Goal: Task Accomplishment & Management: Use online tool/utility

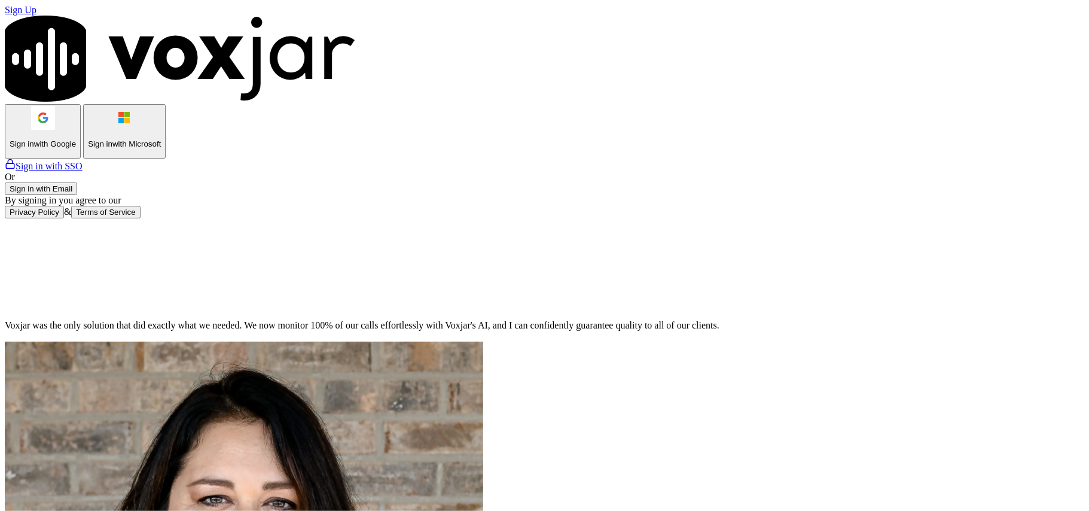
click at [76, 148] on p "Sign in with Google" at bounding box center [43, 143] width 66 height 9
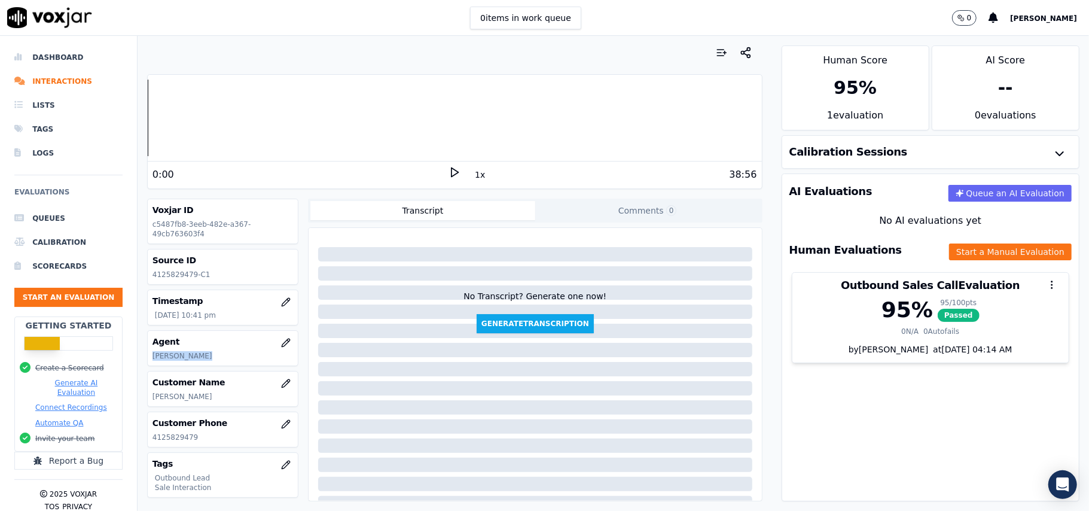
drag, startPoint x: 202, startPoint y: 358, endPoint x: 141, endPoint y: 357, distance: 60.4
click at [141, 357] on div "Your browser does not support the audio element. 0:00 1x 38:56 Voxjar ID c5487f…" at bounding box center [455, 273] width 635 height 475
copy p "[PERSON_NAME]"
click at [53, 298] on button "Start an Evaluation" at bounding box center [68, 297] width 108 height 19
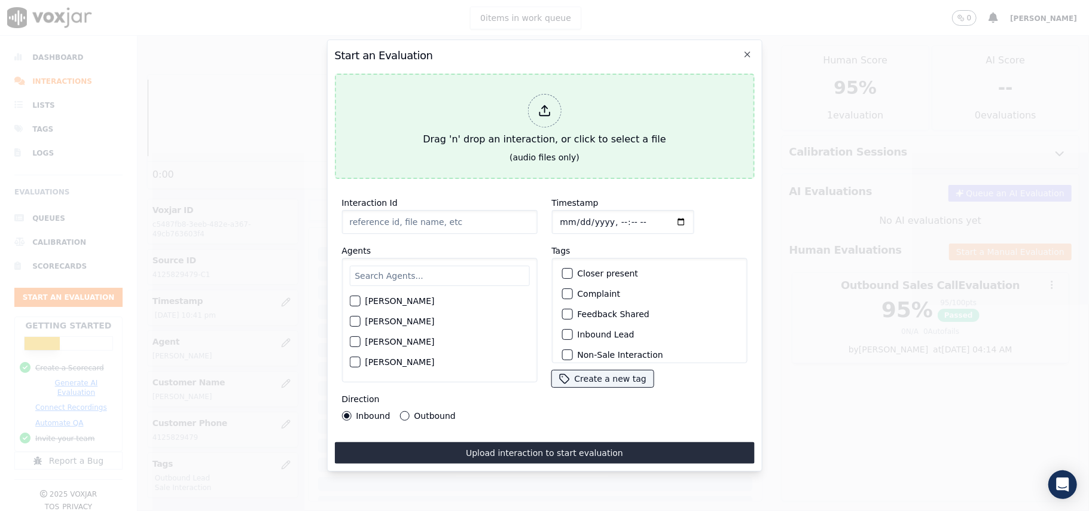
click at [553, 104] on div at bounding box center [543, 110] width 33 height 33
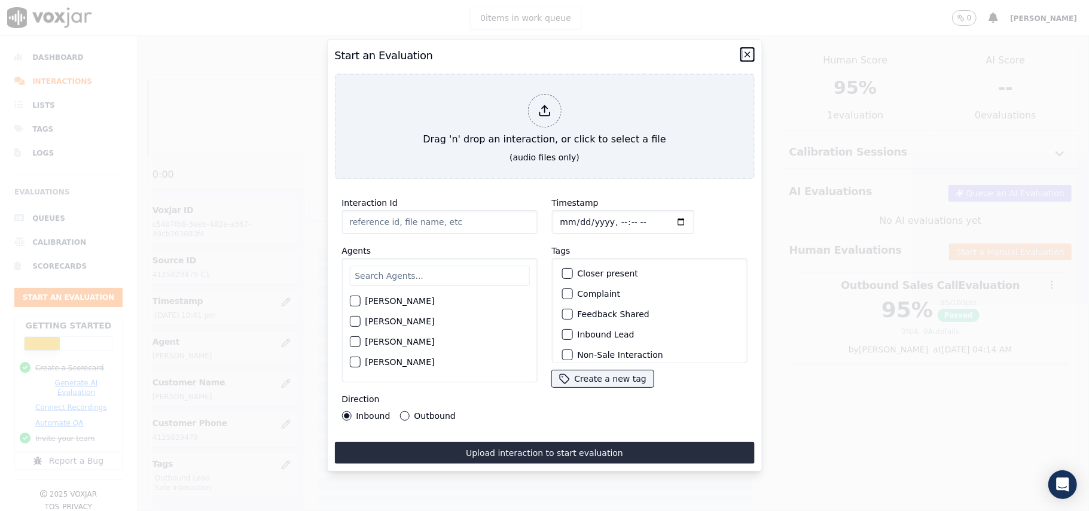
click at [746, 50] on icon "button" at bounding box center [748, 55] width 10 height 10
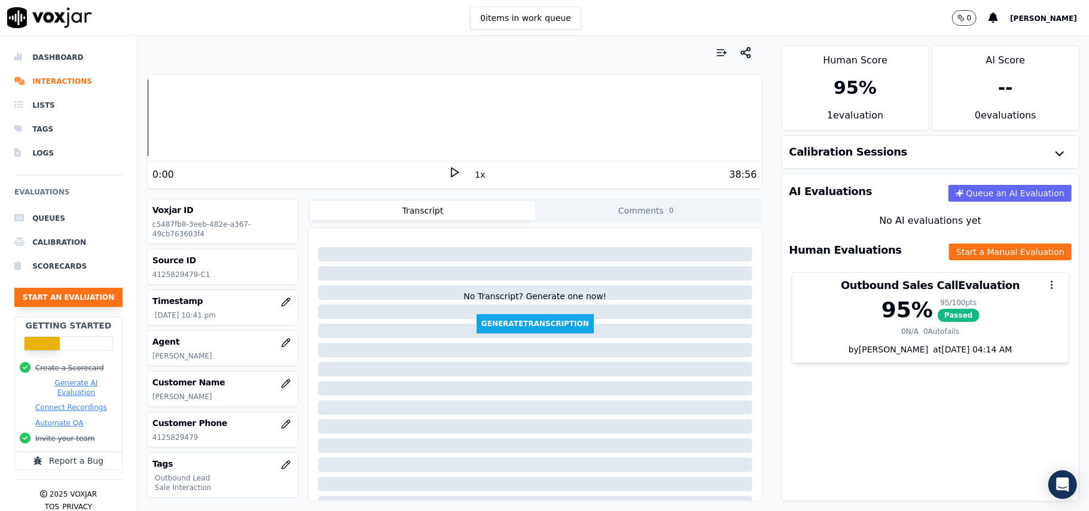
click at [96, 300] on button "Start an Evaluation" at bounding box center [68, 297] width 108 height 19
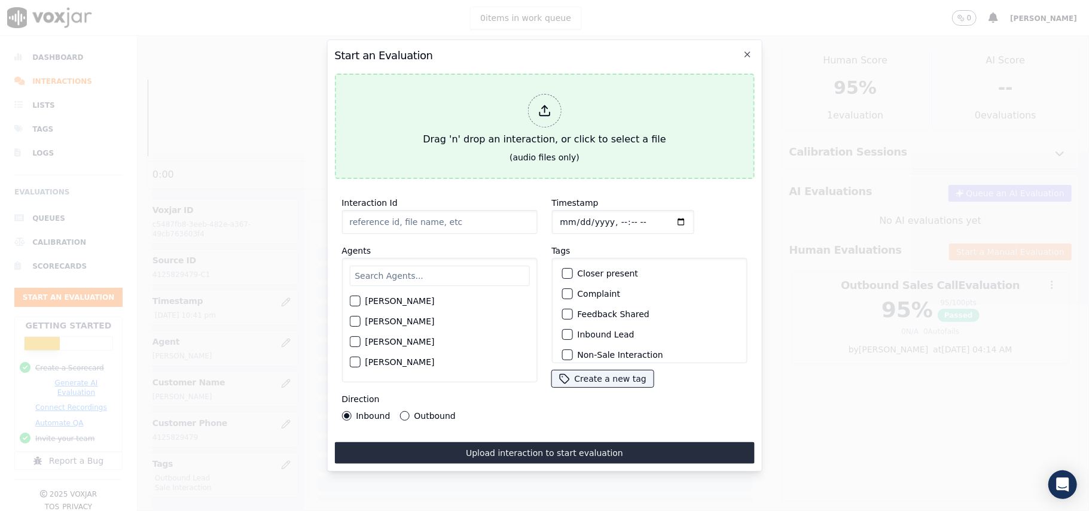
click at [563, 111] on div "Drag 'n' drop an interaction, or click to select a file" at bounding box center [544, 120] width 252 height 62
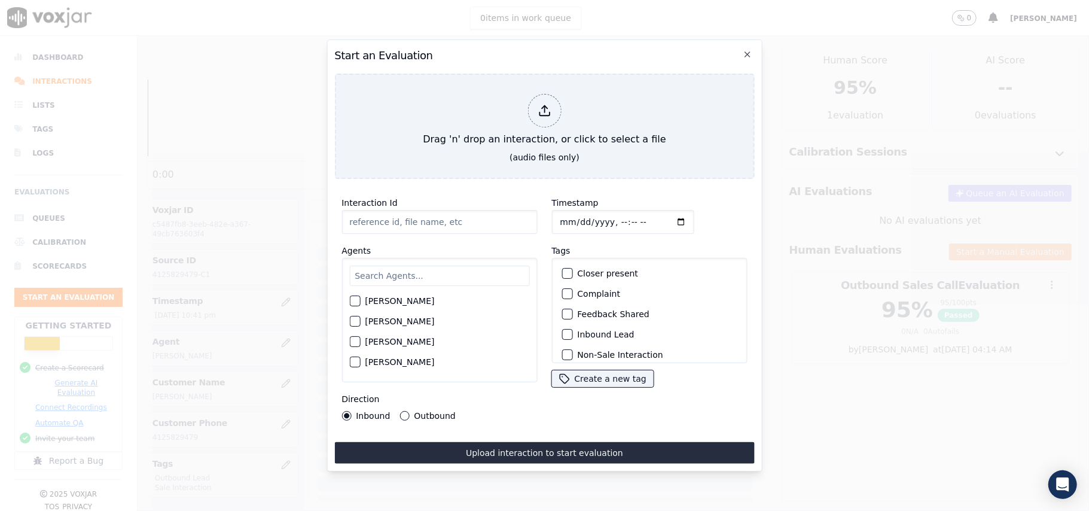
click at [742, 48] on h2 "Start an Evaluation" at bounding box center [544, 55] width 420 height 17
click at [751, 48] on div "Start an Evaluation Drag 'n' drop an interaction, or click to select a file (au…" at bounding box center [544, 255] width 435 height 432
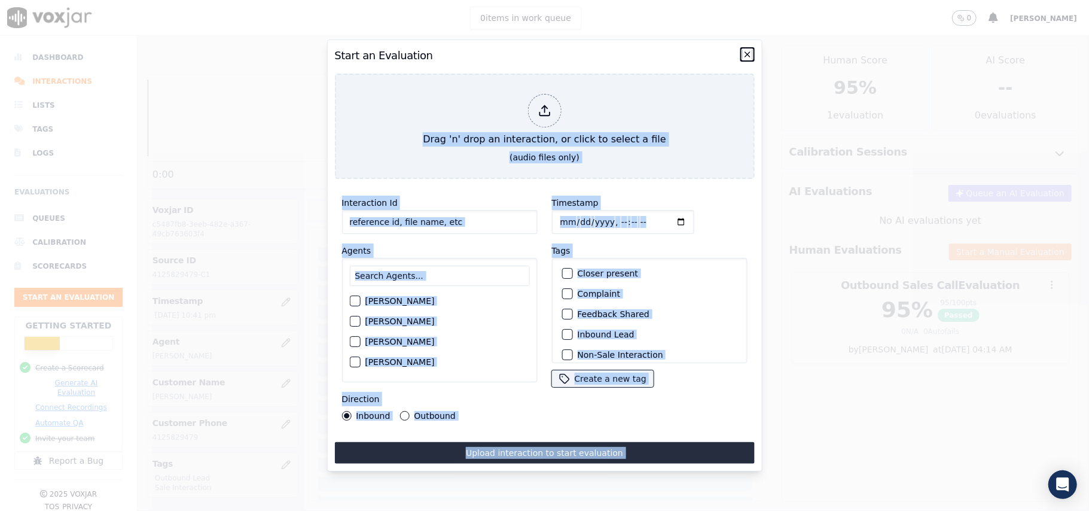
click at [748, 50] on icon "button" at bounding box center [748, 55] width 10 height 10
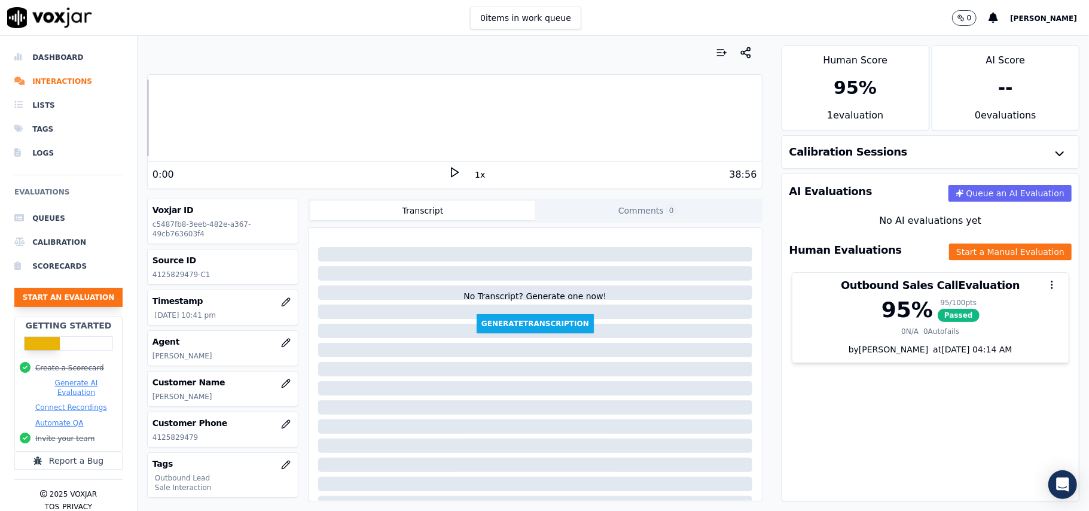
click at [48, 294] on button "Start an Evaluation" at bounding box center [68, 297] width 108 height 19
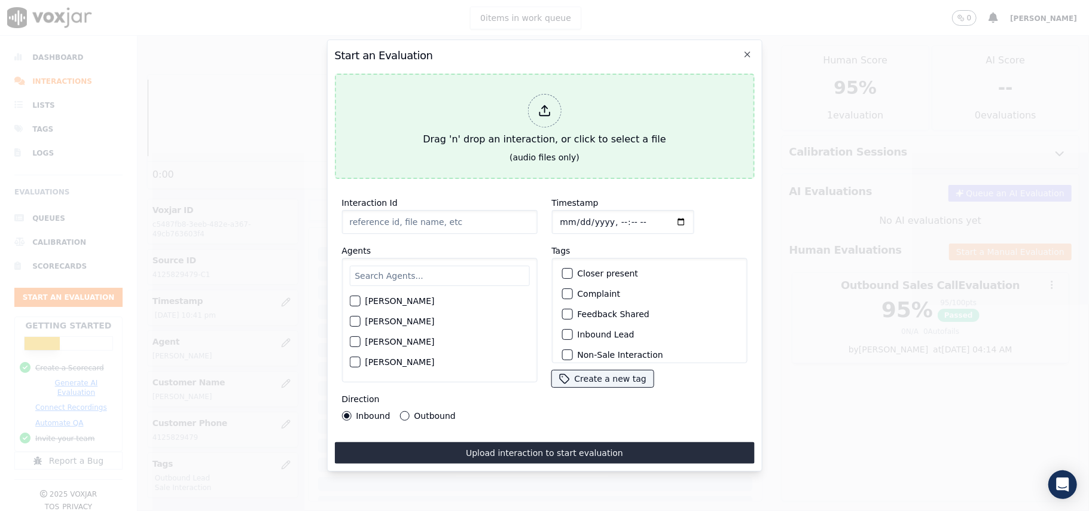
click at [545, 105] on icon at bounding box center [544, 110] width 13 height 13
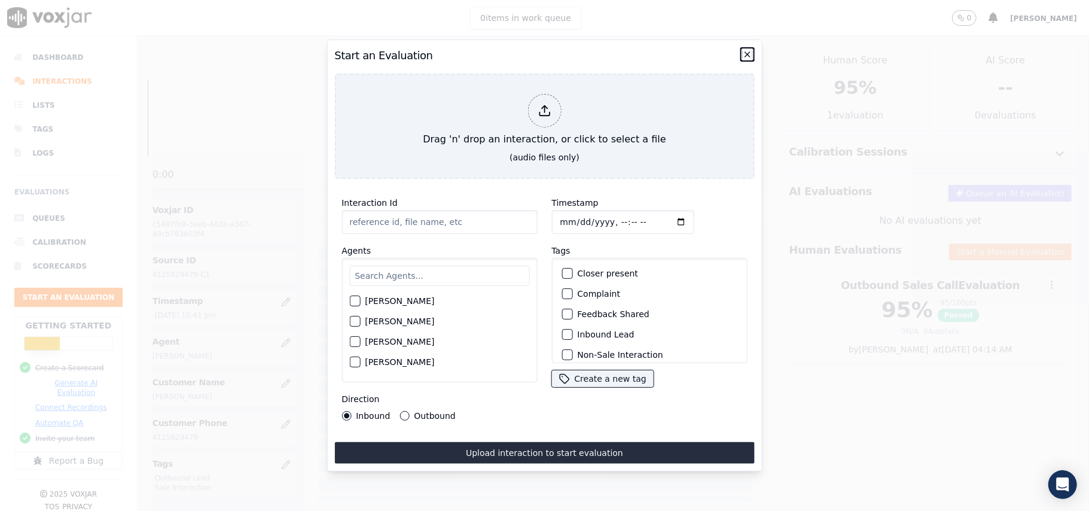
click at [746, 50] on icon "button" at bounding box center [748, 55] width 10 height 10
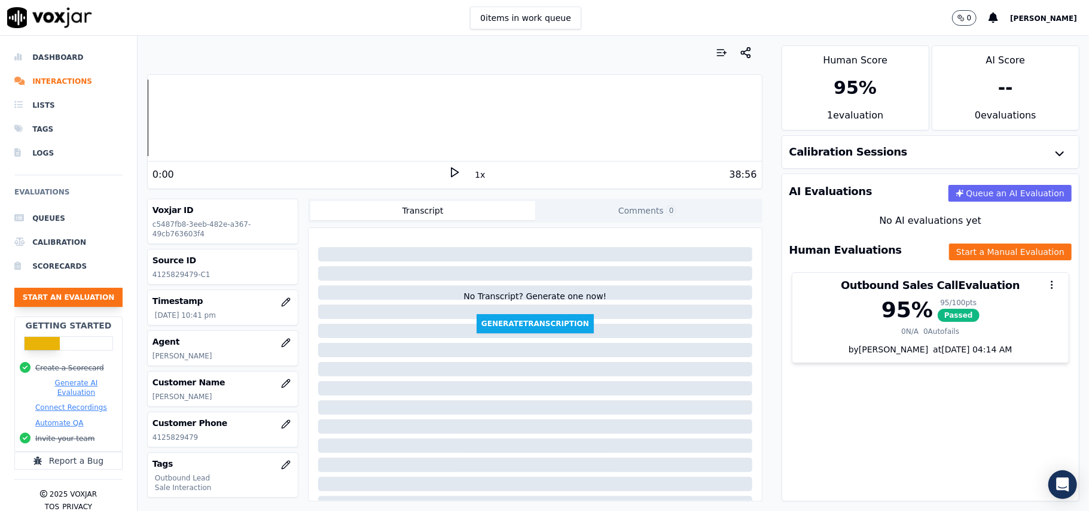
click at [56, 292] on button "Start an Evaluation" at bounding box center [68, 297] width 108 height 19
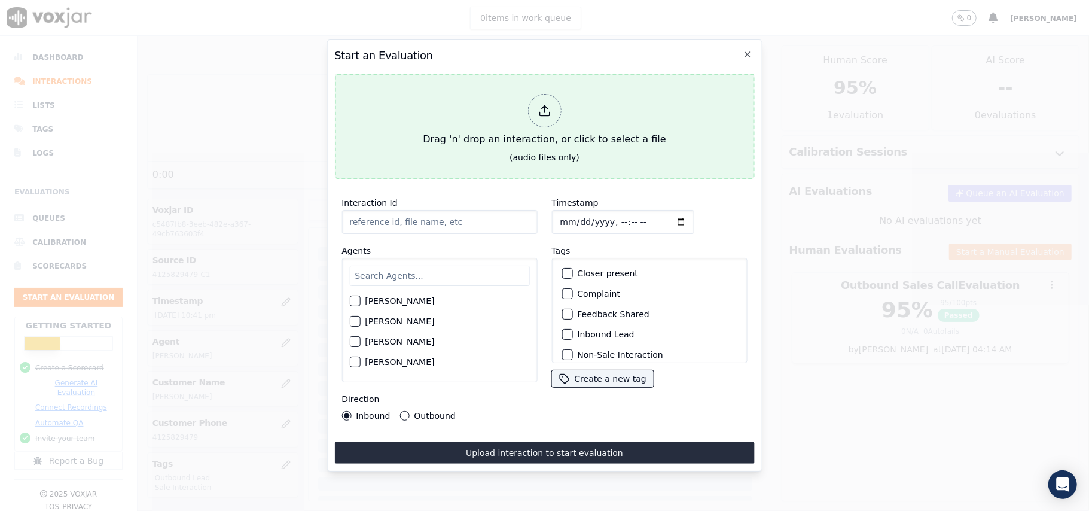
click at [536, 97] on div at bounding box center [543, 110] width 33 height 33
click at [536, 108] on div at bounding box center [543, 110] width 33 height 33
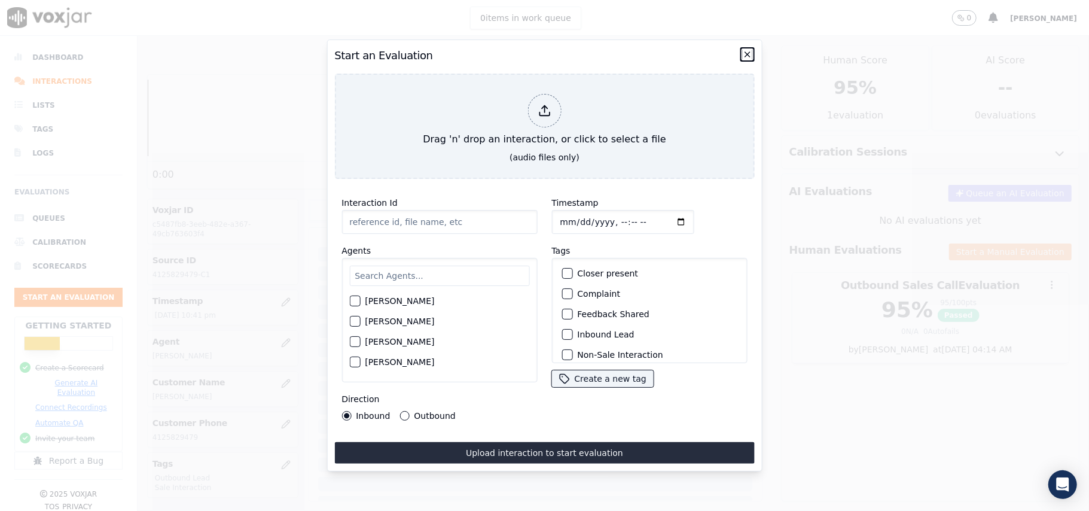
click at [743, 50] on icon "button" at bounding box center [748, 55] width 10 height 10
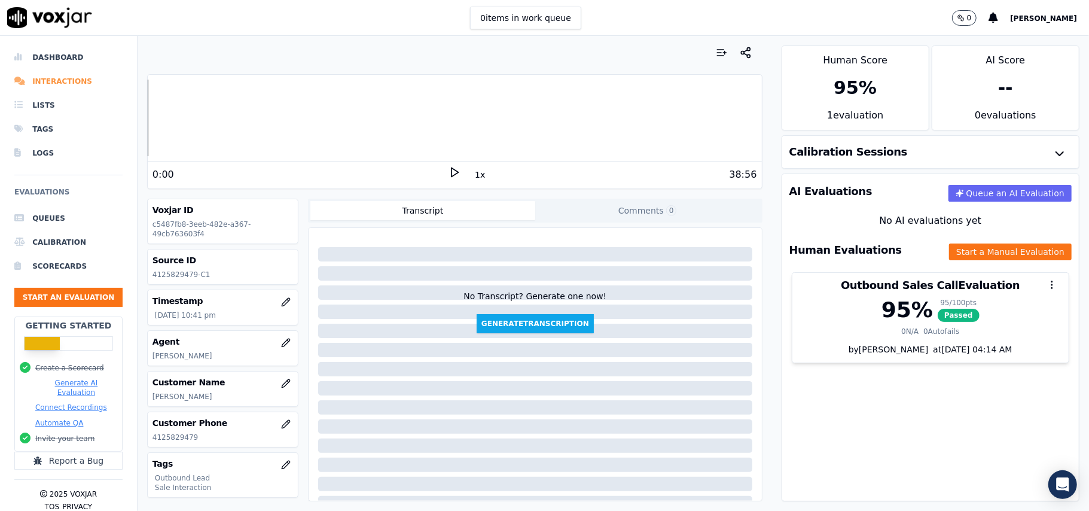
click at [68, 80] on li "Interactions" at bounding box center [68, 81] width 108 height 24
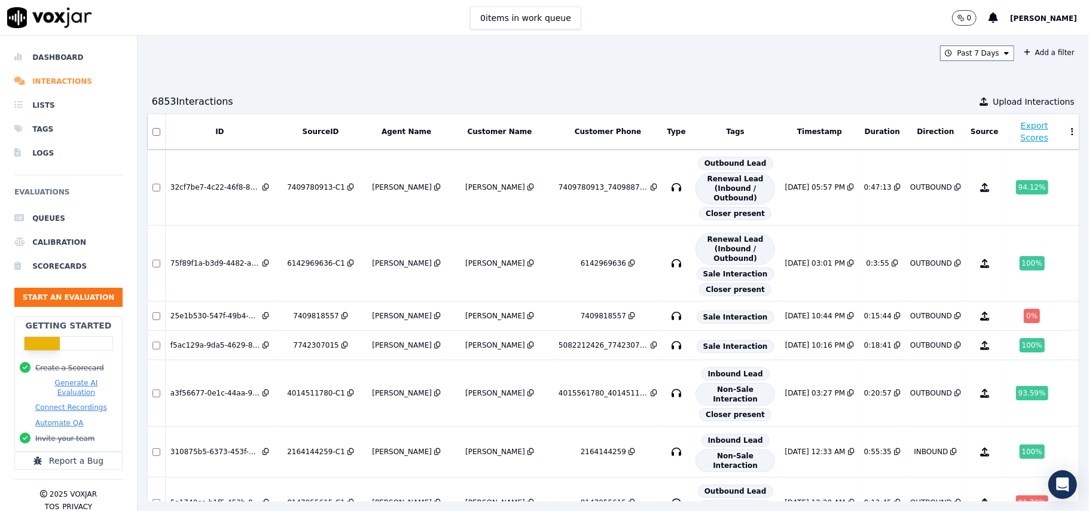
click at [65, 78] on li "Interactions" at bounding box center [68, 81] width 108 height 24
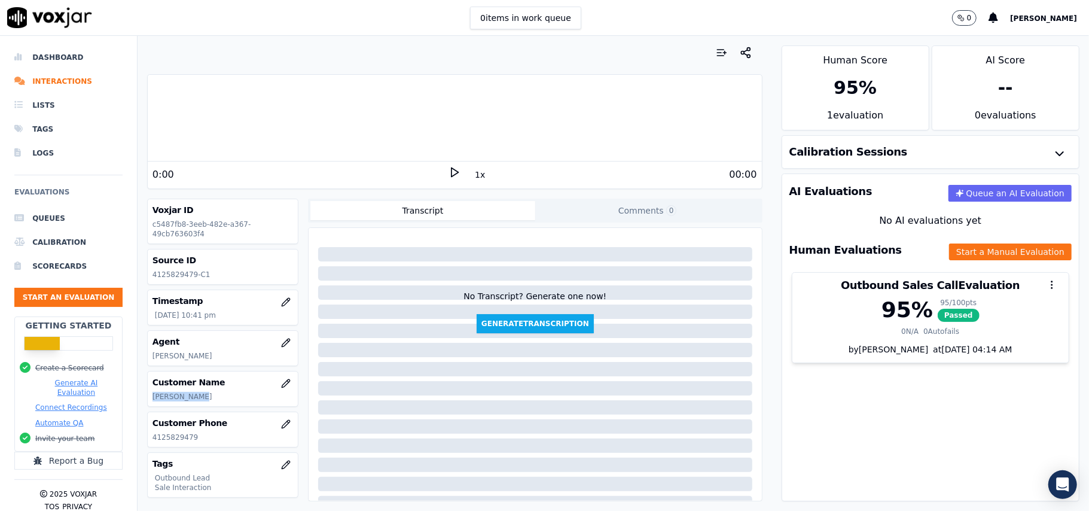
drag, startPoint x: 212, startPoint y: 395, endPoint x: 146, endPoint y: 395, distance: 65.8
click at [146, 395] on div "Your browser does not support the audio element. 0:00 1x 00:00 Voxjar ID c5487f…" at bounding box center [455, 273] width 635 height 475
copy p "[PERSON_NAME]"
click at [68, 297] on button "Start an Evaluation" at bounding box center [68, 297] width 108 height 19
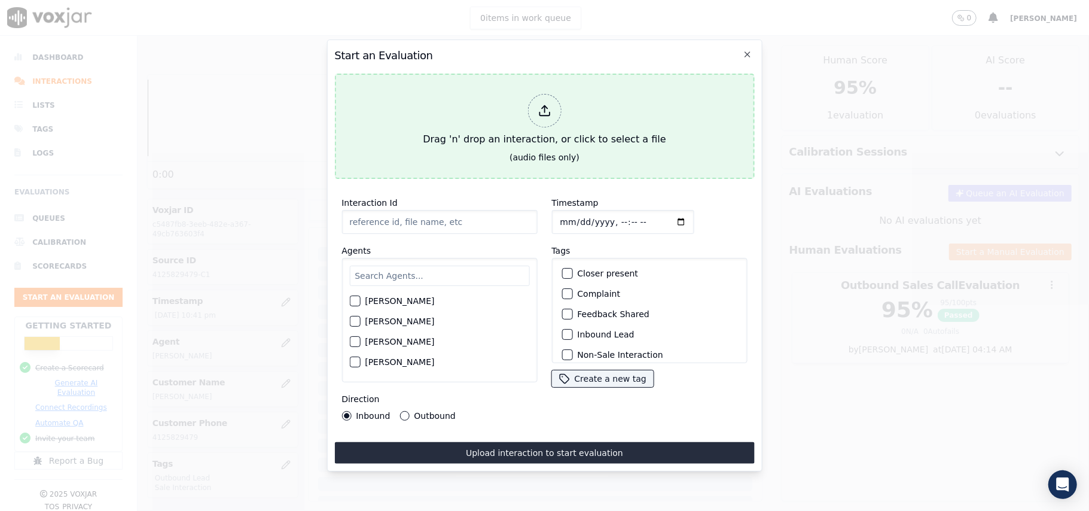
click at [539, 104] on icon at bounding box center [544, 110] width 13 height 13
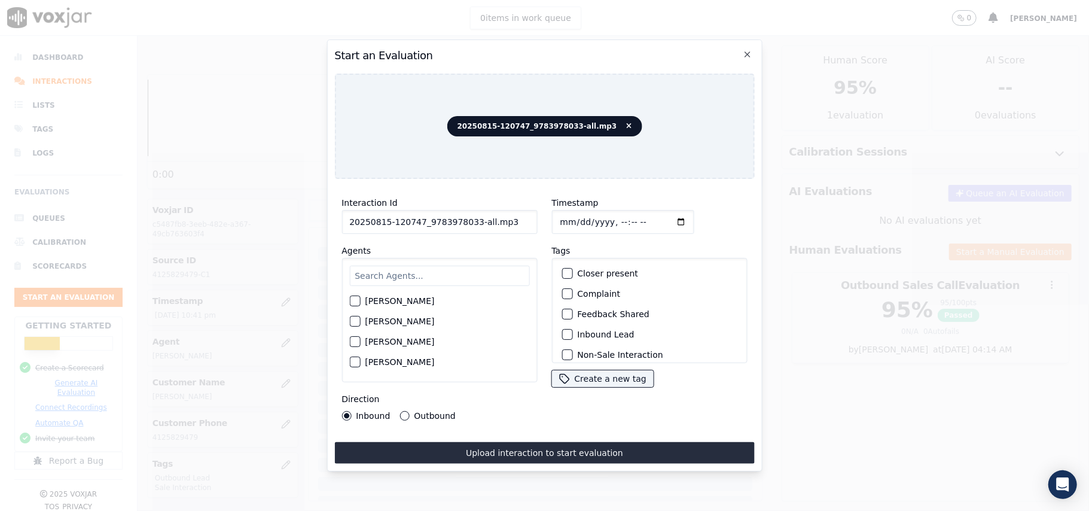
drag, startPoint x: 498, startPoint y: 214, endPoint x: 468, endPoint y: 214, distance: 30.5
click at [468, 214] on input "20250815-120747_9783978033-all.mp3" at bounding box center [439, 222] width 196 height 24
type input "20250815-120747_9783978033-C1"
click at [572, 213] on input "Timestamp" at bounding box center [622, 222] width 142 height 24
type input "[DATE]T14:28"
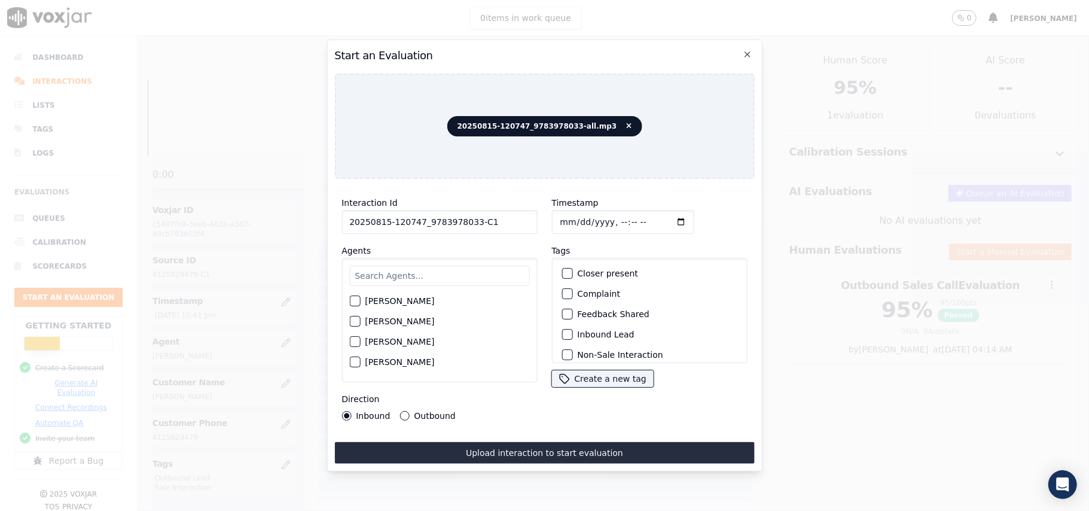
click at [402, 266] on input "text" at bounding box center [439, 276] width 180 height 20
paste input "[PERSON_NAME]"
type input "[PERSON_NAME]"
click at [358, 300] on div "button" at bounding box center [354, 304] width 8 height 8
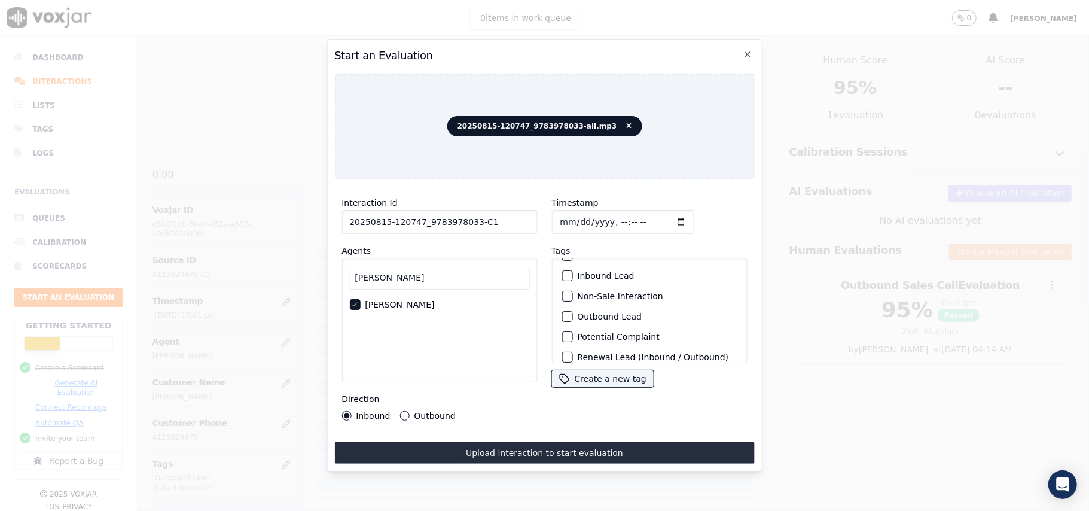
scroll to position [104, 0]
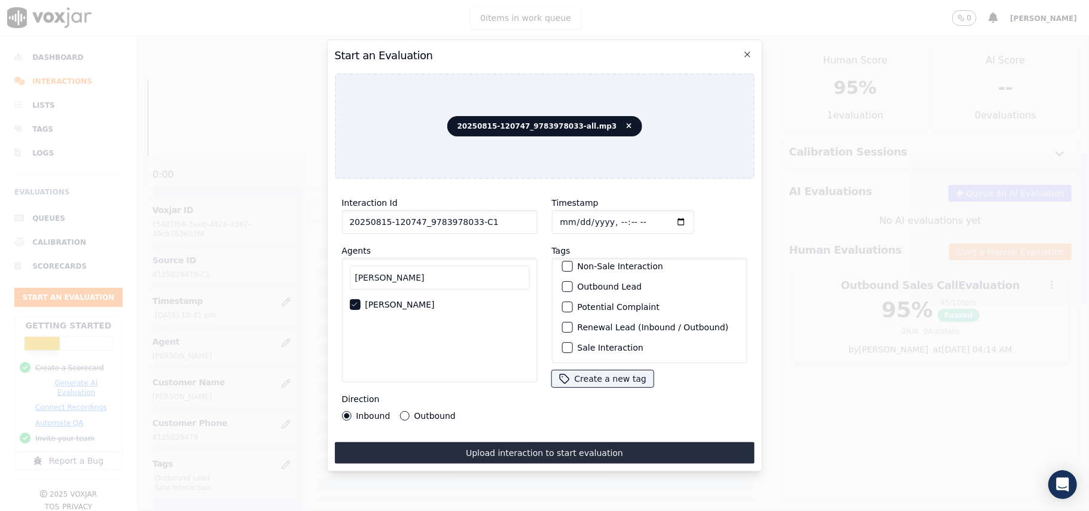
click at [562, 282] on div "button" at bounding box center [566, 286] width 8 height 8
click at [408, 411] on div "Outbound" at bounding box center [427, 416] width 56 height 10
click at [399, 411] on button "Outbound" at bounding box center [404, 416] width 10 height 10
click at [565, 326] on div "button" at bounding box center [566, 330] width 8 height 8
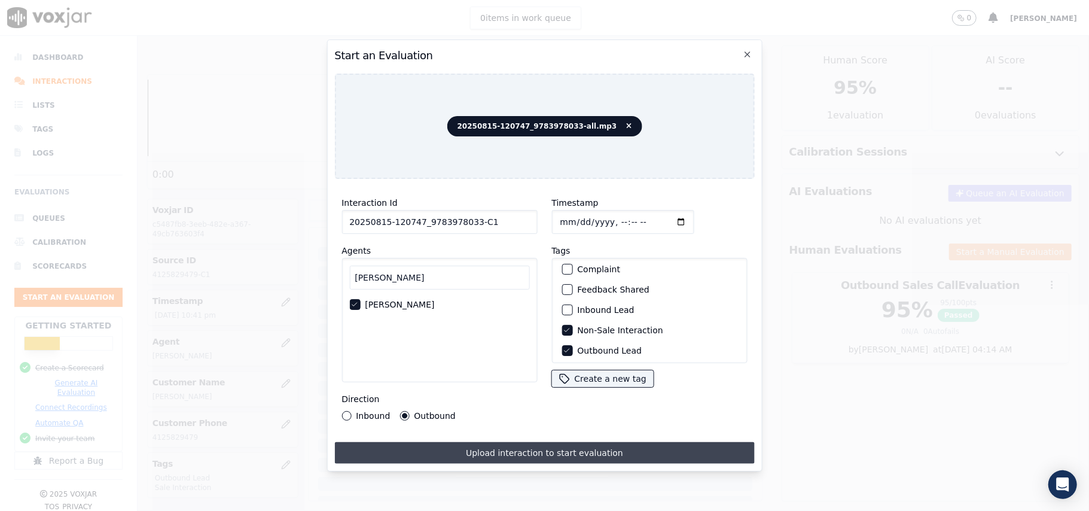
click at [523, 442] on button "Upload interaction to start evaluation" at bounding box center [544, 453] width 420 height 22
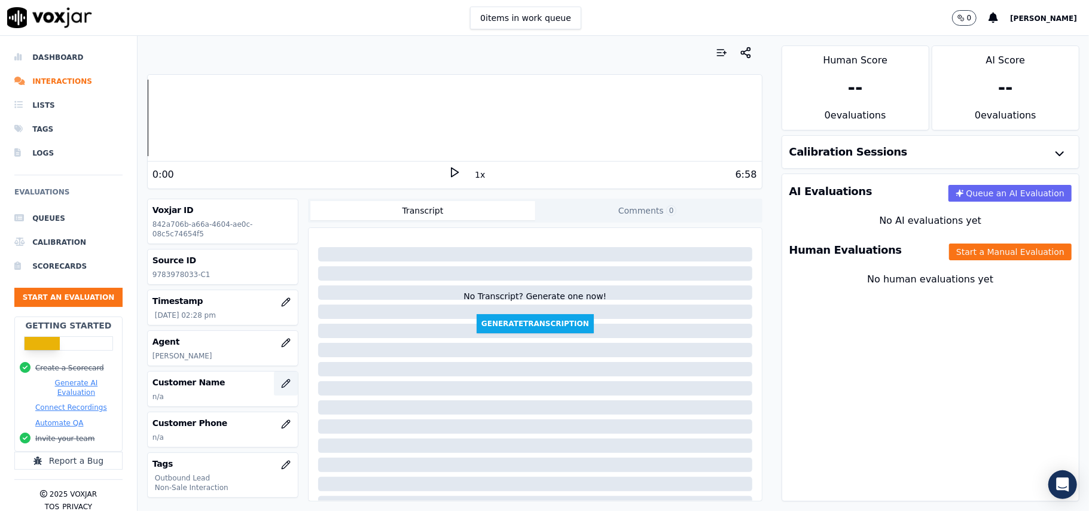
click at [274, 391] on button "button" at bounding box center [286, 383] width 24 height 24
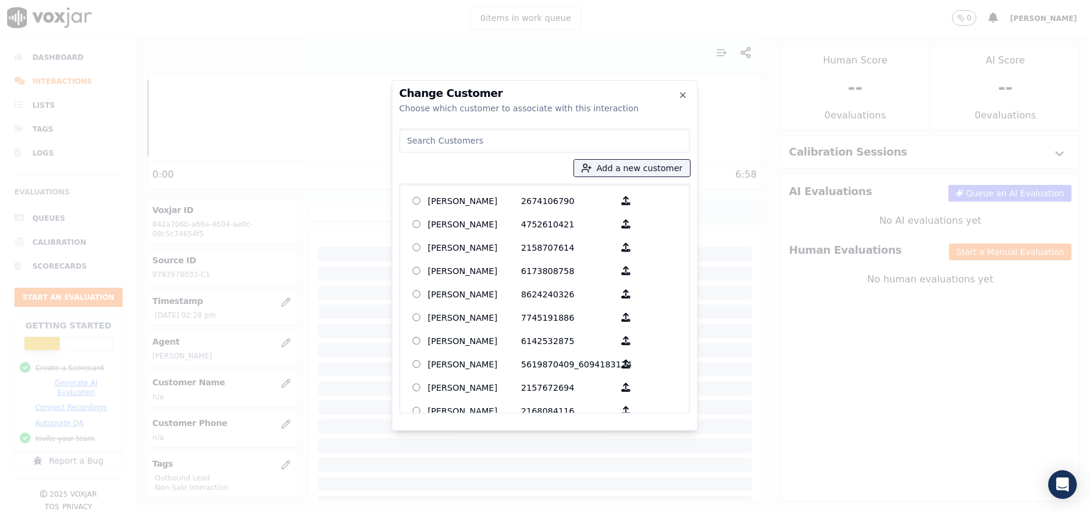
click at [347, 446] on div at bounding box center [544, 255] width 1089 height 511
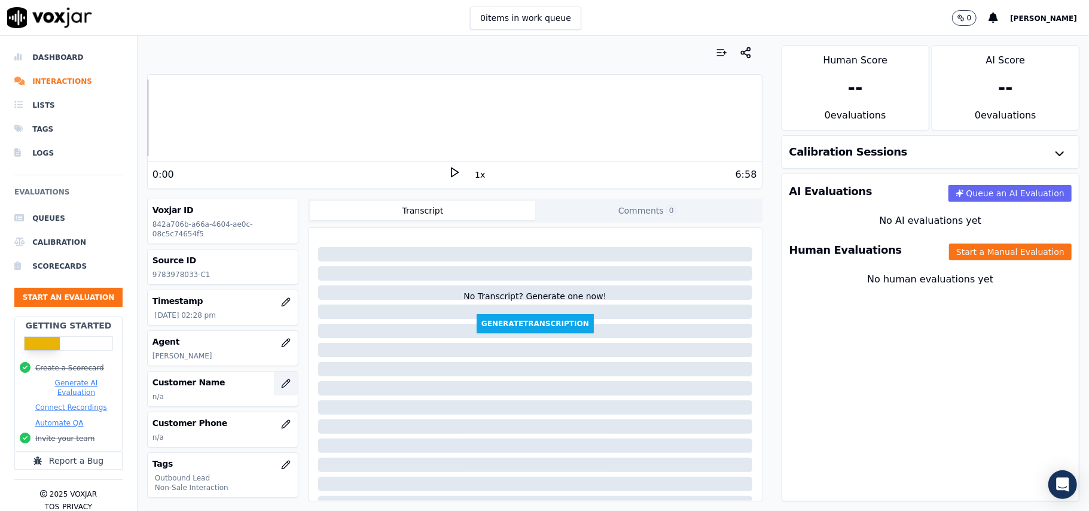
click at [281, 388] on icon "button" at bounding box center [286, 384] width 10 height 10
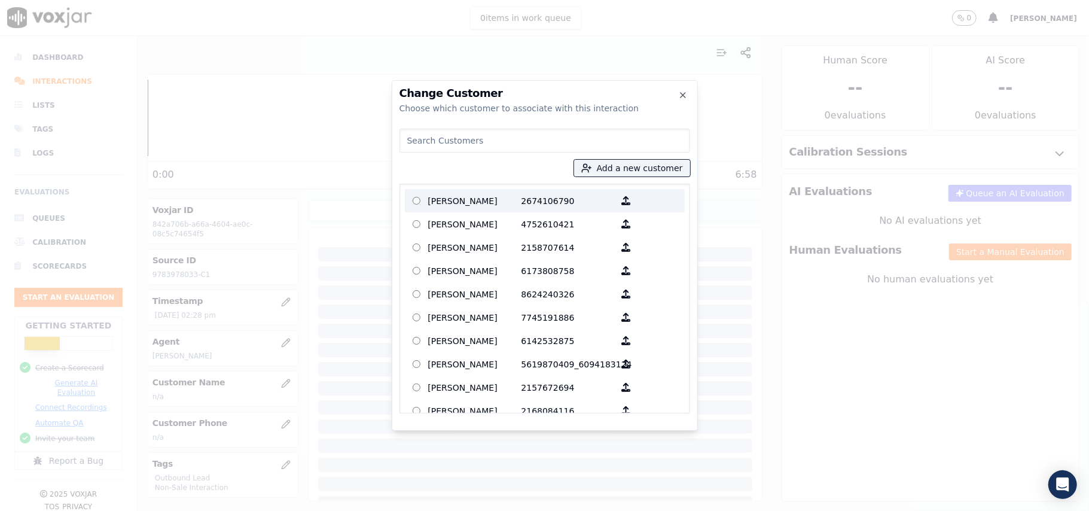
paste input "" [PERSON_NAME].""
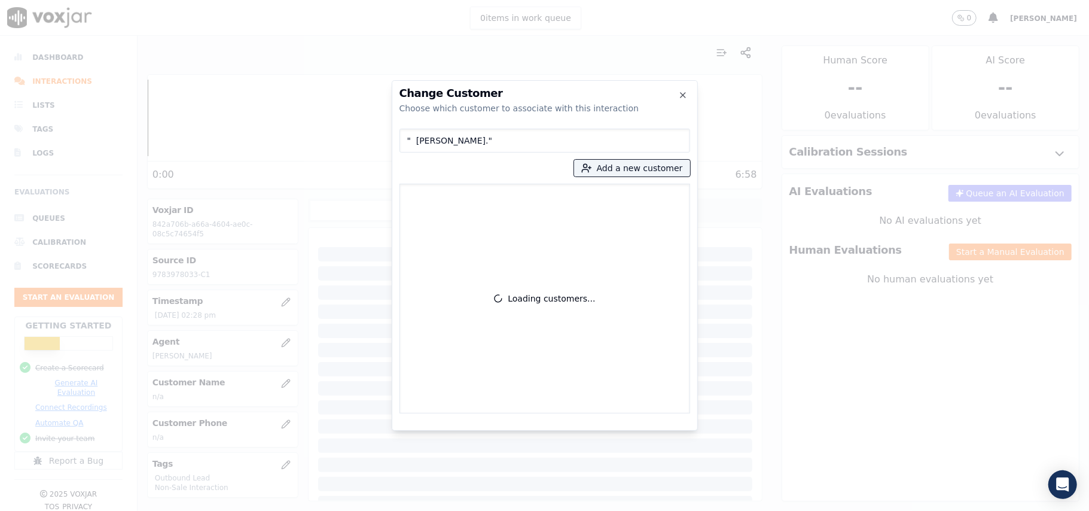
click at [420, 142] on input "" [PERSON_NAME]."" at bounding box center [544, 141] width 291 height 24
click at [414, 141] on input "" [PERSON_NAME]."" at bounding box center [544, 141] width 291 height 24
click at [465, 130] on input "[PERSON_NAME]."" at bounding box center [544, 141] width 291 height 24
type input "[PERSON_NAME]"
click at [606, 173] on button "Add a new customer" at bounding box center [632, 168] width 116 height 17
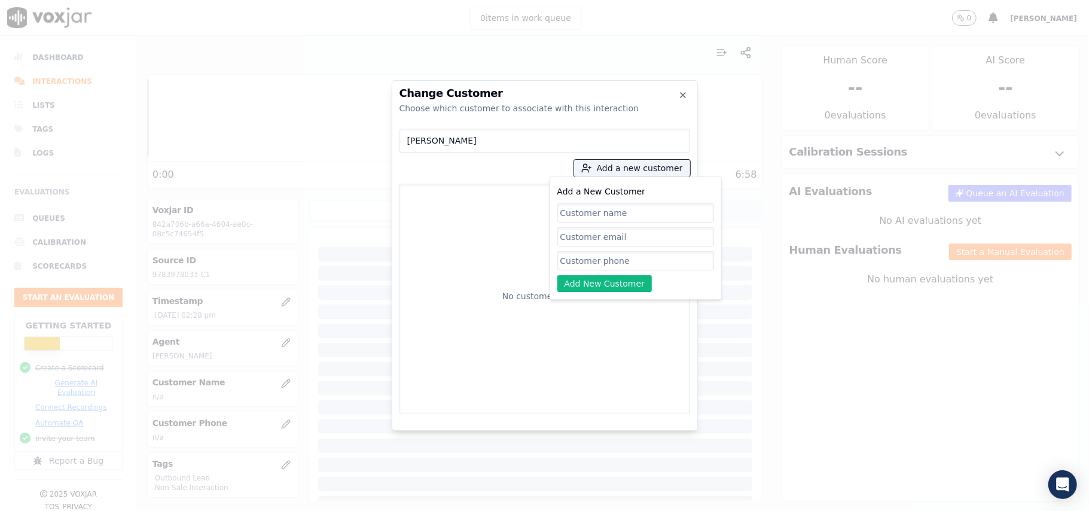
type input "" [PERSON_NAME].""
click at [570, 209] on input "" [PERSON_NAME]."" at bounding box center [635, 212] width 157 height 19
drag, startPoint x: 630, startPoint y: 206, endPoint x: 554, endPoint y: 206, distance: 76.5
click at [554, 206] on div "Add a New Customer " [PERSON_NAME]." Add New Customer" at bounding box center [636, 237] width 172 height 123
click at [679, 94] on icon "button" at bounding box center [683, 95] width 10 height 10
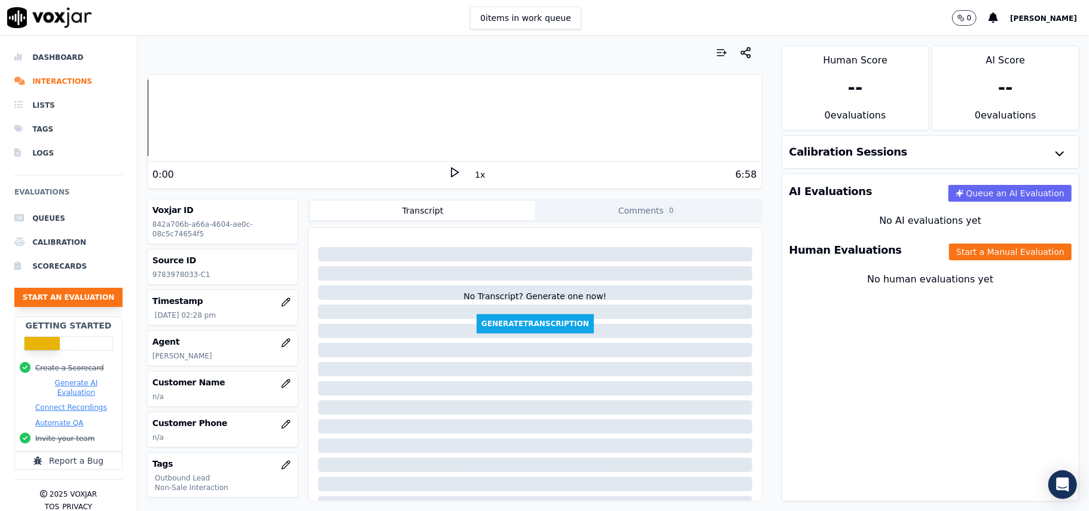
click at [48, 307] on button "Start an Evaluation" at bounding box center [68, 297] width 108 height 19
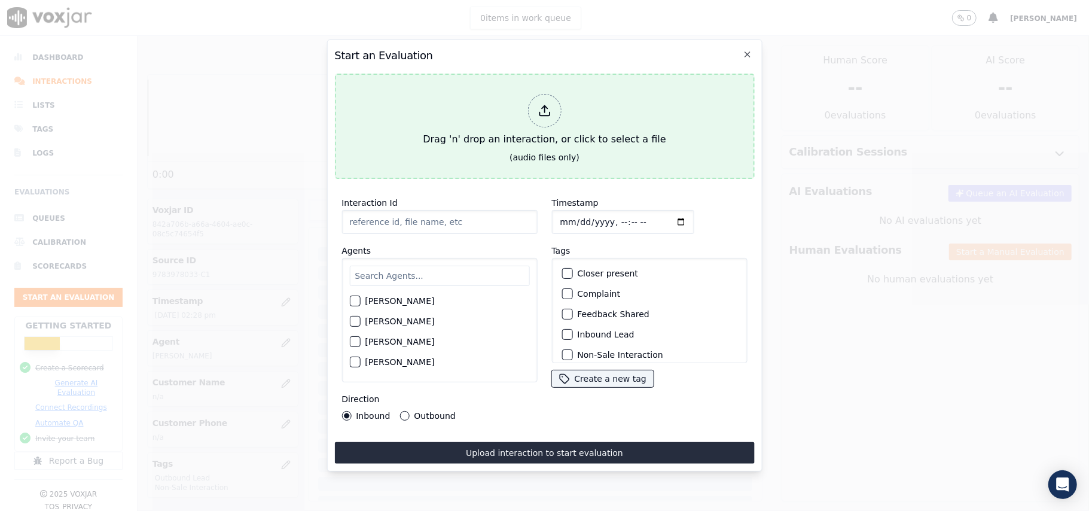
click at [551, 122] on div "Drag 'n' drop an interaction, or click to select a file" at bounding box center [544, 120] width 252 height 62
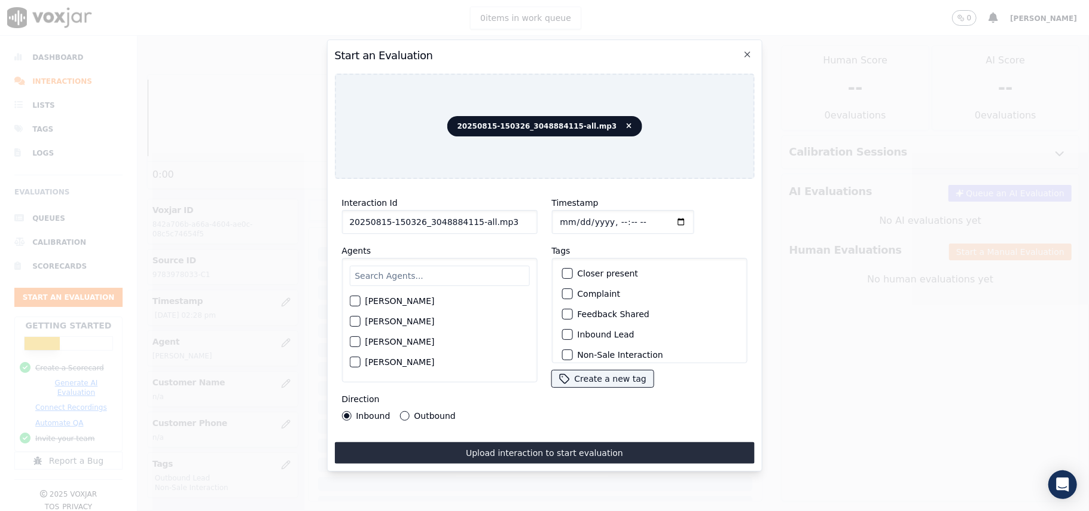
drag, startPoint x: 498, startPoint y: 219, endPoint x: 469, endPoint y: 225, distance: 29.3
click at [469, 225] on input "20250815-150326_3048884115-all.mp3" at bounding box center [439, 222] width 196 height 24
type input "20250815-150326_3048884115-C1"
click at [572, 213] on input "Timestamp" at bounding box center [622, 222] width 142 height 24
type input "[DATE]T14:31"
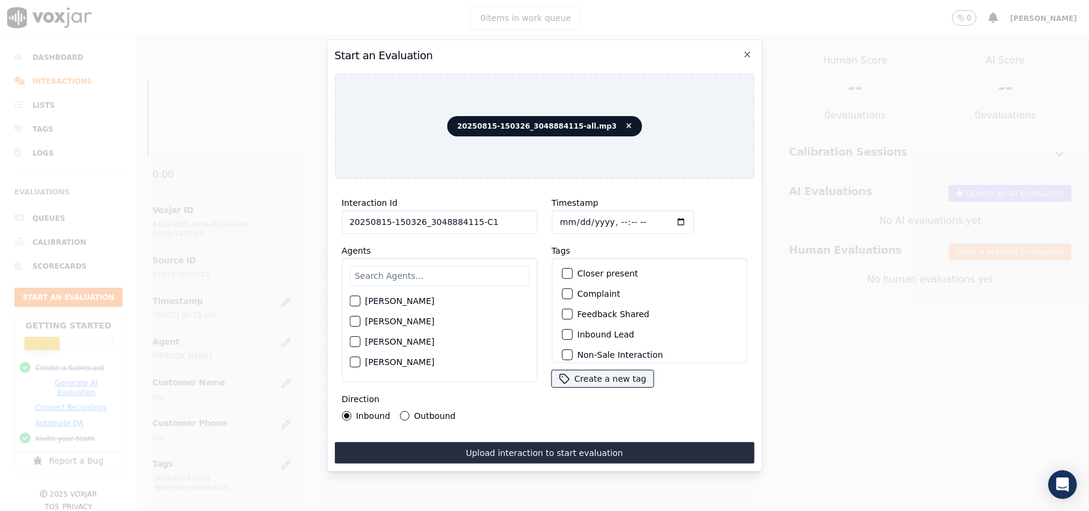
click at [394, 274] on input "text" at bounding box center [439, 276] width 180 height 20
type input "MArk"
click at [355, 305] on div "[PERSON_NAME]" at bounding box center [439, 304] width 180 height 20
click at [358, 302] on div "button" at bounding box center [354, 304] width 8 height 8
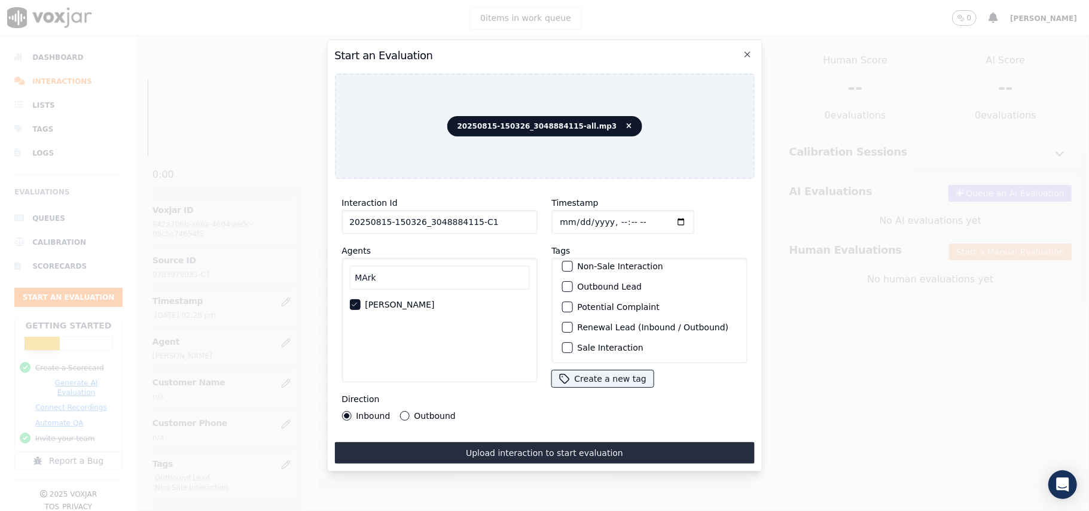
scroll to position [104, 0]
click at [562, 282] on div "button" at bounding box center [566, 286] width 8 height 8
click at [565, 328] on div "button" at bounding box center [566, 330] width 8 height 8
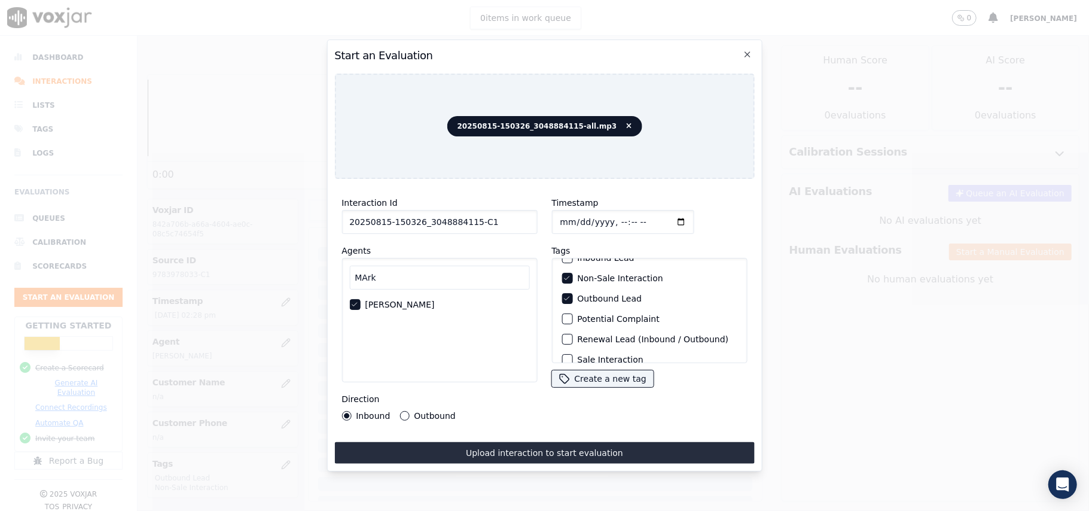
scroll to position [104, 0]
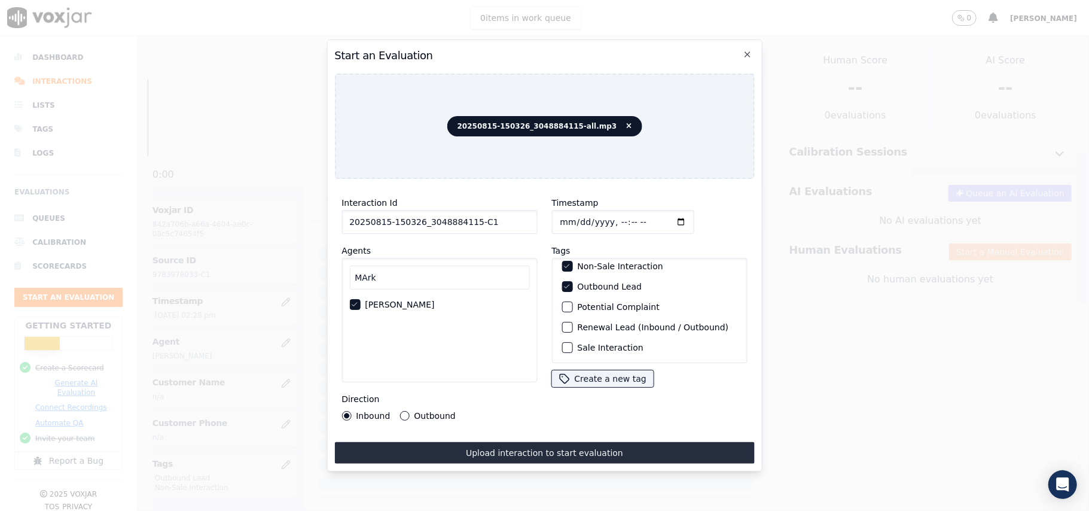
click at [563, 283] on icon "button" at bounding box center [566, 286] width 7 height 7
click at [562, 307] on div "button" at bounding box center [566, 310] width 8 height 8
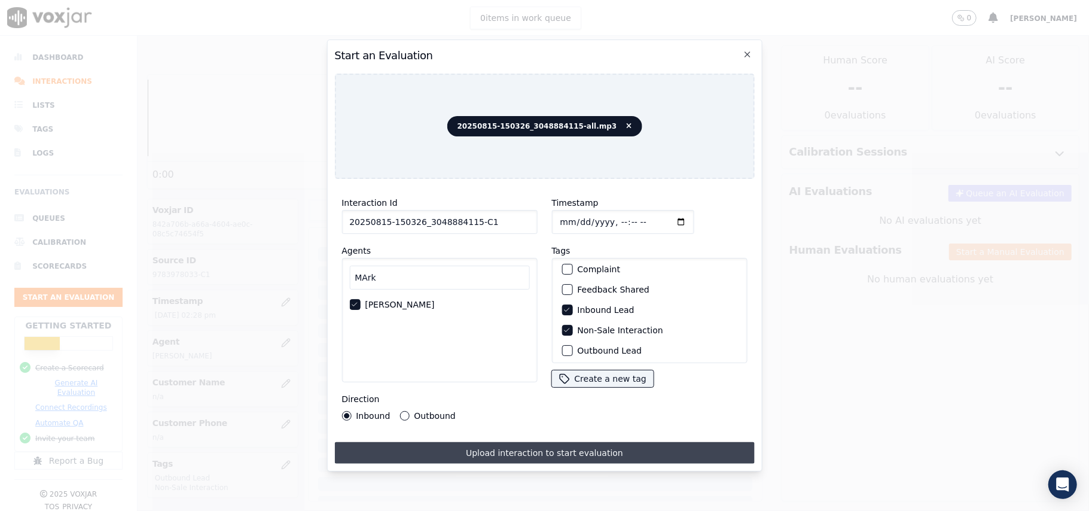
click at [514, 443] on button "Upload interaction to start evaluation" at bounding box center [544, 453] width 420 height 22
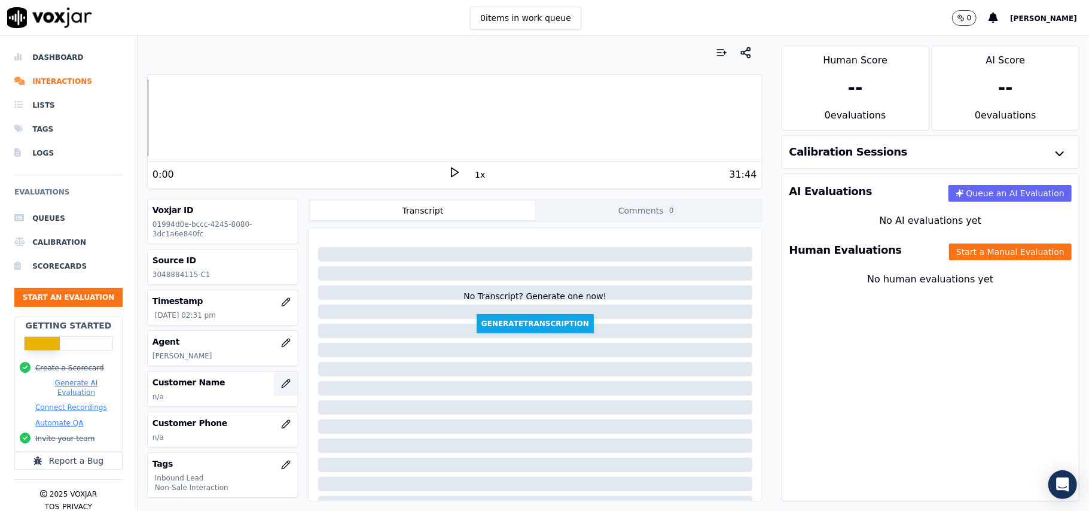
click at [287, 382] on icon "button" at bounding box center [288, 381] width 2 height 2
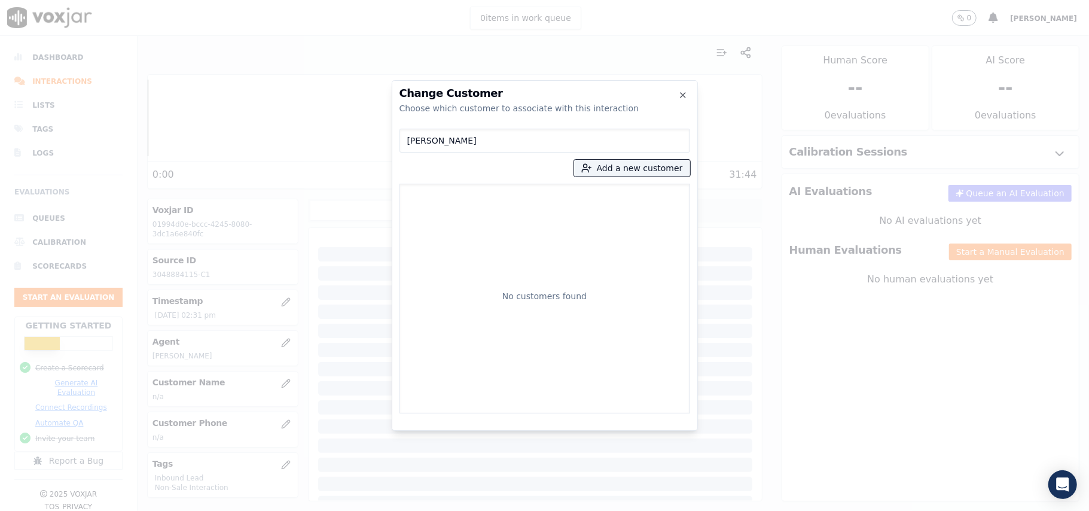
click at [410, 139] on input "[PERSON_NAME]" at bounding box center [544, 141] width 291 height 24
type input "[PERSON_NAME]"
click at [628, 176] on button "Add a new customer" at bounding box center [632, 168] width 116 height 17
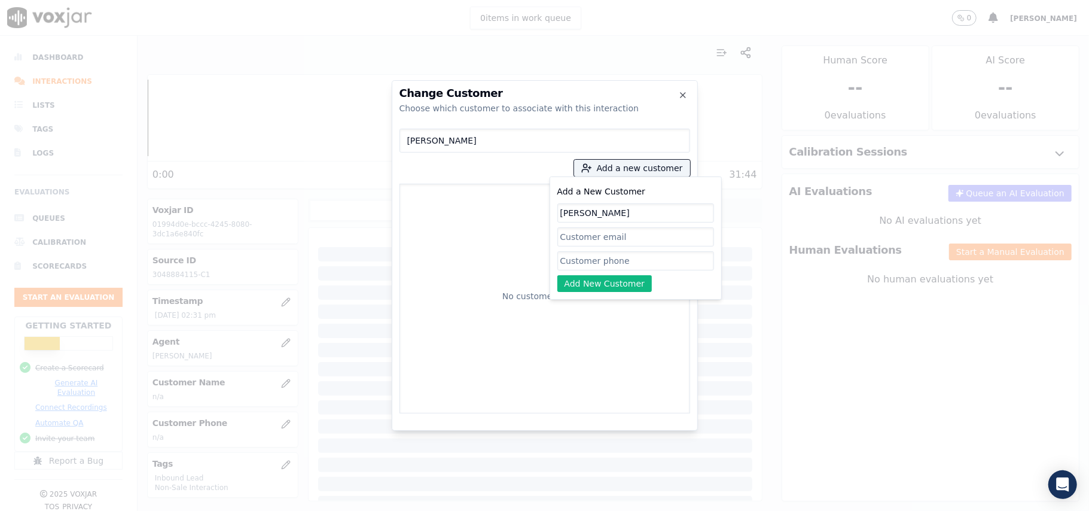
click at [563, 215] on input "[PERSON_NAME]" at bounding box center [635, 212] width 157 height 19
type input "[PERSON_NAME]"
click at [574, 267] on input "Add a New Customer" at bounding box center [635, 260] width 157 height 19
paste input "3048884115"
type input "3048884115"
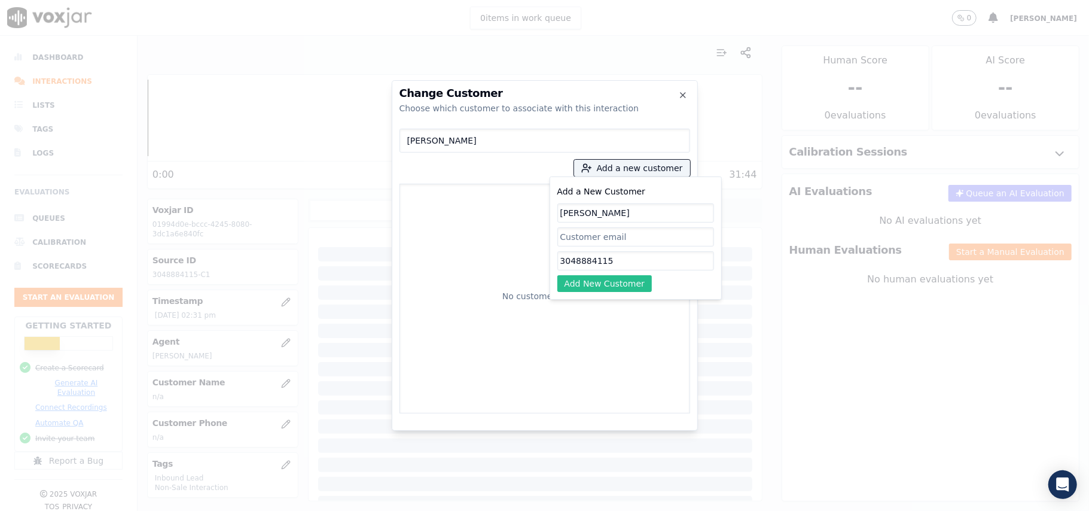
click at [591, 281] on button "Add New Customer" at bounding box center [604, 283] width 95 height 17
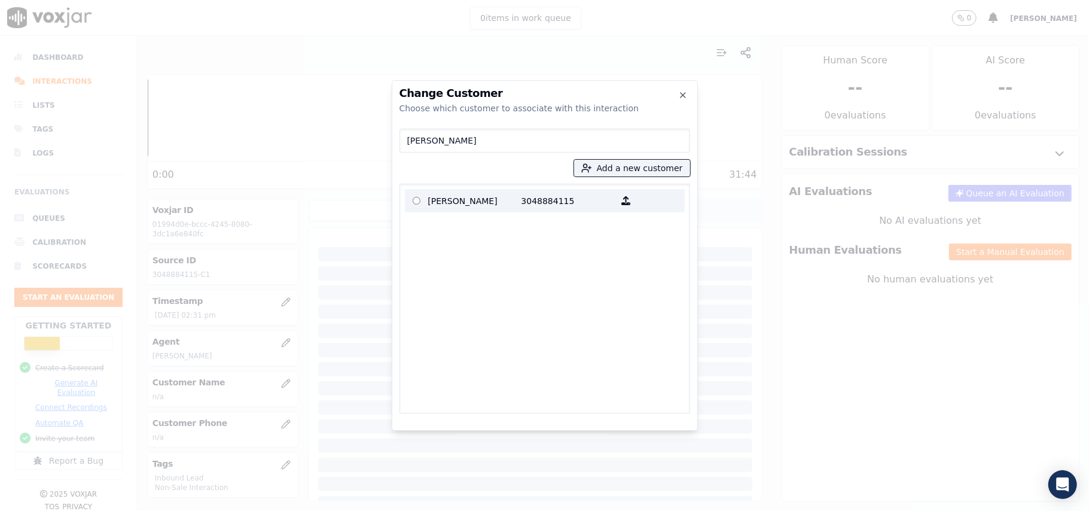
click at [534, 206] on p "3048884115" at bounding box center [567, 200] width 93 height 19
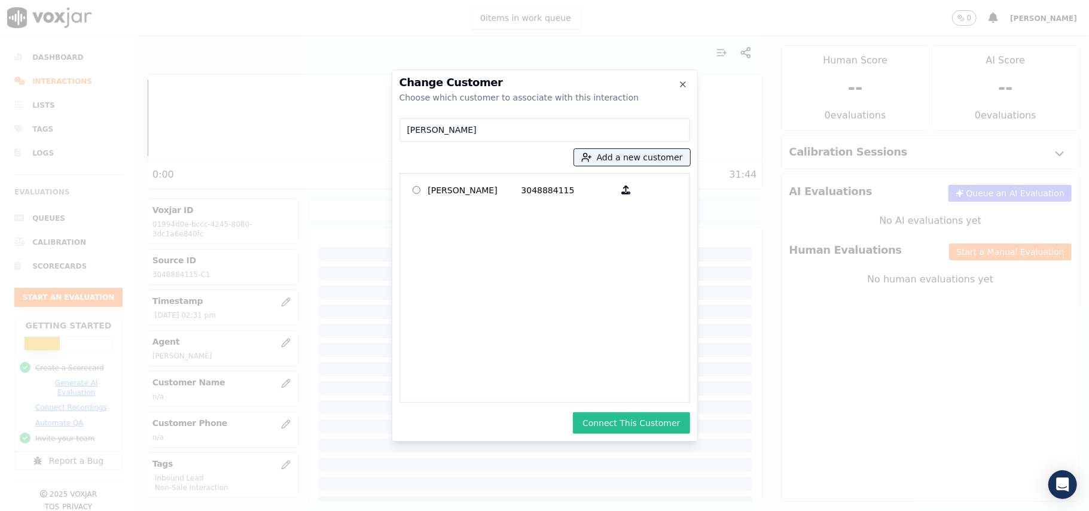
click at [630, 424] on button "Connect This Customer" at bounding box center [631, 423] width 117 height 22
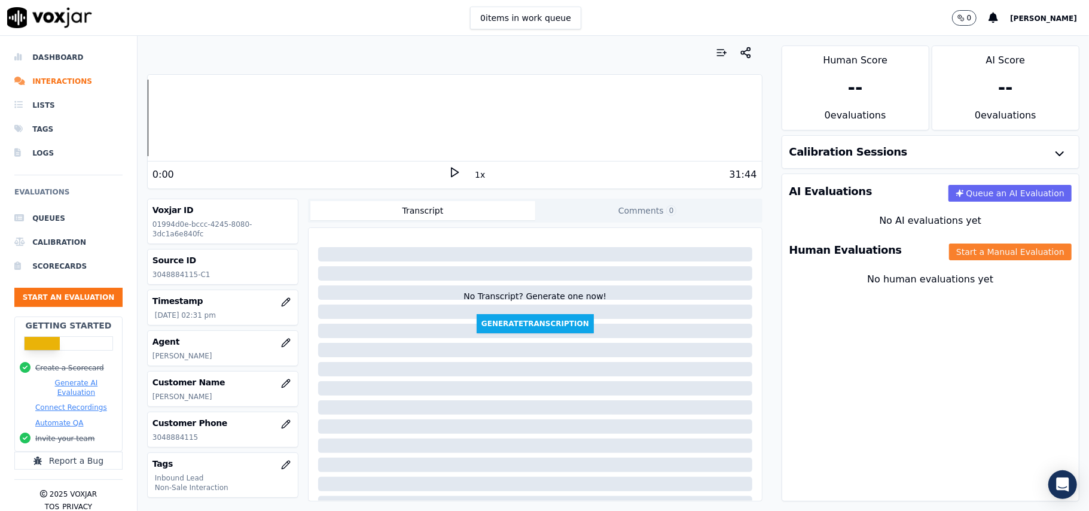
click at [952, 255] on button "Start a Manual Evaluation" at bounding box center [1010, 251] width 123 height 17
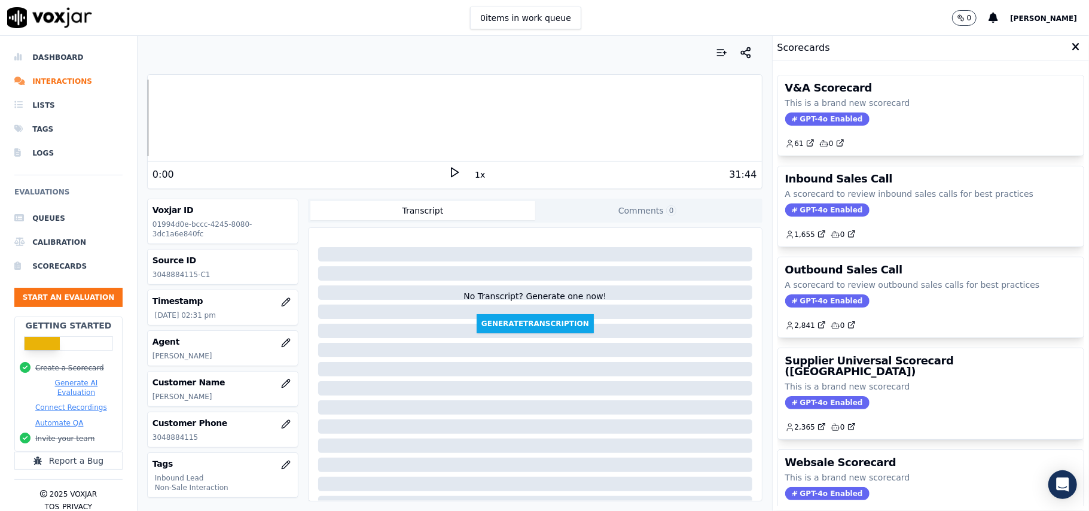
drag, startPoint x: 790, startPoint y: 211, endPoint x: 809, endPoint y: 209, distance: 19.3
click at [791, 211] on span "GPT-4o Enabled" at bounding box center [827, 209] width 84 height 13
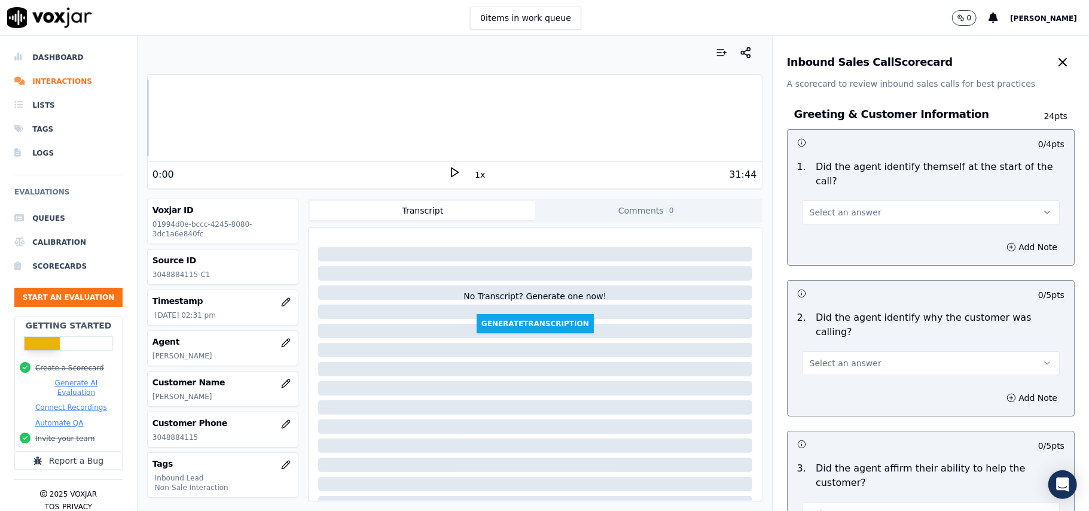
click at [831, 200] on button "Select an answer" at bounding box center [931, 212] width 258 height 24
click at [806, 230] on div "Yes" at bounding box center [904, 225] width 231 height 19
click at [837, 357] on span "Select an answer" at bounding box center [846, 363] width 72 height 12
click at [826, 367] on div "Yes" at bounding box center [904, 361] width 231 height 19
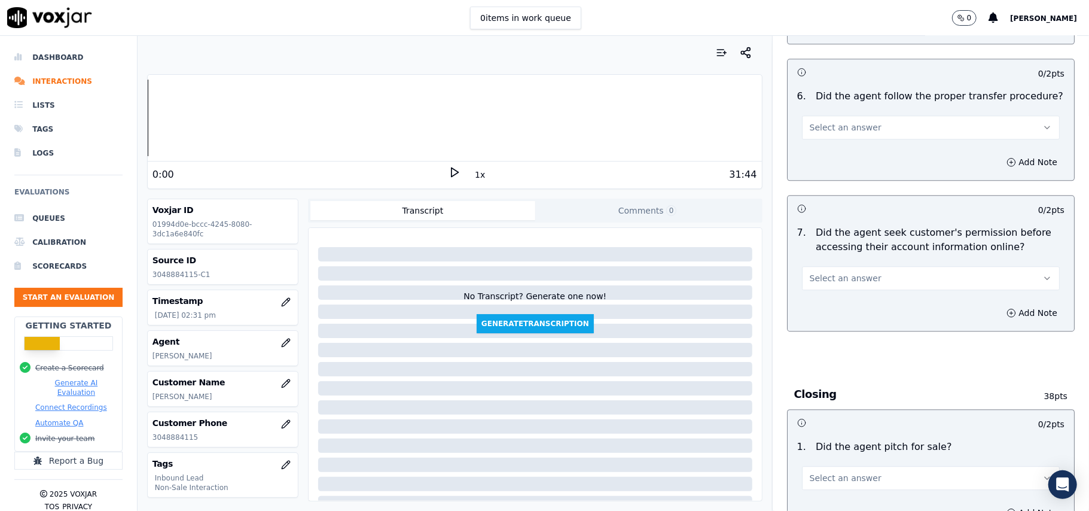
scroll to position [3347, 0]
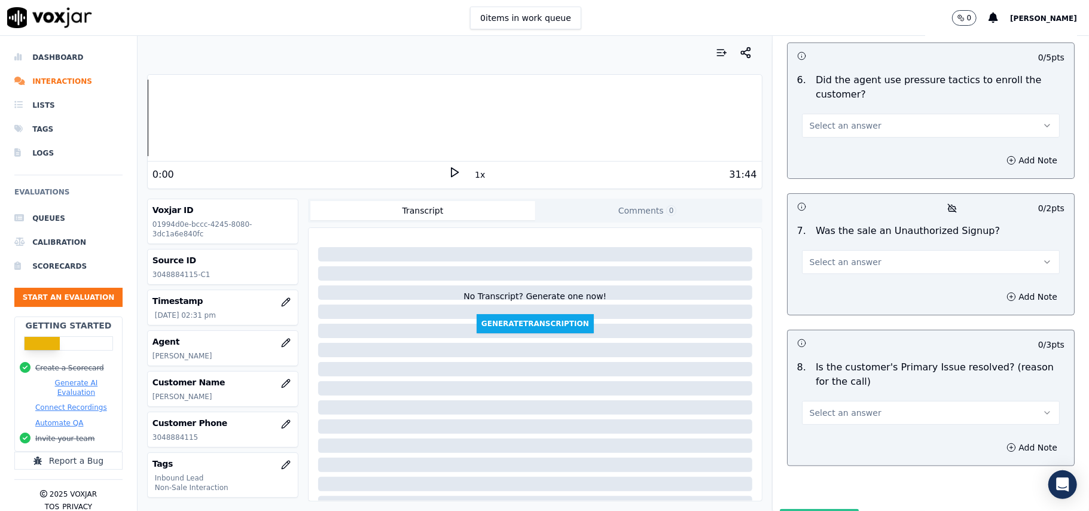
click at [889, 401] on button "Select an answer" at bounding box center [931, 413] width 258 height 24
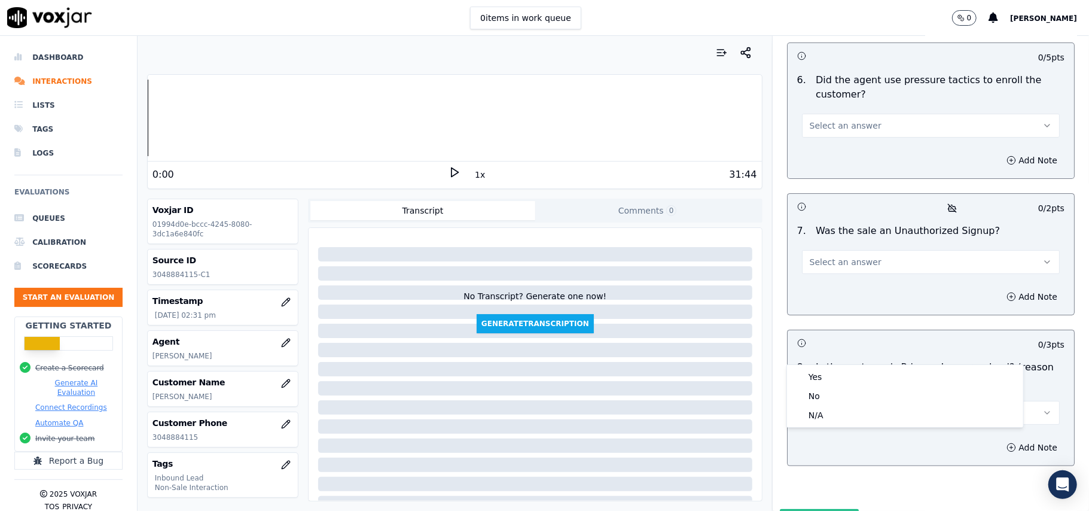
click at [838, 365] on div "Yes No N/A" at bounding box center [905, 396] width 236 height 62
click at [843, 373] on div "Yes" at bounding box center [904, 376] width 231 height 19
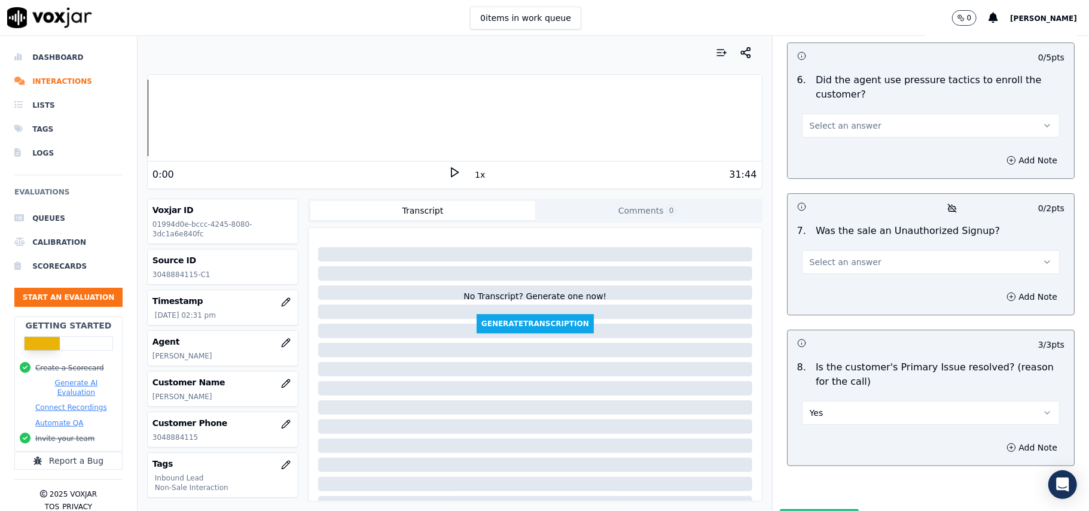
click at [865, 250] on button "Select an answer" at bounding box center [931, 262] width 258 height 24
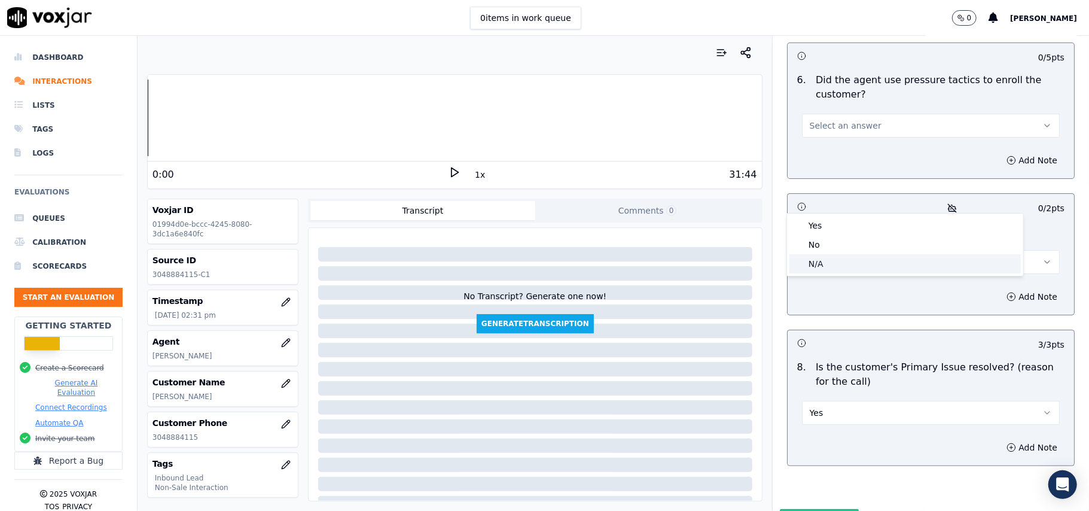
click at [819, 264] on div "N/A" at bounding box center [904, 263] width 231 height 19
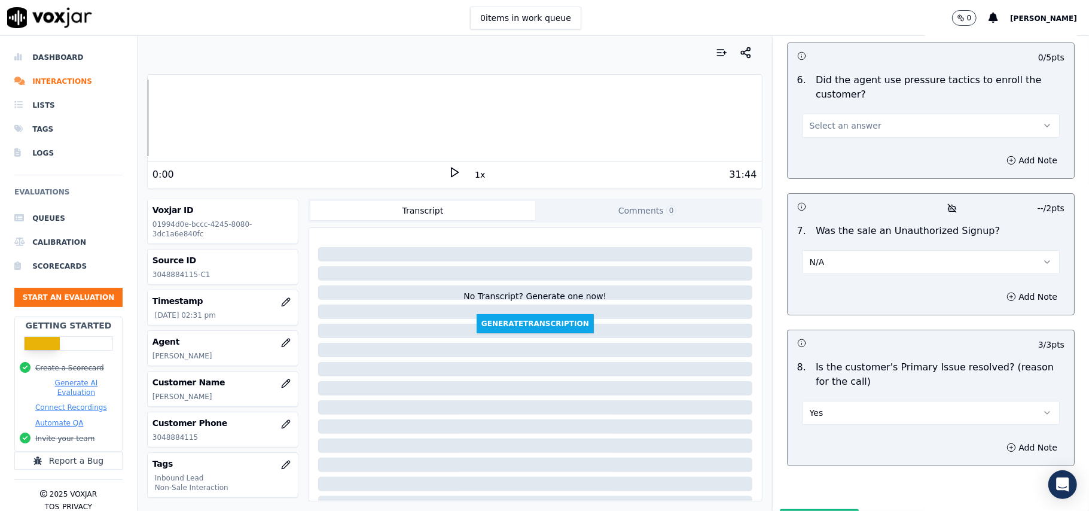
scroll to position [3108, 0]
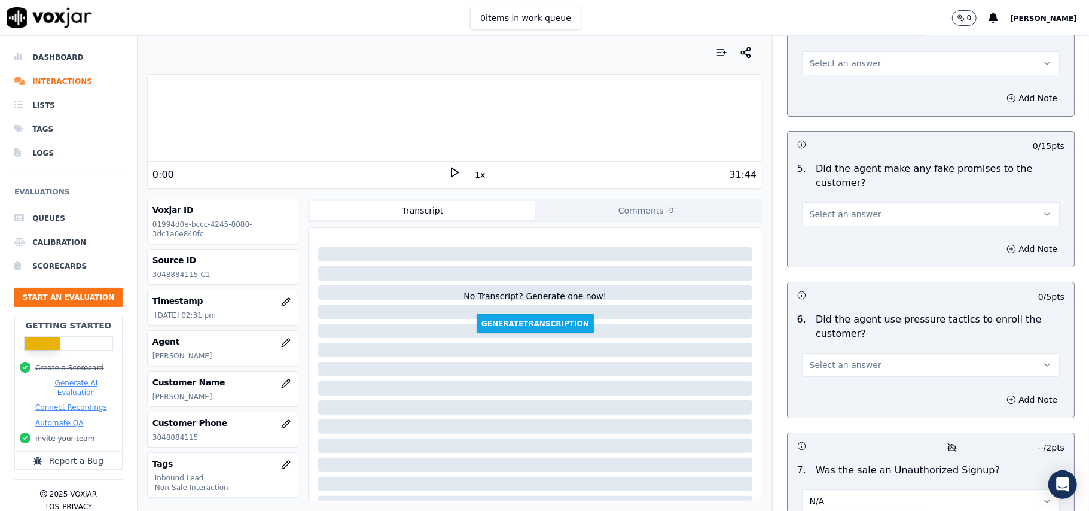
click at [833, 359] on span "Select an answer" at bounding box center [846, 365] width 72 height 12
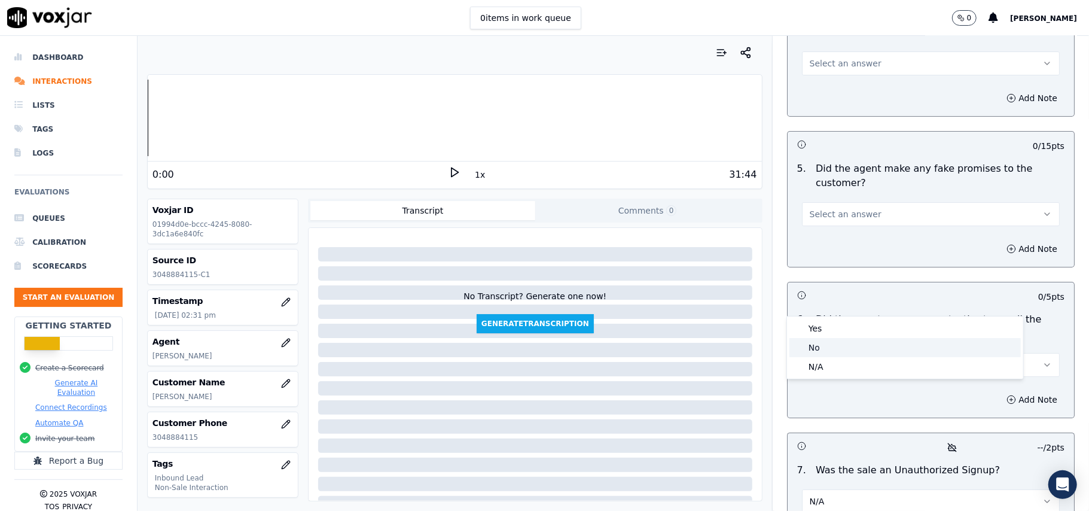
click at [824, 347] on div "No" at bounding box center [904, 347] width 231 height 19
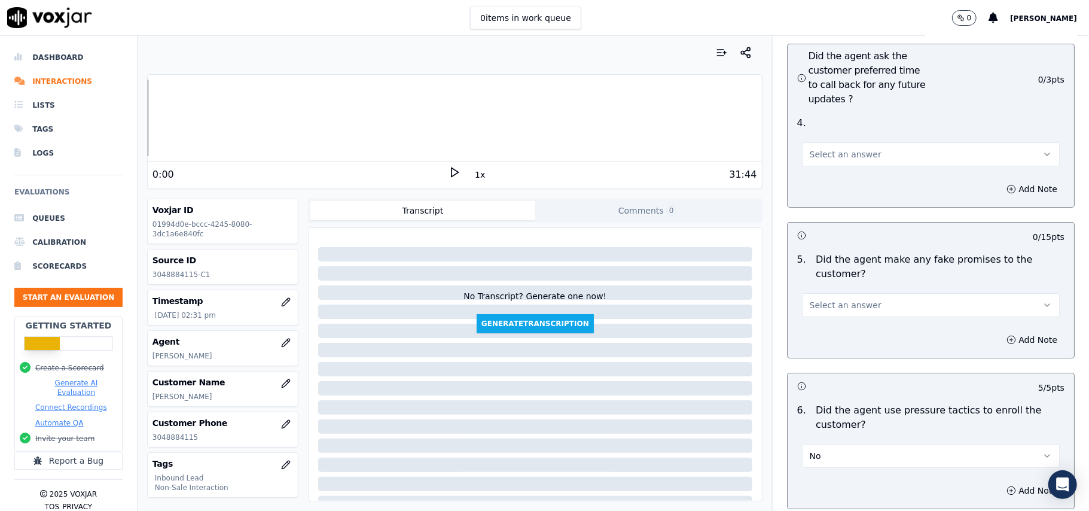
scroll to position [2948, 0]
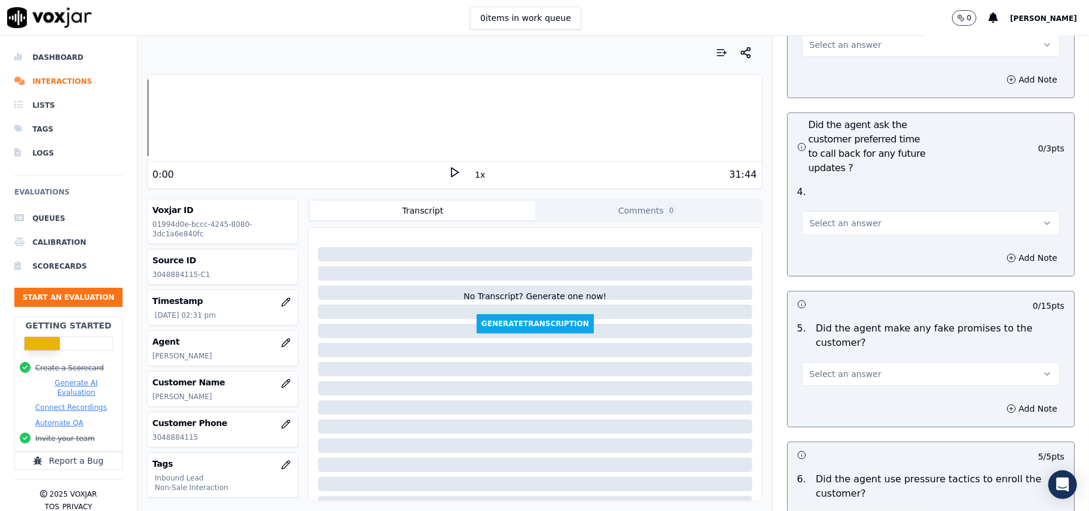
click at [876, 362] on button "Select an answer" at bounding box center [931, 374] width 258 height 24
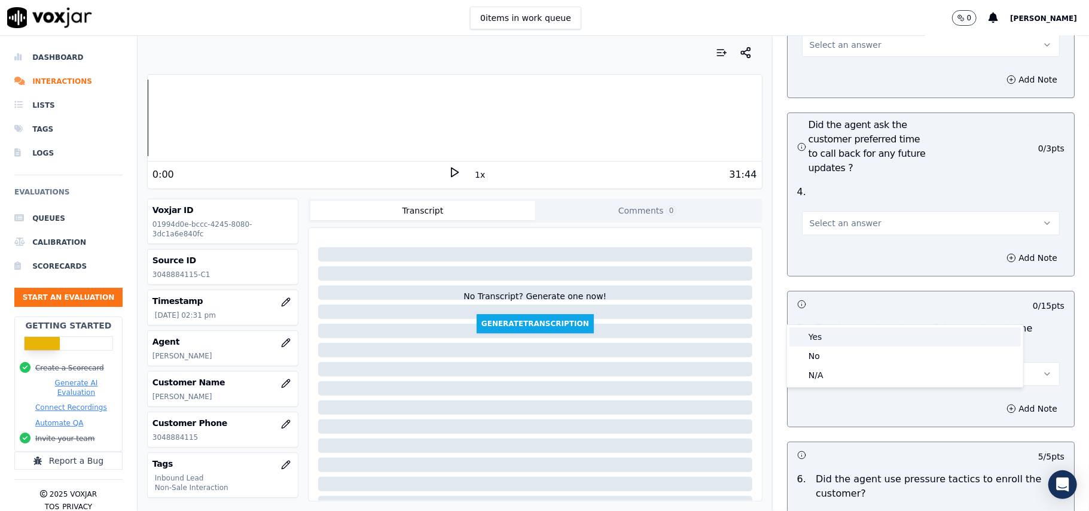
click at [847, 346] on div "No" at bounding box center [904, 355] width 231 height 19
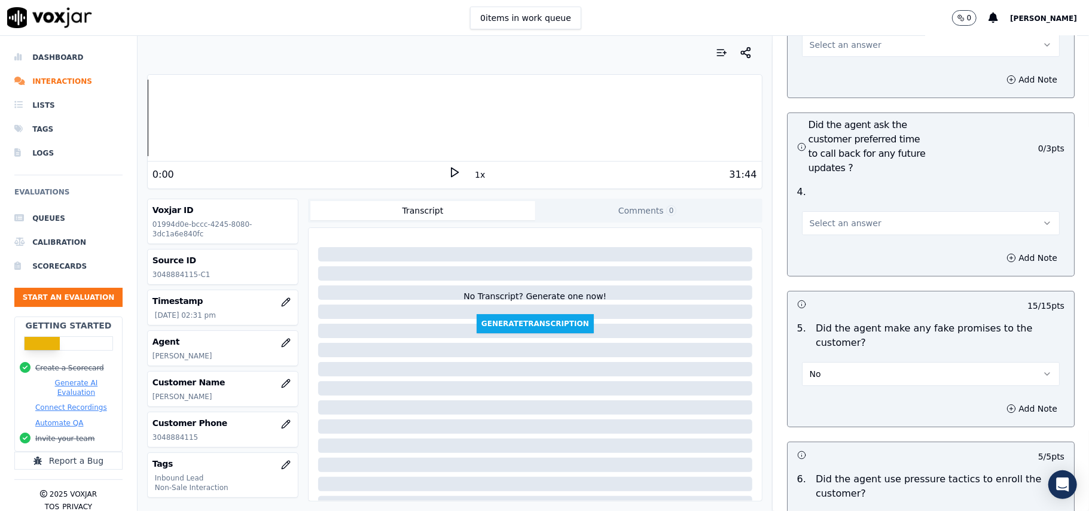
click at [854, 362] on button "No" at bounding box center [931, 374] width 258 height 24
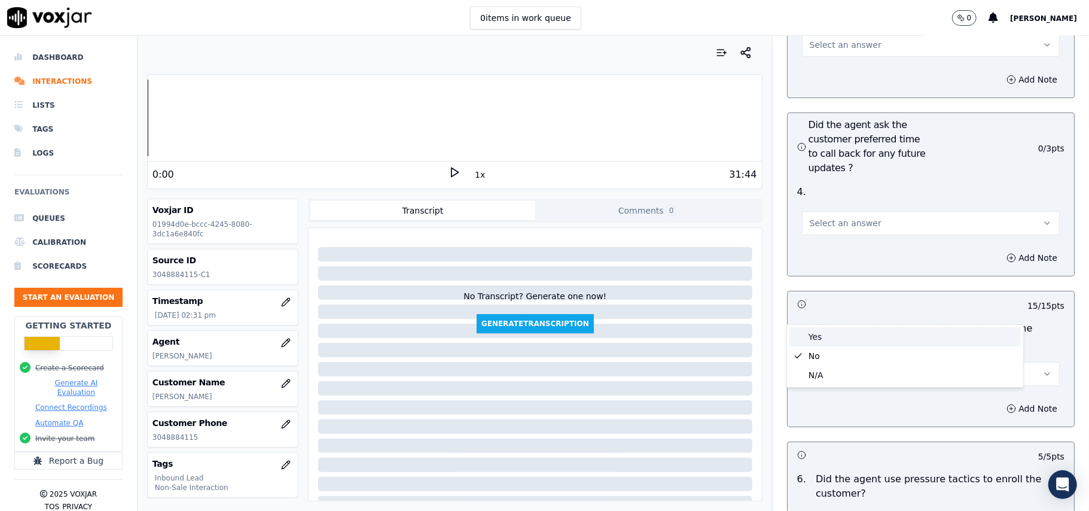
click at [840, 343] on div "Yes" at bounding box center [904, 336] width 231 height 19
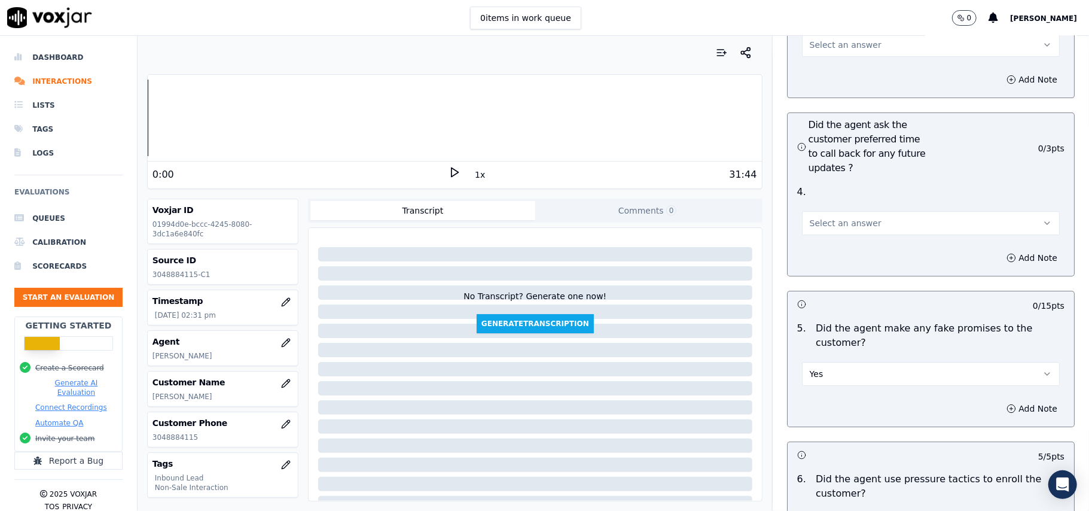
click at [848, 362] on button "Yes" at bounding box center [931, 374] width 258 height 24
click at [848, 348] on div "No" at bounding box center [904, 355] width 231 height 19
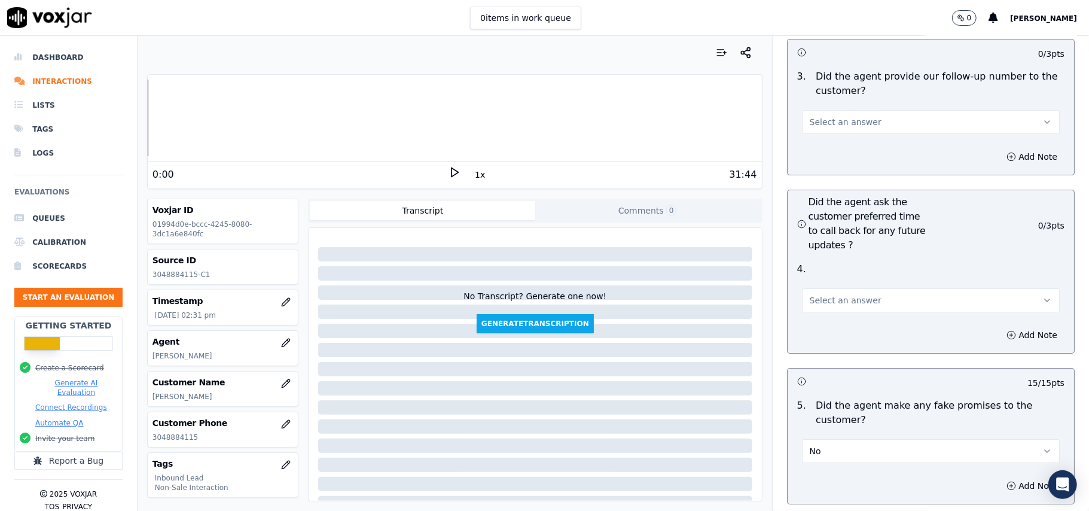
scroll to position [2789, 0]
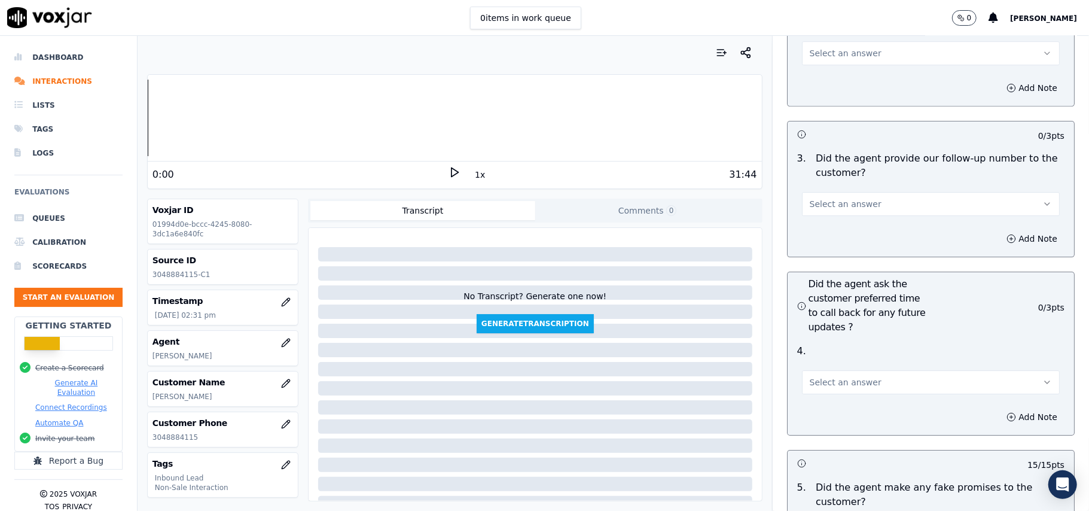
click at [859, 368] on div "Select an answer" at bounding box center [931, 381] width 258 height 26
drag, startPoint x: 847, startPoint y: 307, endPoint x: 845, endPoint y: 325, distance: 18.0
click at [847, 370] on button "Select an answer" at bounding box center [931, 382] width 258 height 24
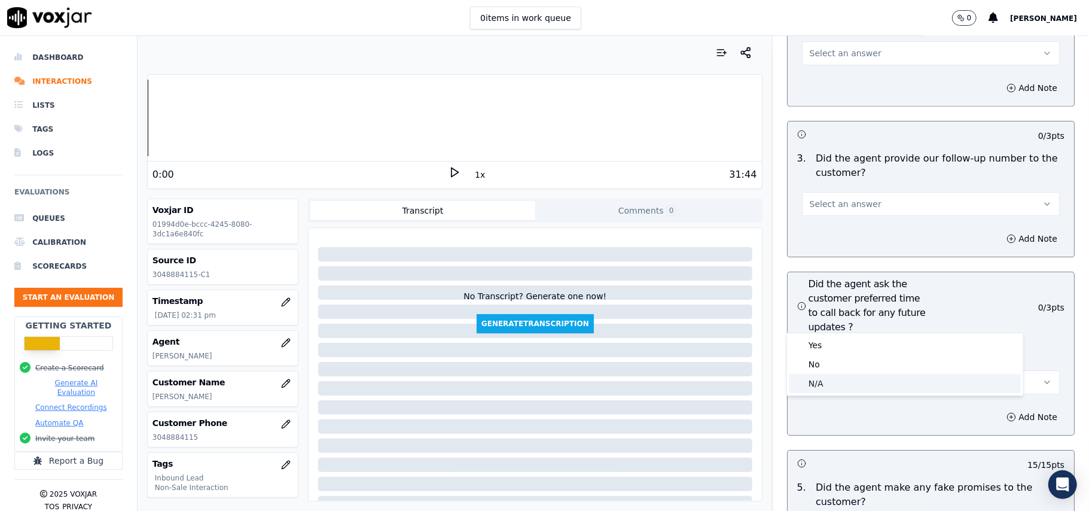
click at [823, 386] on div "N/A" at bounding box center [904, 383] width 231 height 19
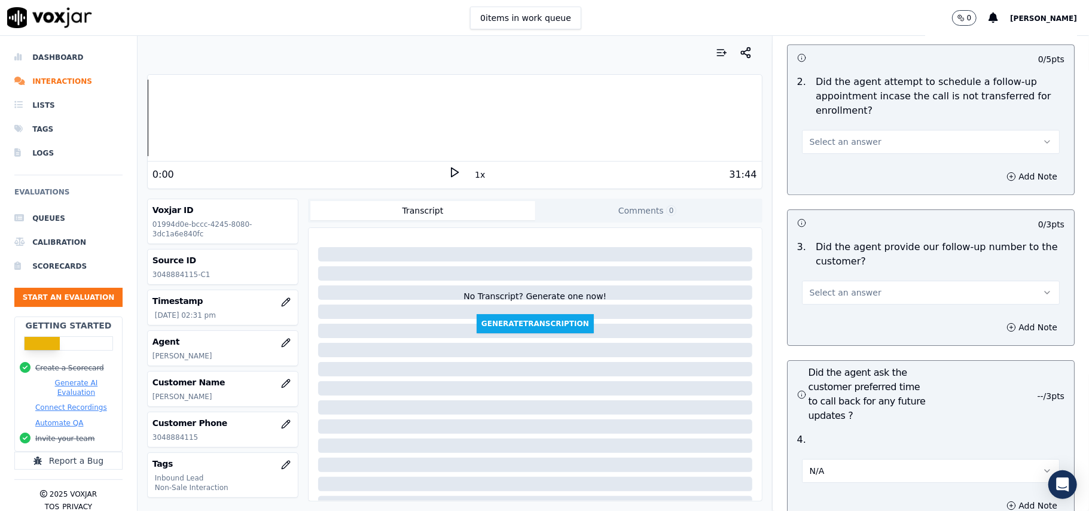
scroll to position [2630, 0]
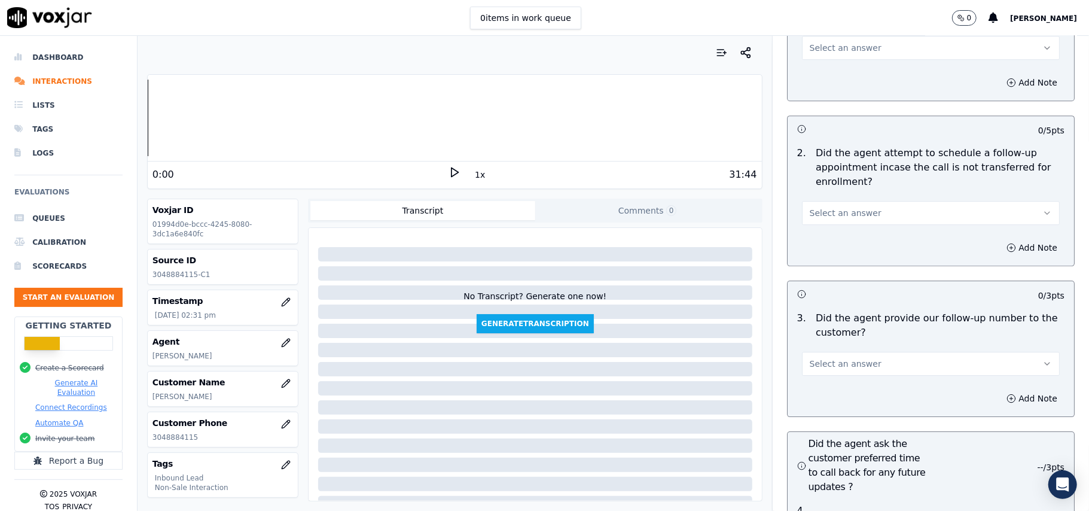
click at [859, 349] on div "Select an answer" at bounding box center [931, 362] width 258 height 26
click at [858, 352] on button "Select an answer" at bounding box center [931, 364] width 258 height 24
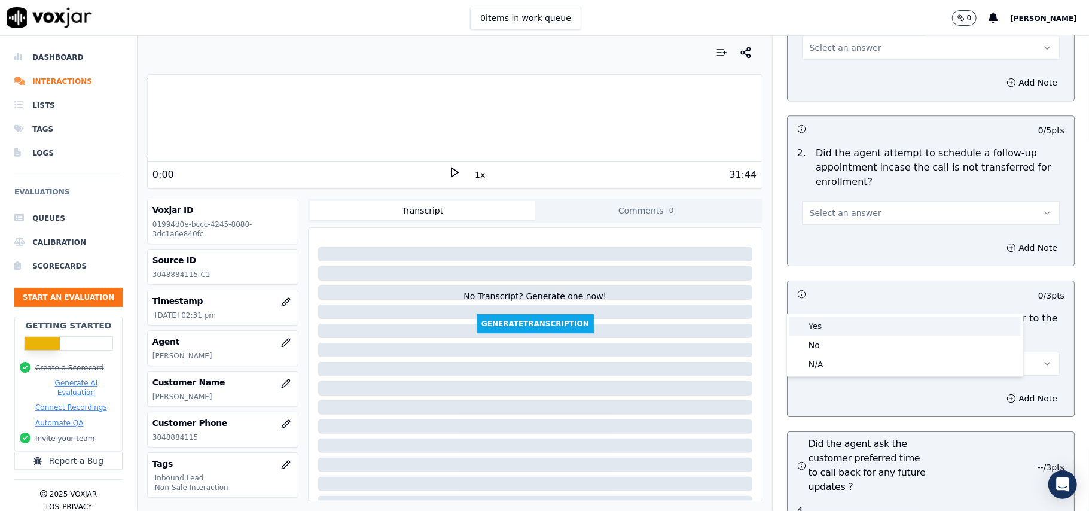
click at [846, 323] on div "Yes" at bounding box center [904, 325] width 231 height 19
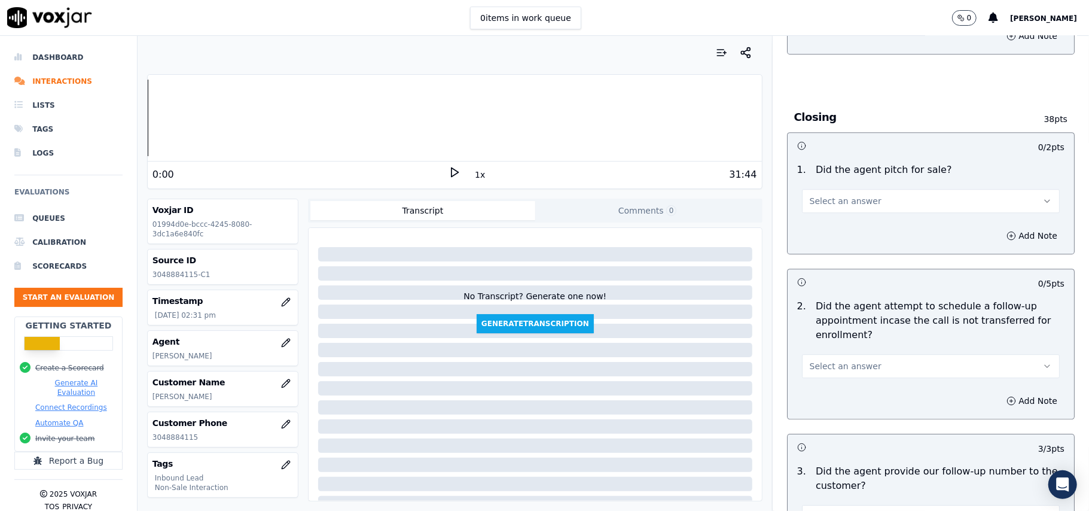
scroll to position [2470, 0]
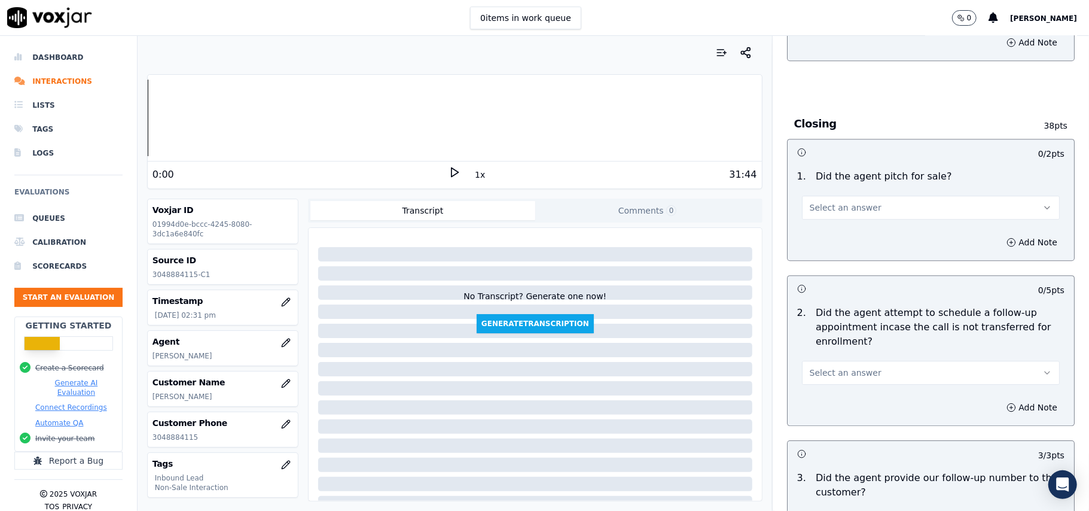
click at [847, 367] on span "Select an answer" at bounding box center [846, 373] width 72 height 12
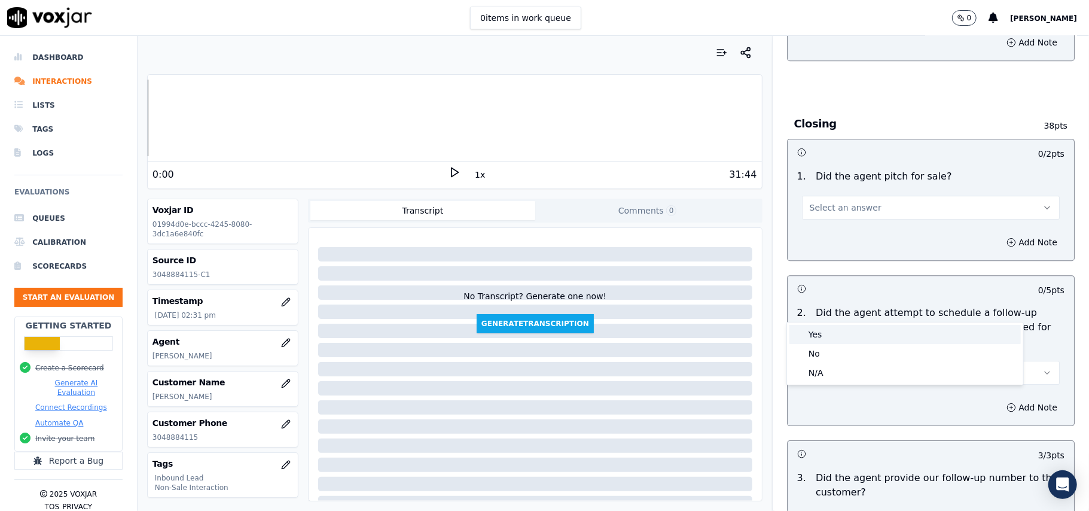
click at [825, 338] on div "Yes" at bounding box center [904, 334] width 231 height 19
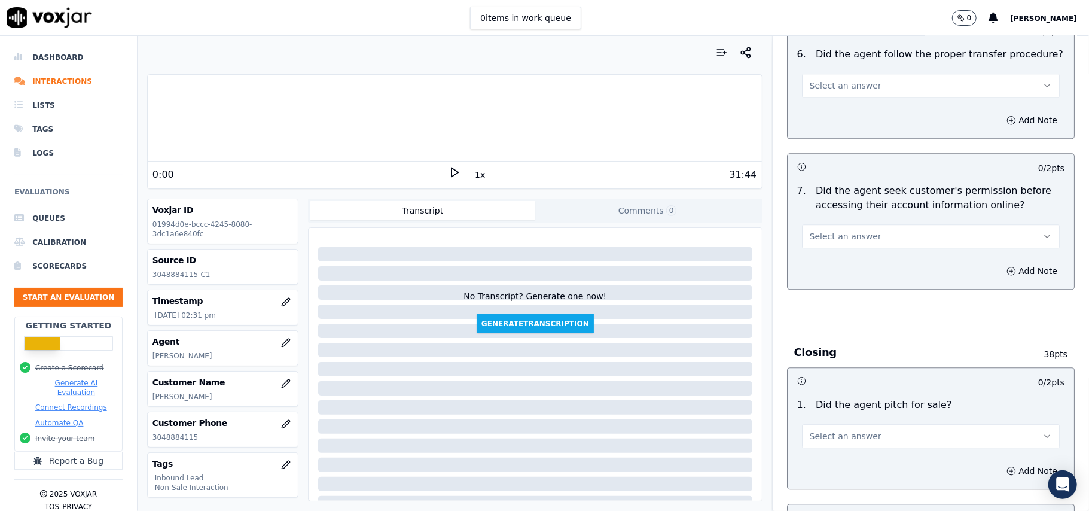
scroll to position [2231, 0]
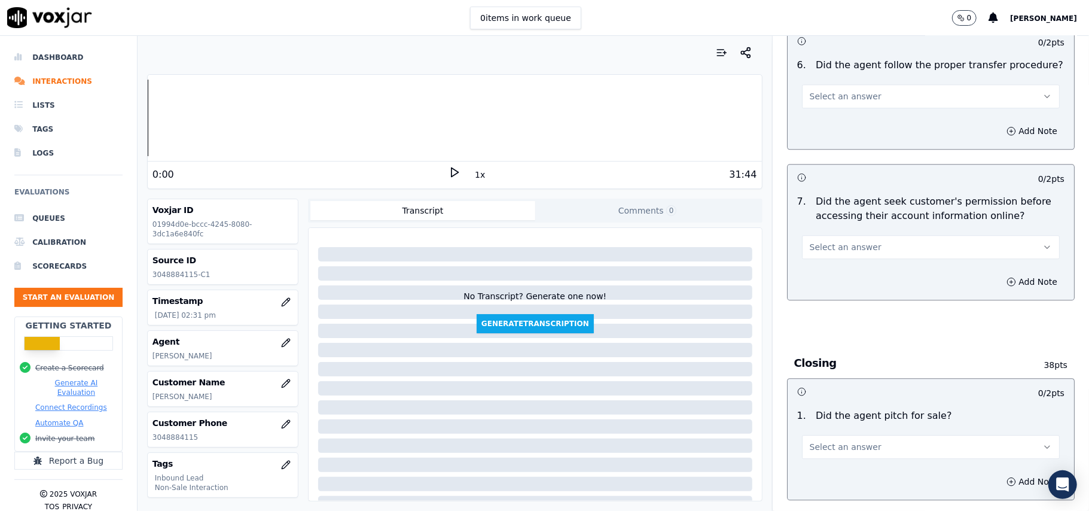
click at [822, 441] on span "Select an answer" at bounding box center [846, 447] width 72 height 12
click at [819, 398] on div "Yes" at bounding box center [904, 407] width 231 height 19
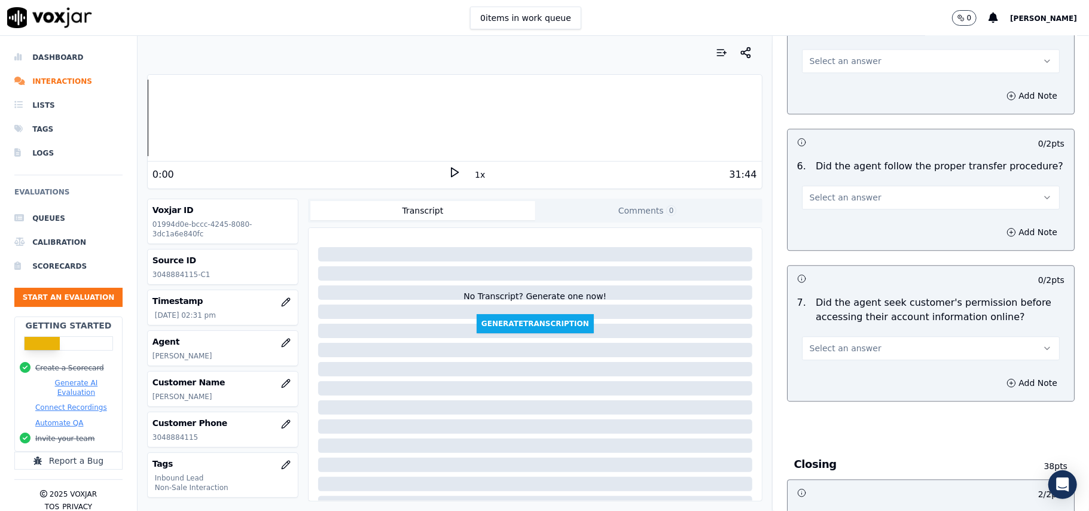
scroll to position [2072, 0]
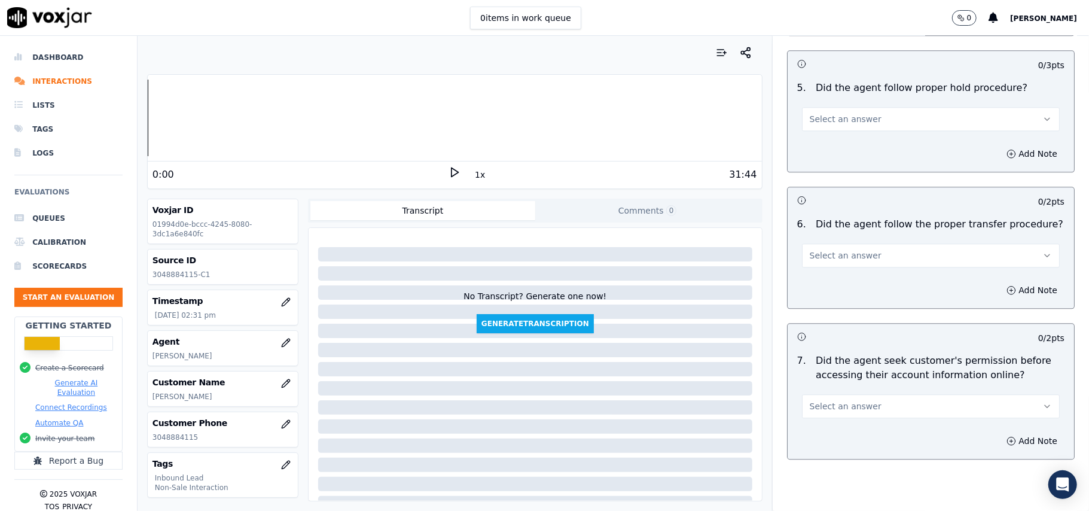
click at [841, 400] on span "Select an answer" at bounding box center [846, 406] width 72 height 12
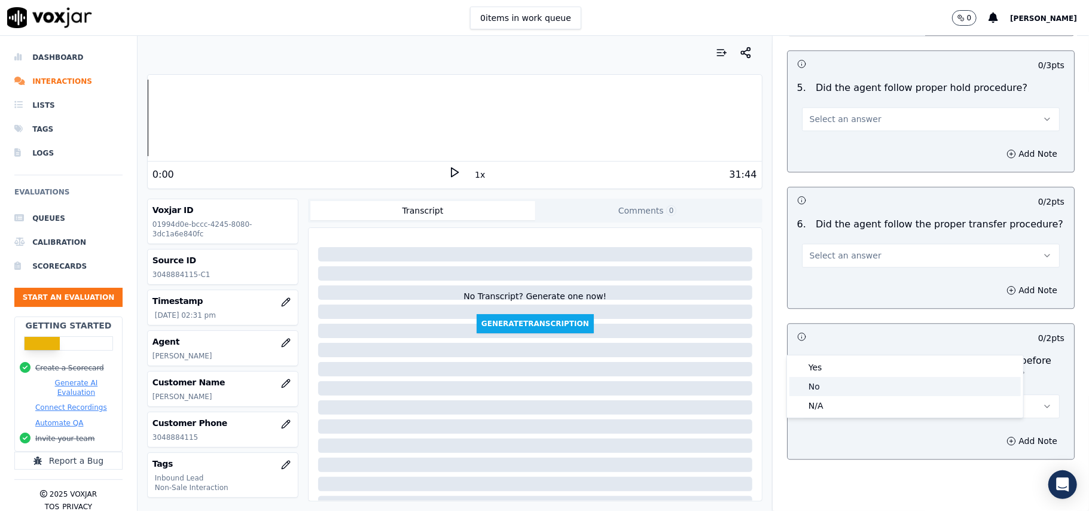
click at [834, 380] on div "No" at bounding box center [904, 386] width 231 height 19
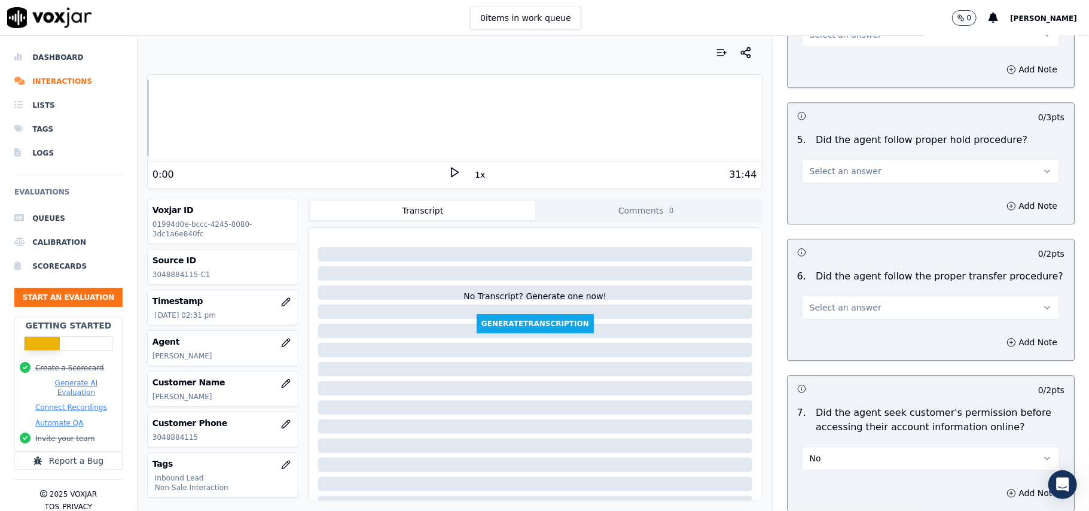
scroll to position [1991, 0]
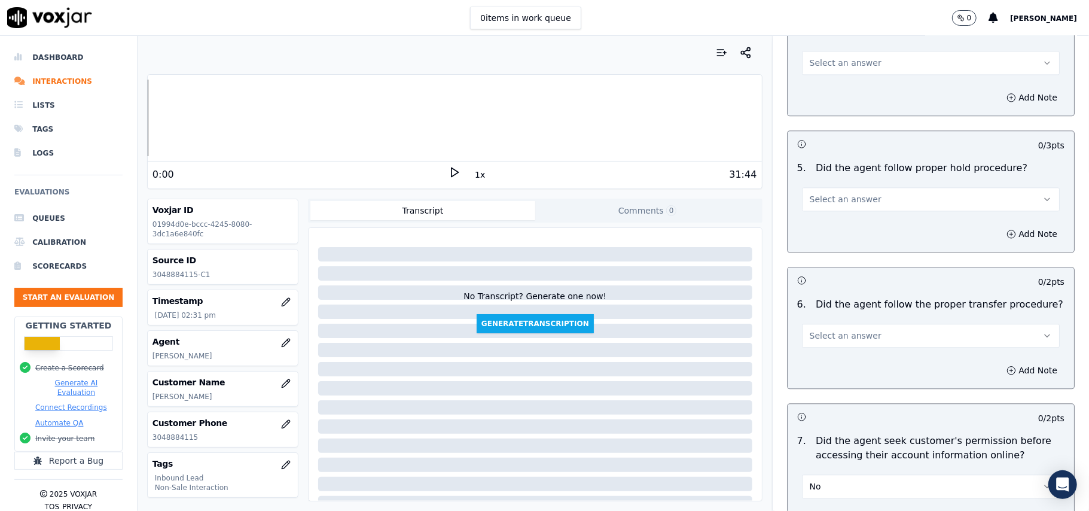
click at [823, 474] on button "No" at bounding box center [931, 486] width 258 height 24
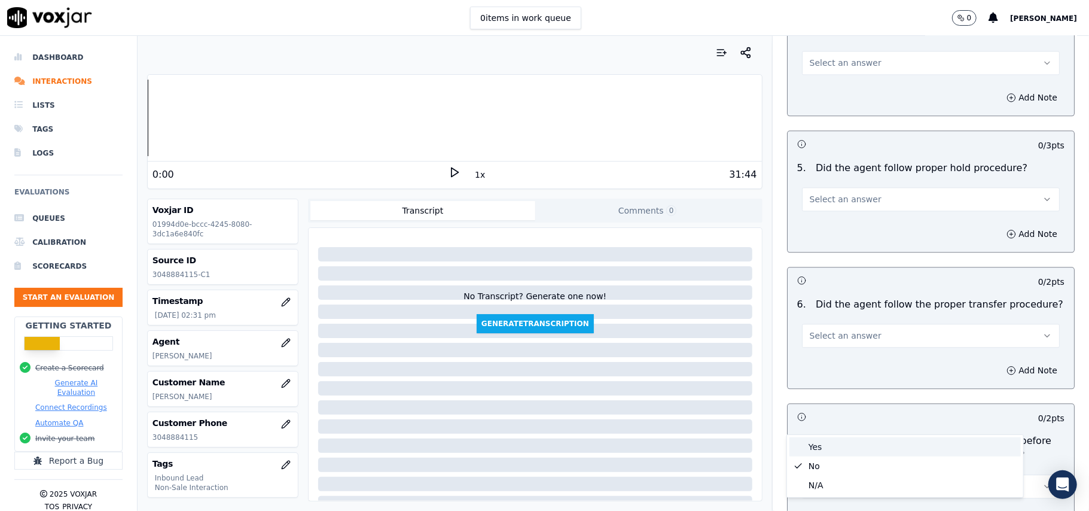
click at [816, 441] on div "Yes" at bounding box center [904, 446] width 231 height 19
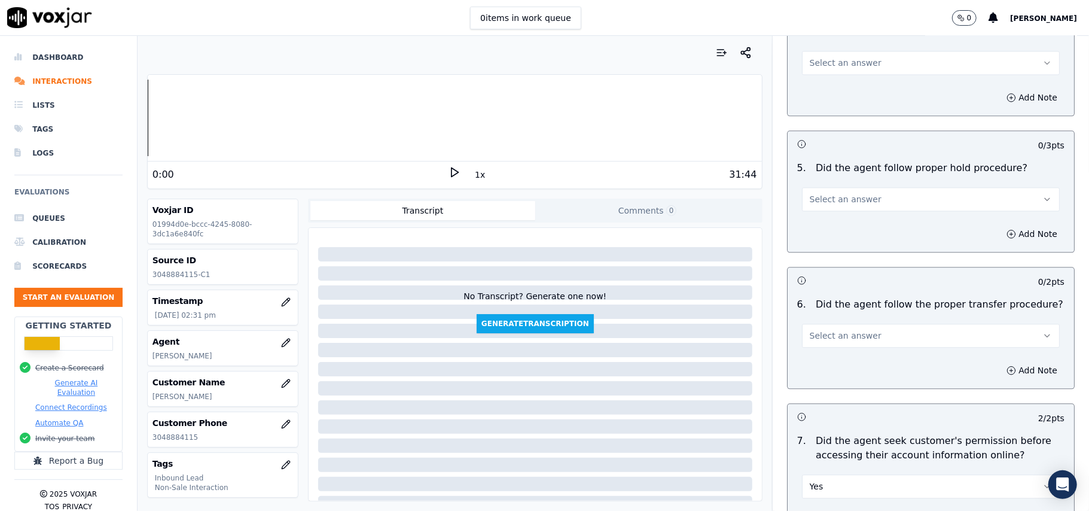
click at [833, 330] on span "Select an answer" at bounding box center [846, 336] width 72 height 12
click at [834, 293] on div "Yes" at bounding box center [904, 295] width 231 height 19
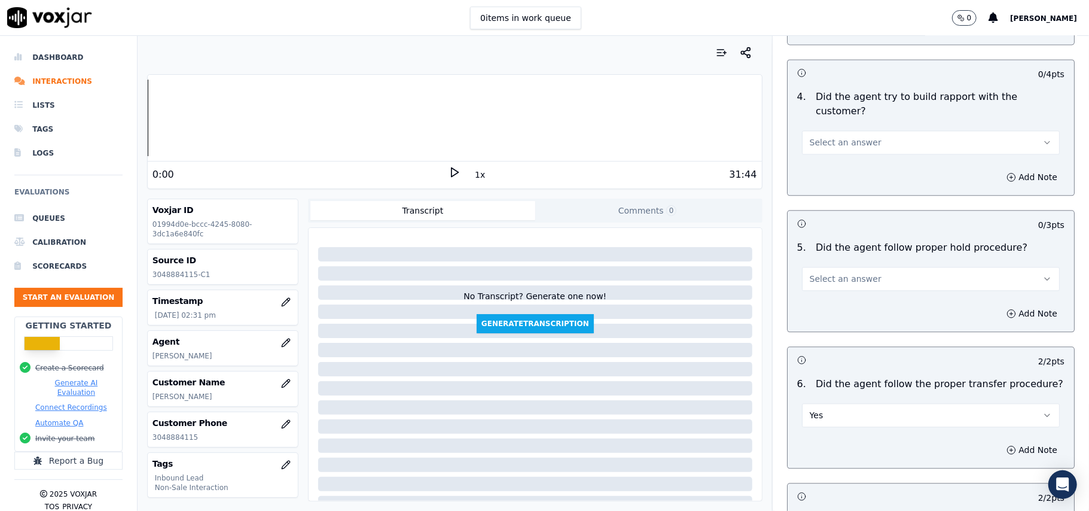
click at [852, 273] on span "Select an answer" at bounding box center [846, 279] width 72 height 12
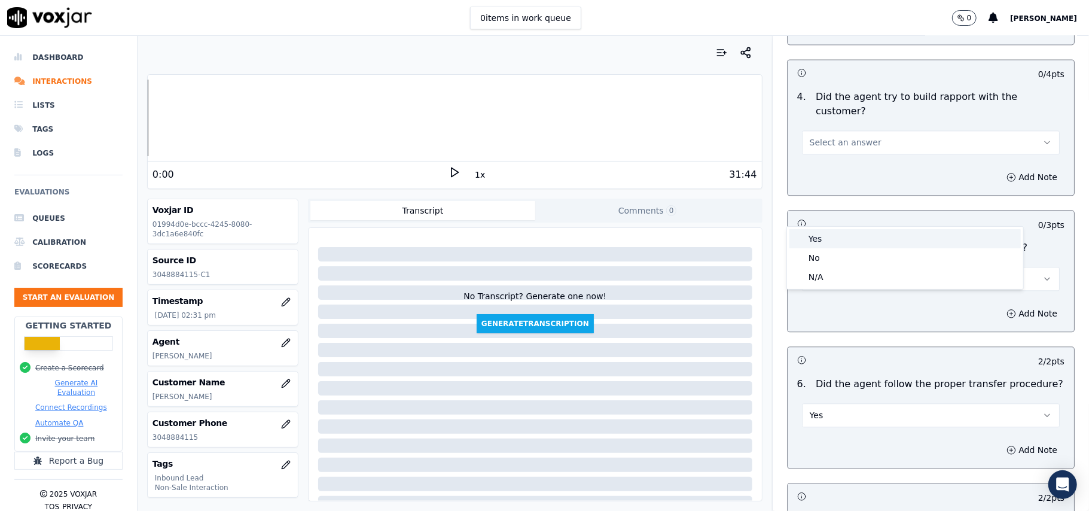
click at [840, 237] on div "Yes" at bounding box center [904, 238] width 231 height 19
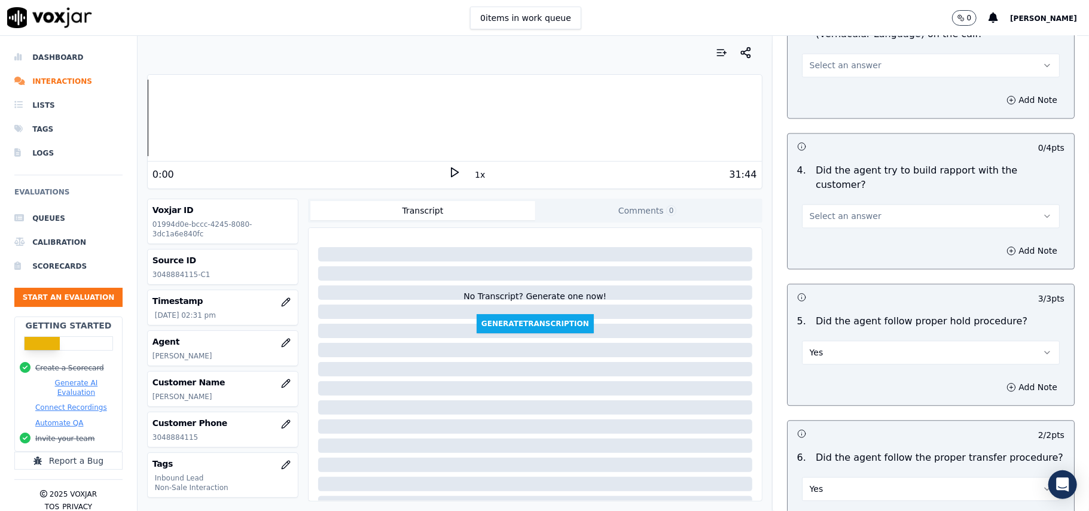
scroll to position [1752, 0]
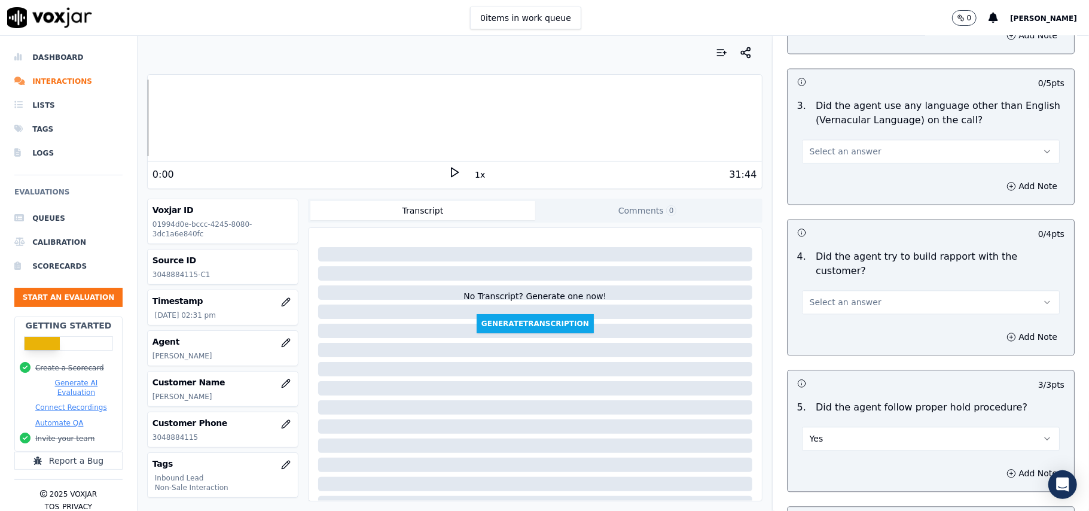
click at [841, 296] on span "Select an answer" at bounding box center [846, 302] width 72 height 12
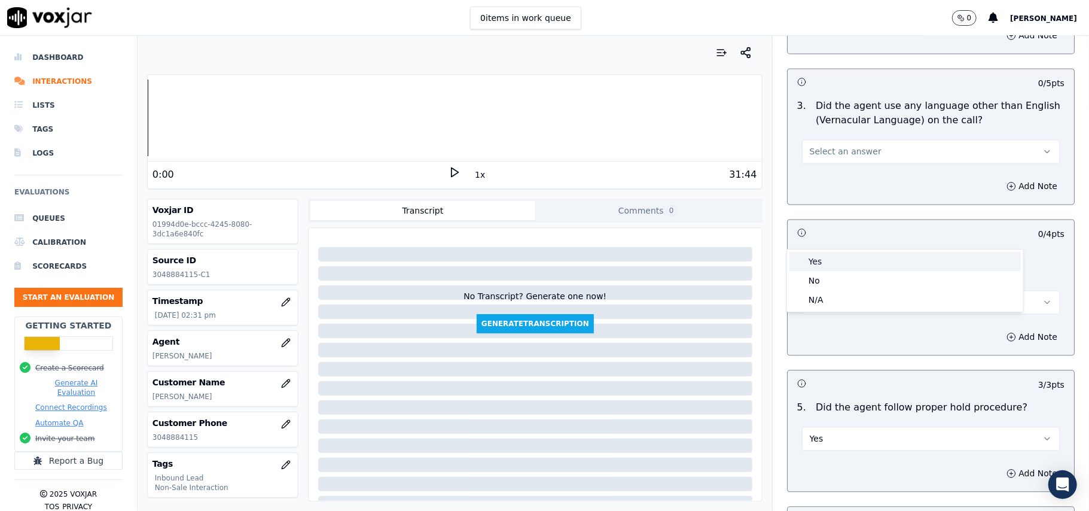
click at [837, 261] on div "Yes" at bounding box center [904, 261] width 231 height 19
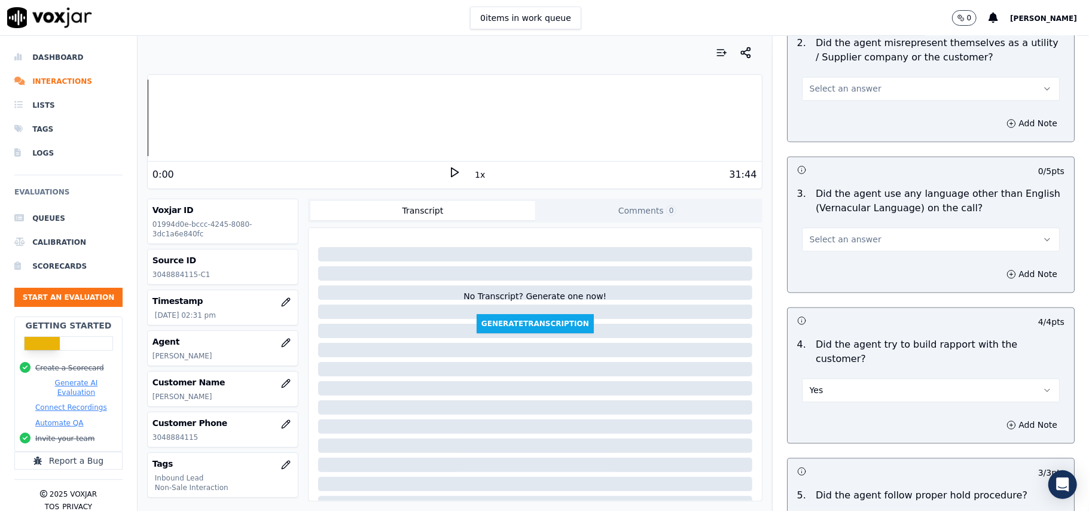
scroll to position [1593, 0]
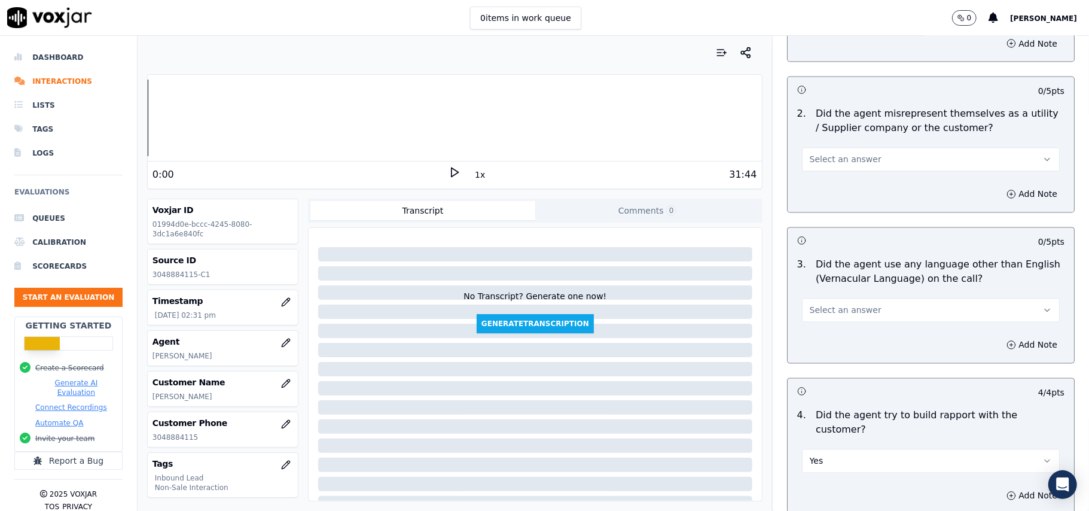
click at [846, 298] on button "Select an answer" at bounding box center [931, 310] width 258 height 24
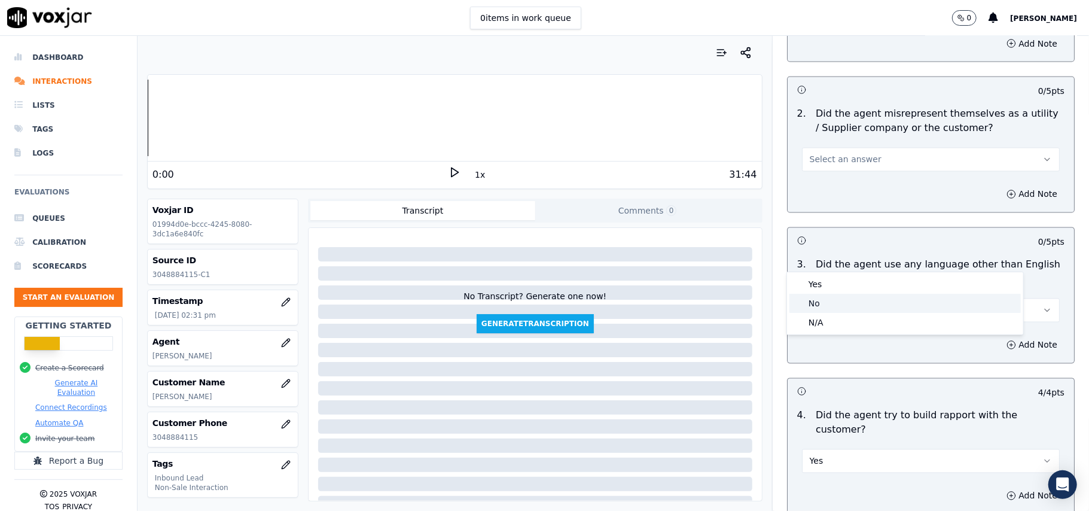
click at [825, 297] on div "No" at bounding box center [904, 303] width 231 height 19
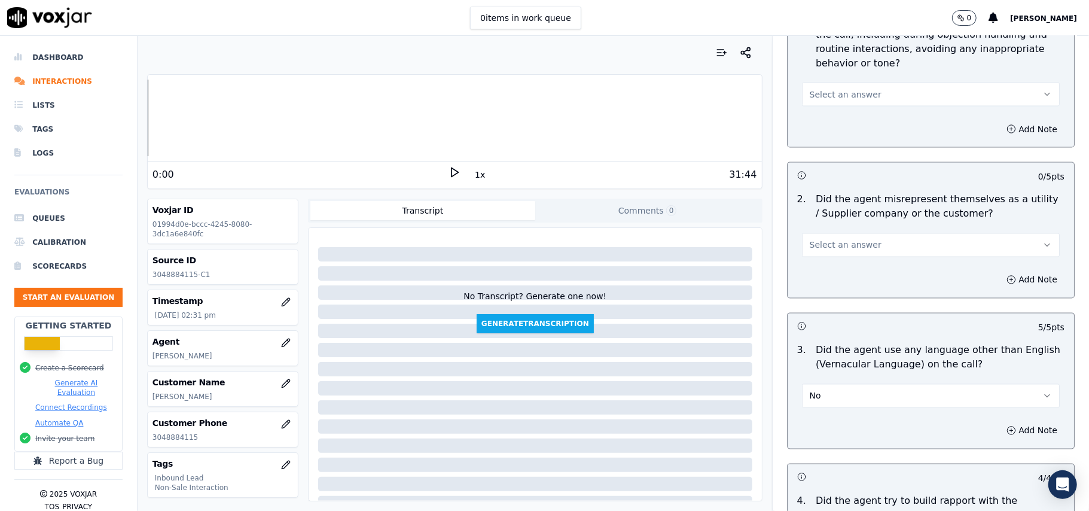
scroll to position [1433, 0]
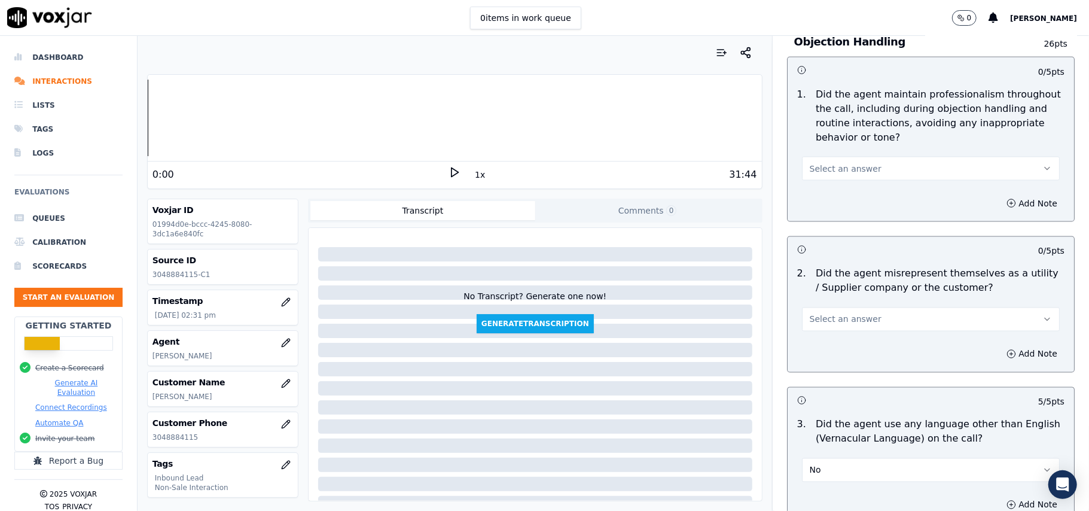
click at [833, 313] on span "Select an answer" at bounding box center [846, 319] width 72 height 12
click at [823, 292] on div "Yes" at bounding box center [904, 292] width 231 height 19
click at [831, 307] on button "Yes" at bounding box center [931, 319] width 258 height 24
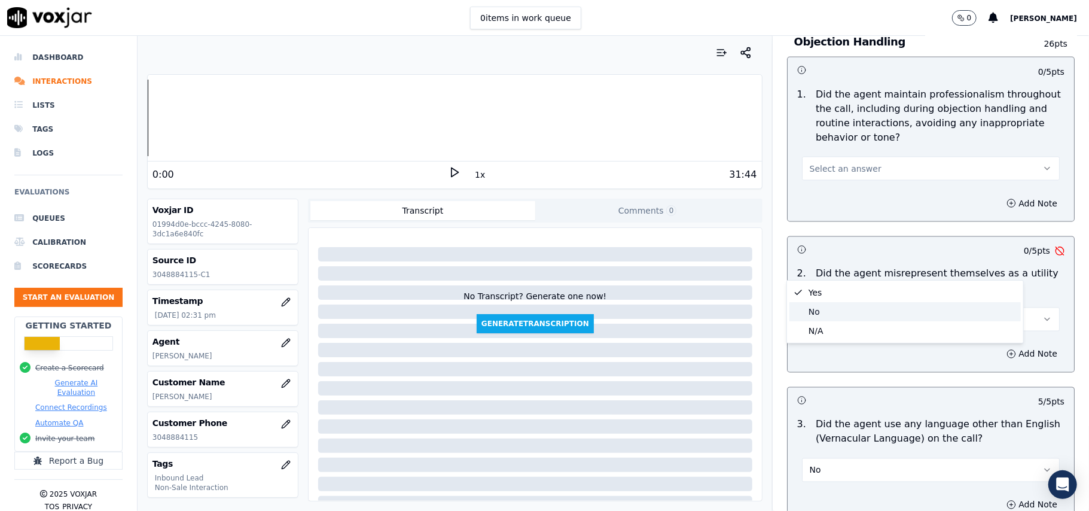
click at [824, 309] on div "No" at bounding box center [904, 311] width 231 height 19
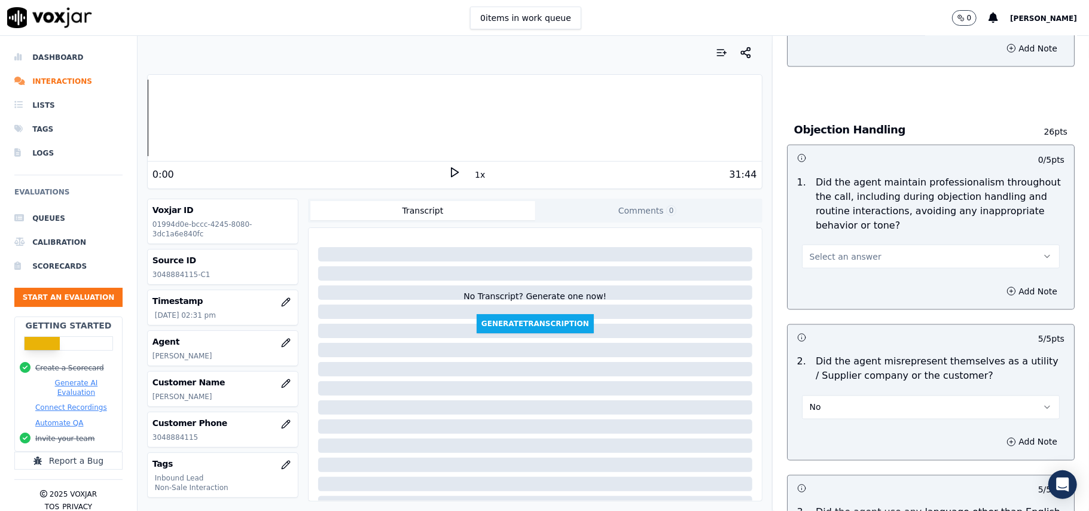
scroll to position [1274, 0]
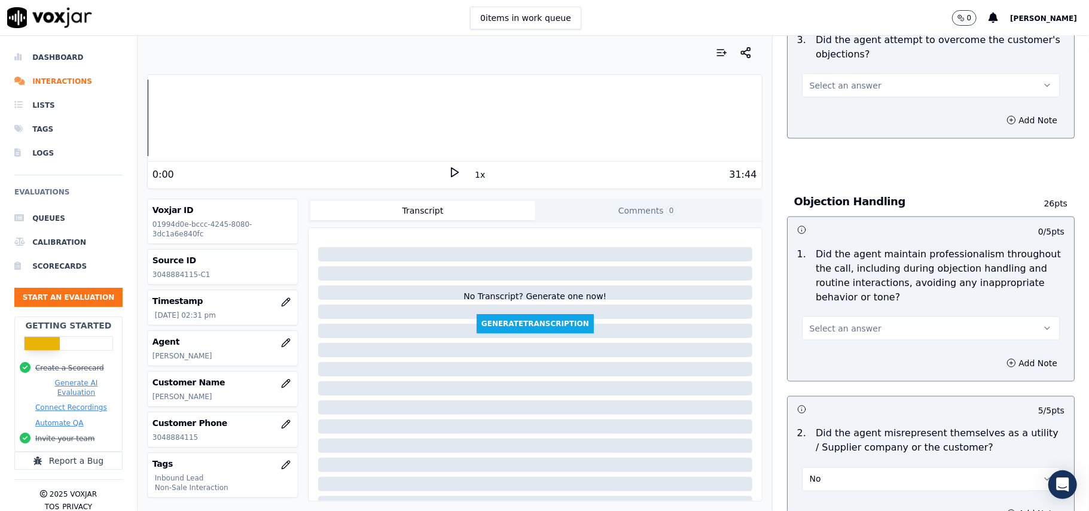
click at [841, 304] on div "Select an answer" at bounding box center [930, 322] width 277 height 36
click at [836, 322] on span "Select an answer" at bounding box center [846, 328] width 72 height 12
click at [823, 297] on div "Yes" at bounding box center [904, 300] width 231 height 19
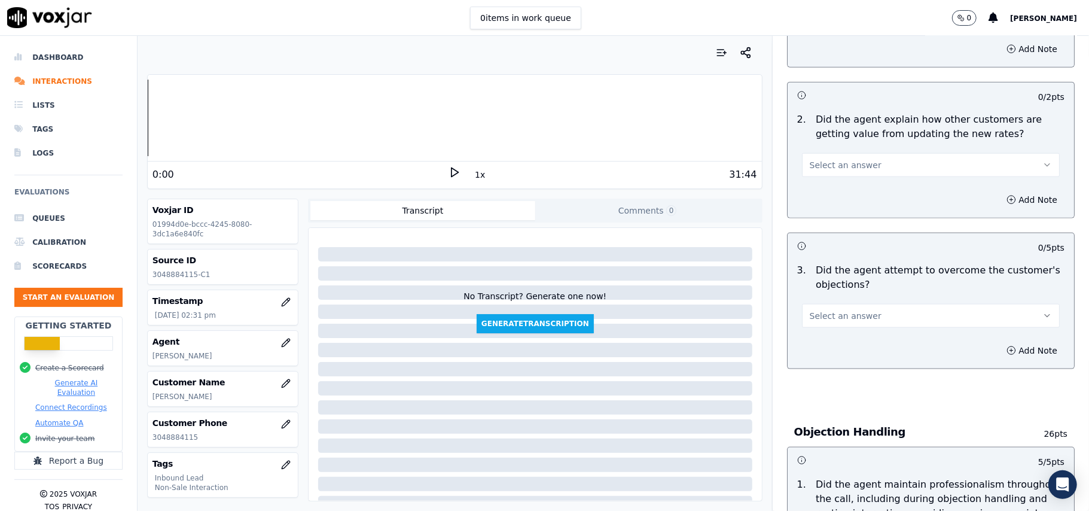
scroll to position [1035, 0]
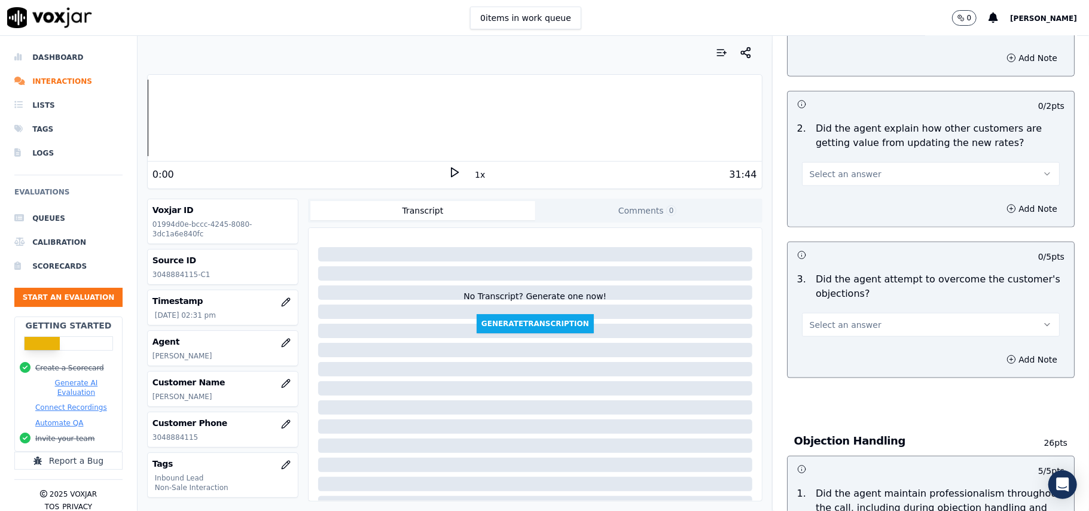
click at [821, 319] on span "Select an answer" at bounding box center [846, 325] width 72 height 12
click at [821, 292] on div "Yes" at bounding box center [904, 297] width 231 height 19
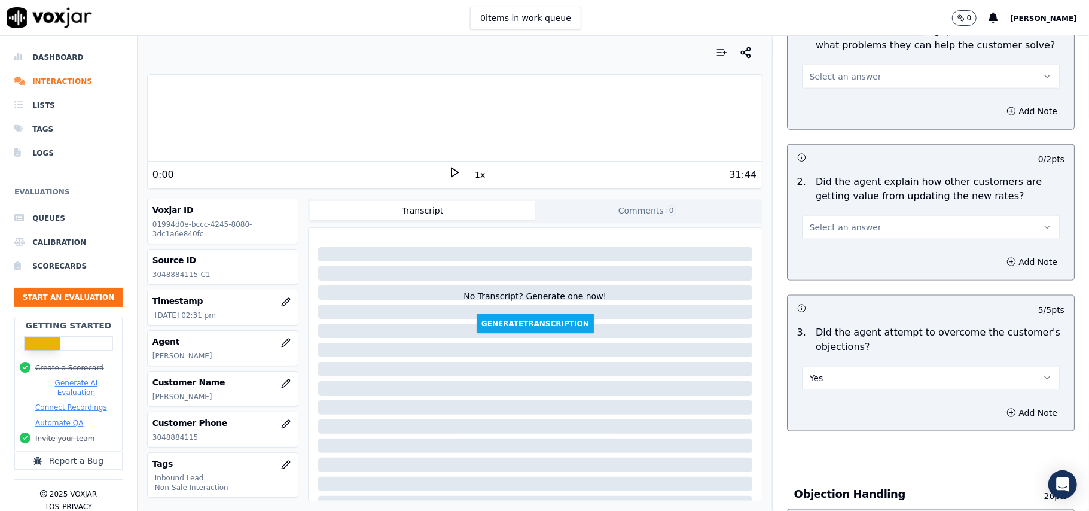
scroll to position [876, 0]
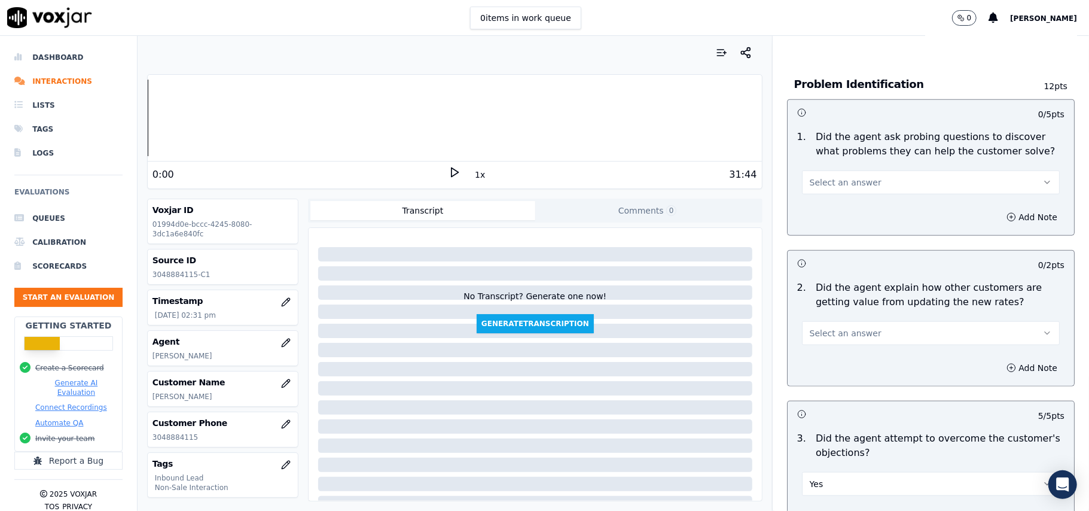
click at [853, 321] on button "Select an answer" at bounding box center [931, 333] width 258 height 24
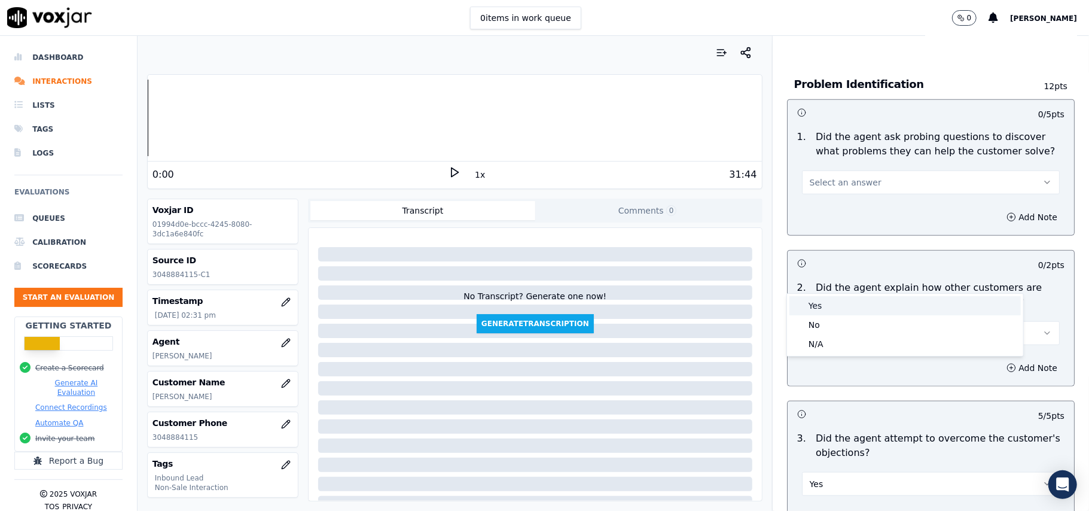
click at [826, 304] on div "Yes" at bounding box center [904, 305] width 231 height 19
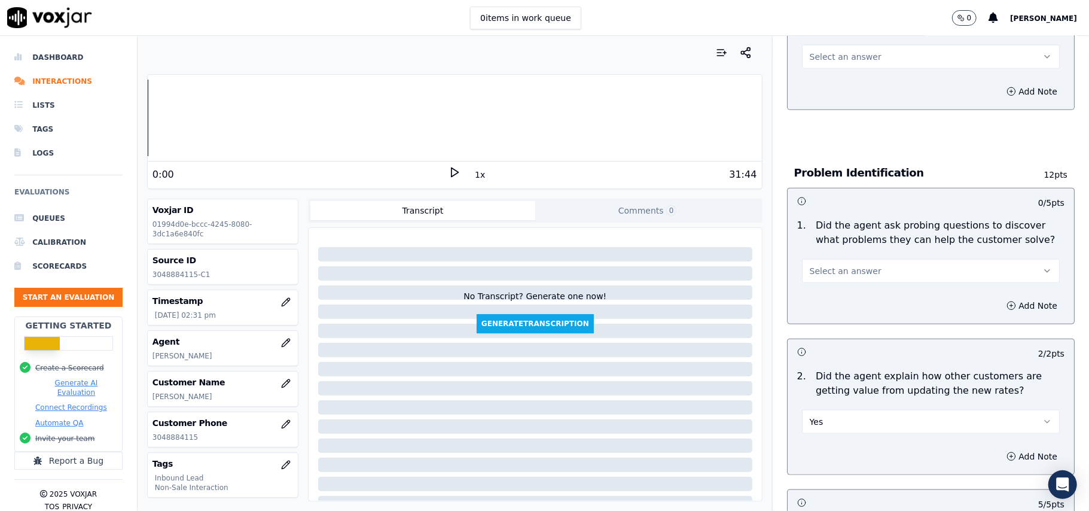
scroll to position [716, 0]
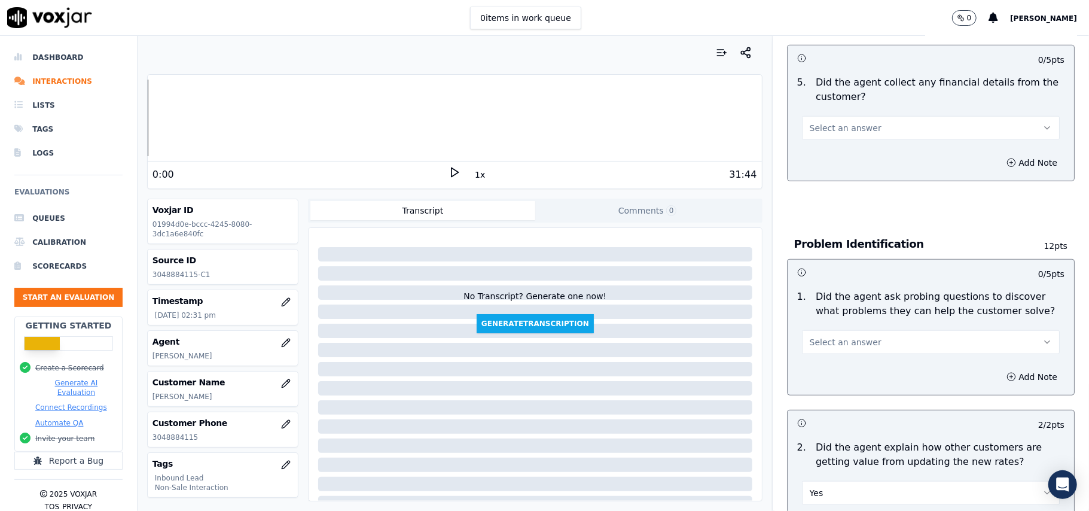
click at [828, 336] on span "Select an answer" at bounding box center [846, 342] width 72 height 12
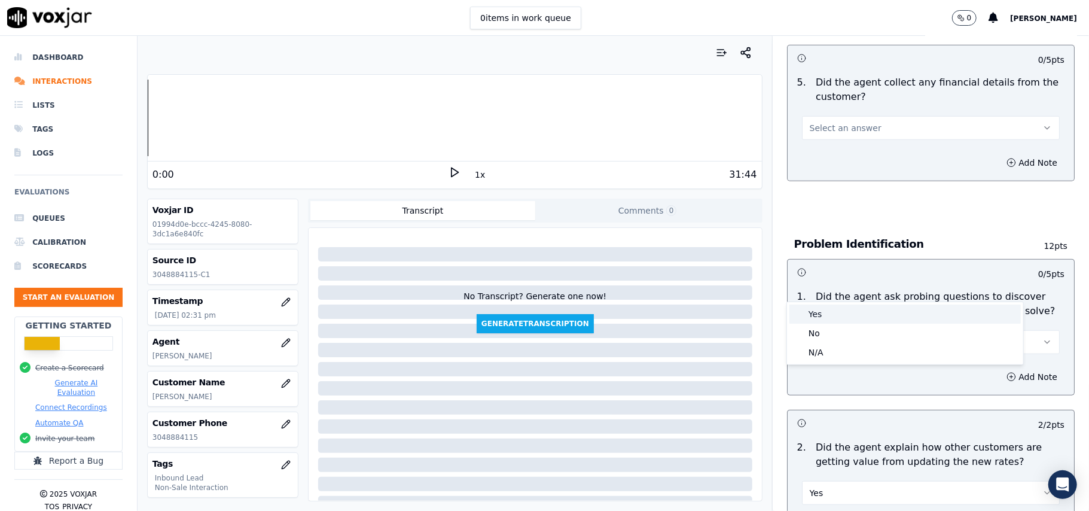
click at [819, 305] on div "Yes" at bounding box center [904, 313] width 231 height 19
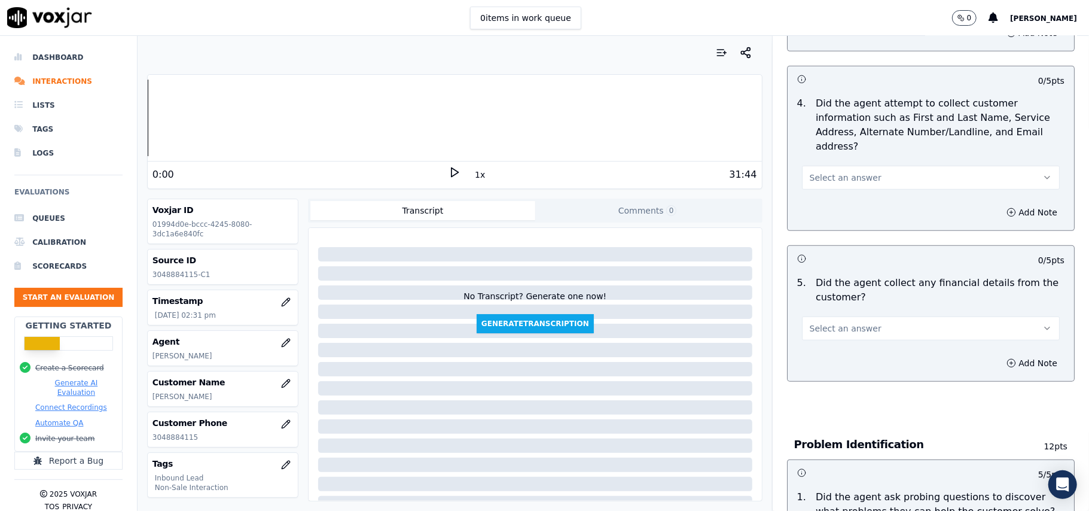
scroll to position [397, 0]
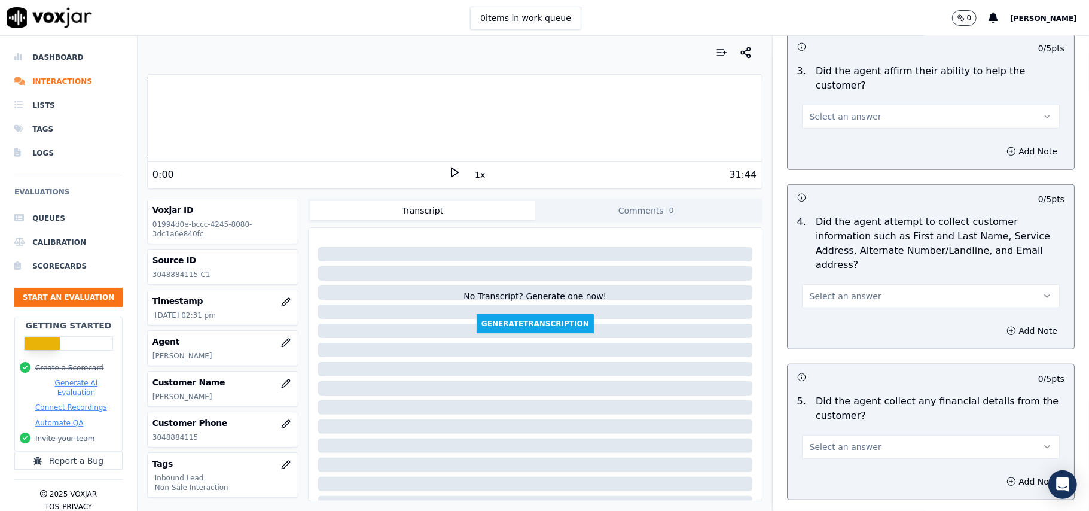
click at [811, 435] on button "Select an answer" at bounding box center [931, 447] width 258 height 24
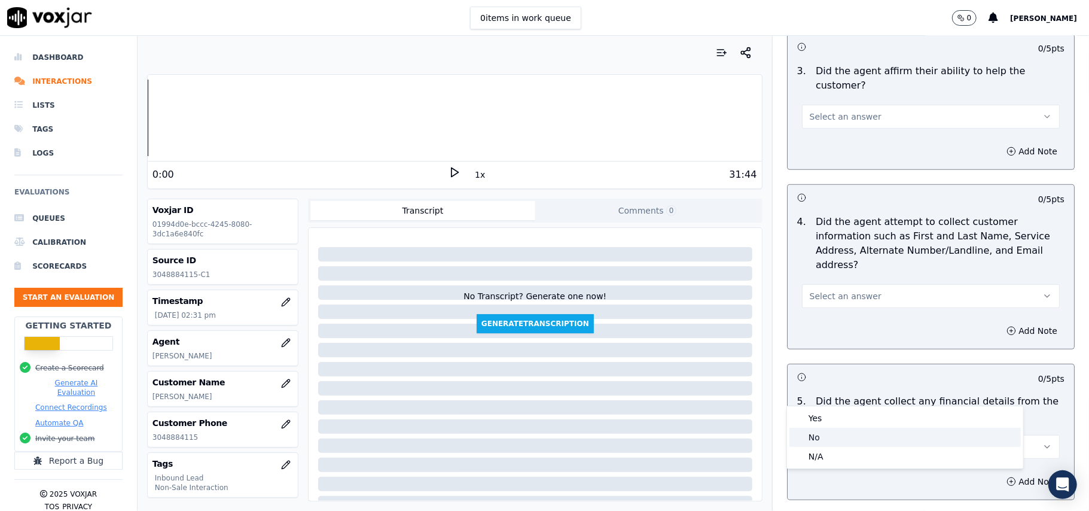
click at [811, 440] on div "No" at bounding box center [904, 437] width 231 height 19
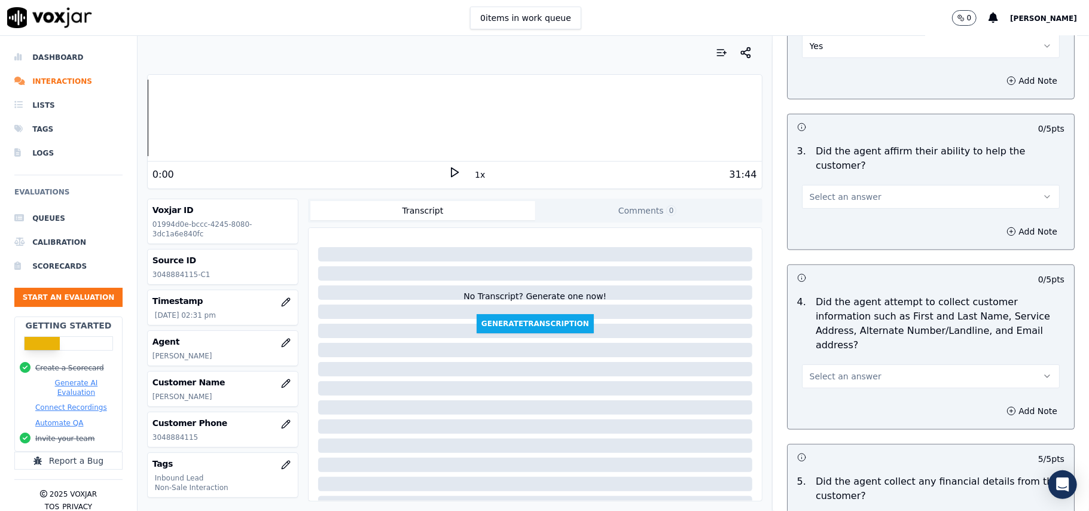
click at [828, 370] on span "Select an answer" at bounding box center [846, 376] width 72 height 12
click at [819, 344] on div "Yes" at bounding box center [904, 346] width 231 height 19
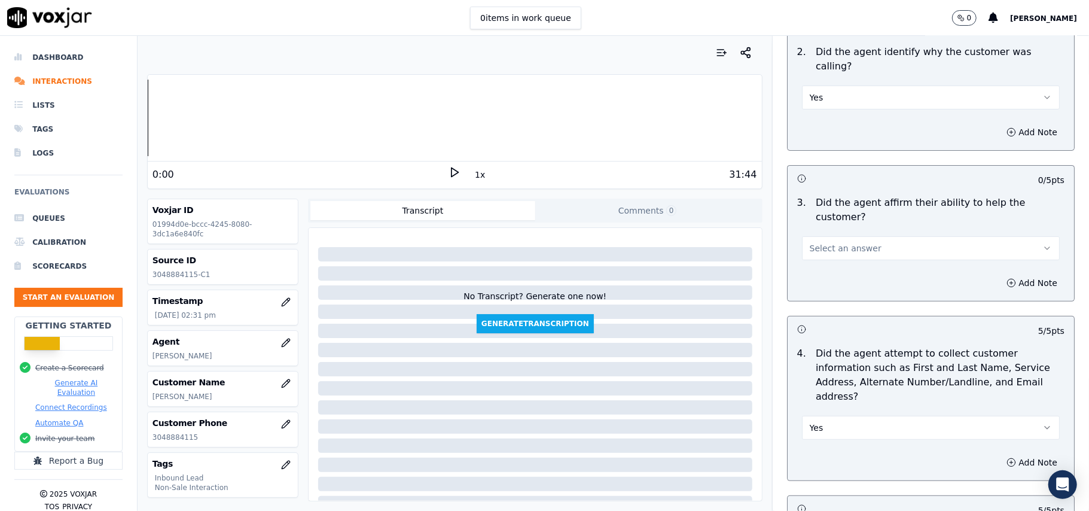
scroll to position [237, 0]
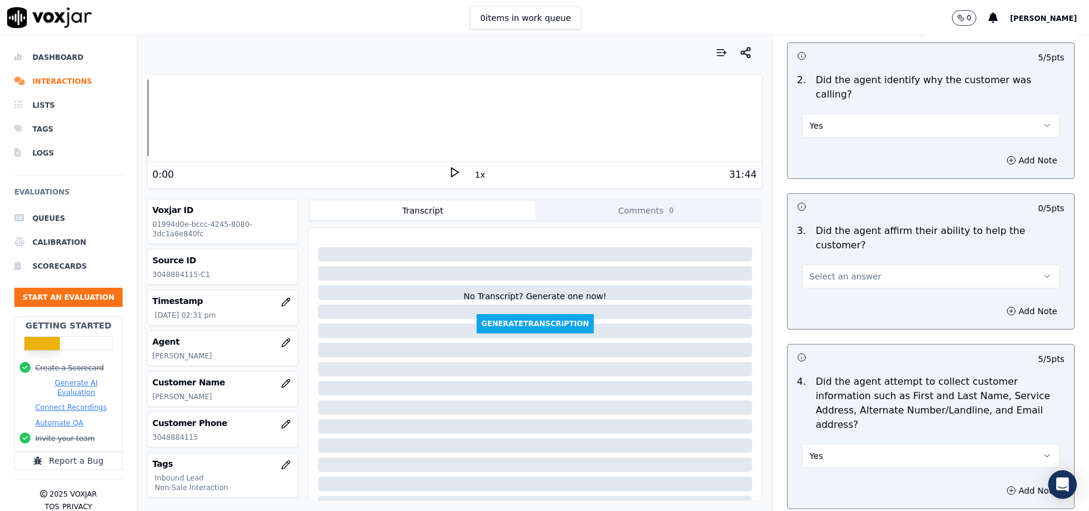
click at [844, 270] on span "Select an answer" at bounding box center [846, 276] width 72 height 12
click at [826, 266] on div "Yes" at bounding box center [904, 261] width 231 height 19
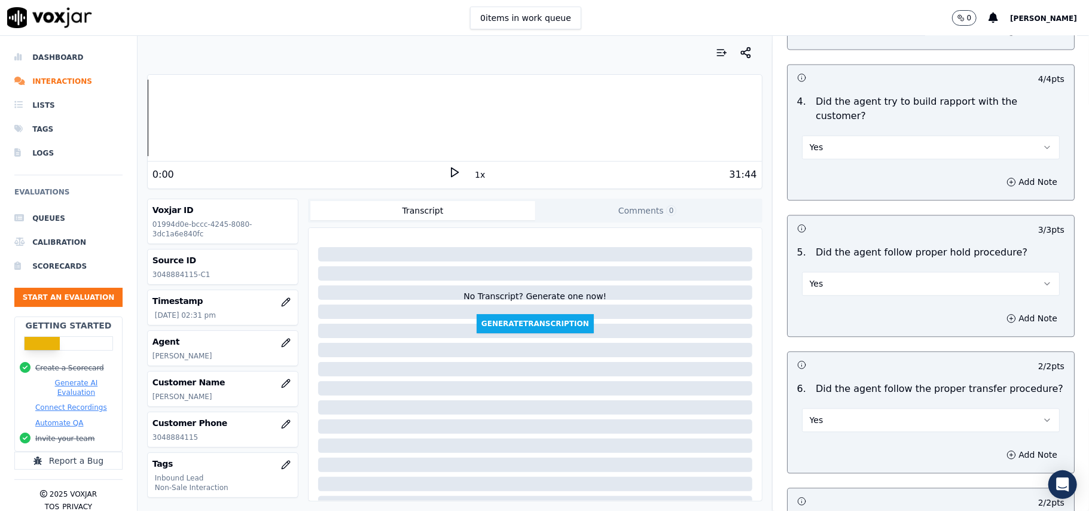
scroll to position [3347, 0]
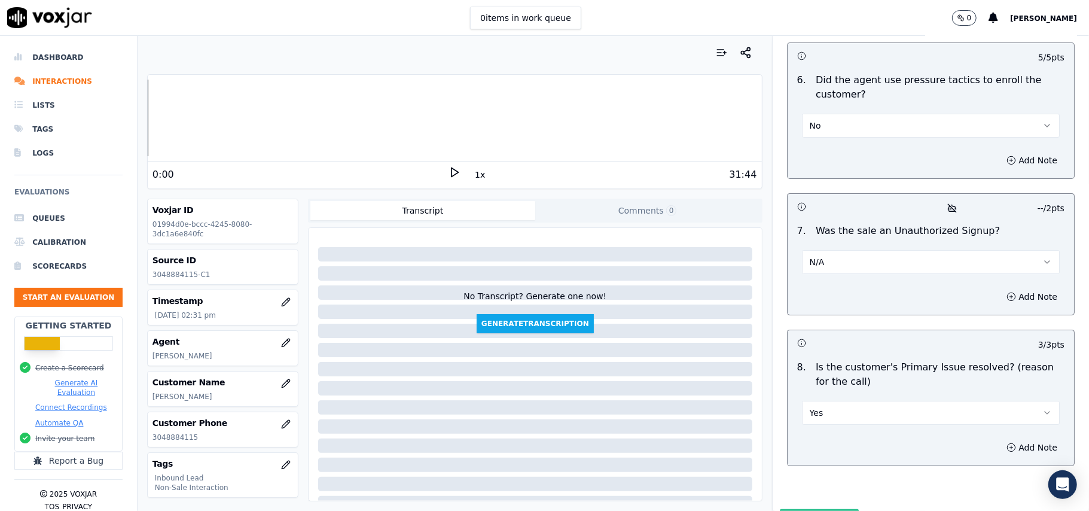
click at [816, 509] on button "Submit Scores" at bounding box center [820, 520] width 80 height 22
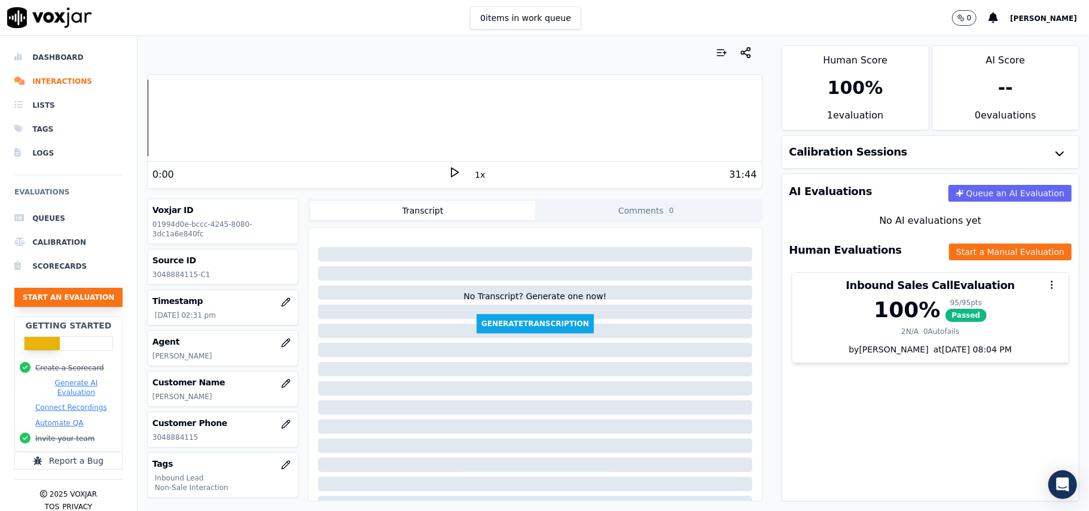
click at [56, 298] on button "Start an Evaluation" at bounding box center [68, 297] width 108 height 19
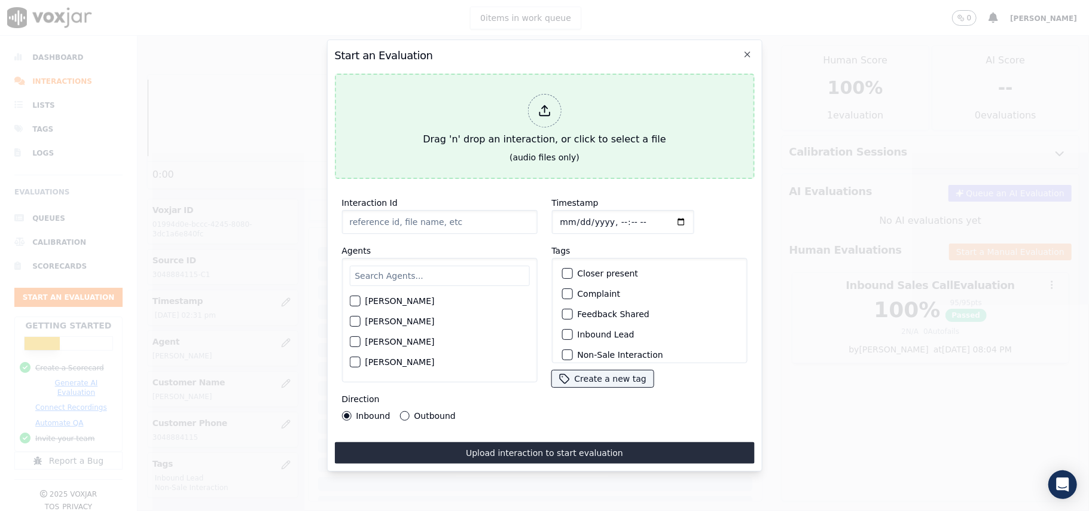
click at [544, 113] on div at bounding box center [543, 110] width 33 height 33
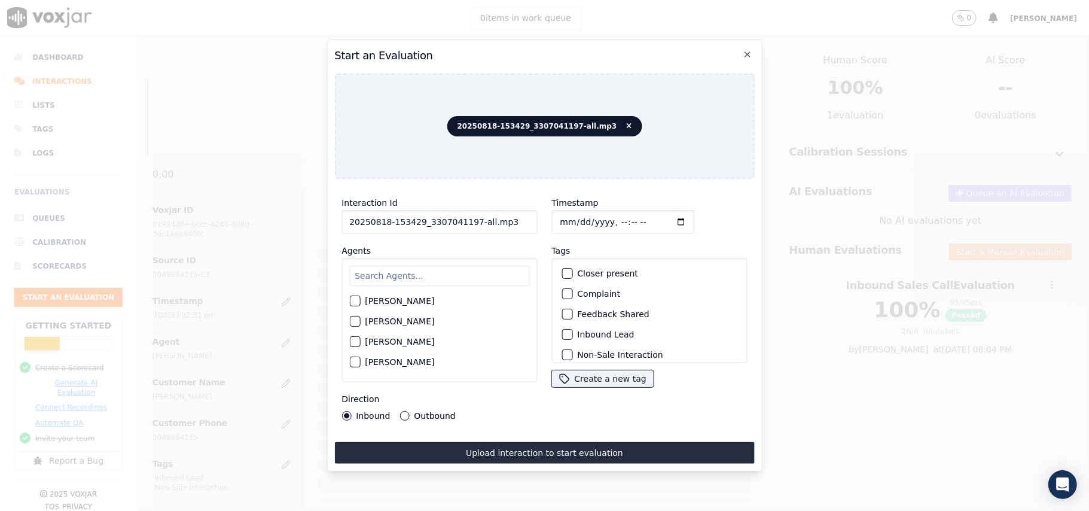
drag, startPoint x: 501, startPoint y: 220, endPoint x: 467, endPoint y: 223, distance: 34.2
click at [467, 223] on input "20250818-153429_3307041197-all.mp3" at bounding box center [439, 222] width 196 height 24
type input "20250818-153429_3307041197-C1"
click at [577, 218] on input "Timestamp" at bounding box center [622, 222] width 142 height 24
click at [572, 215] on input "Timestamp" at bounding box center [622, 222] width 142 height 24
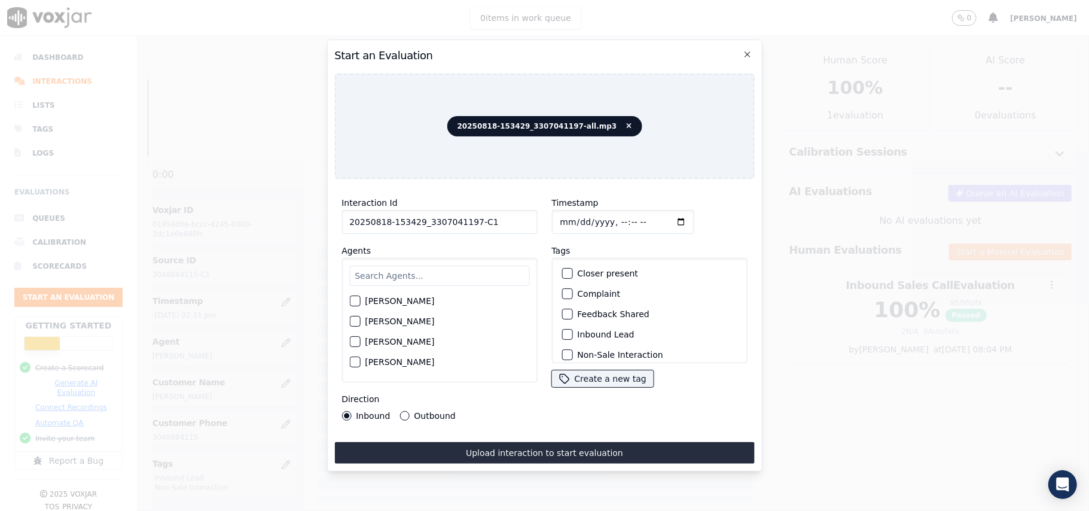
type input "[DATE]T14:41"
click at [459, 266] on input "text" at bounding box center [439, 276] width 180 height 20
type input "[PERSON_NAME]"
click at [360, 300] on button "[PERSON_NAME]" at bounding box center [354, 304] width 11 height 11
click at [567, 329] on button "Inbound Lead" at bounding box center [567, 334] width 11 height 11
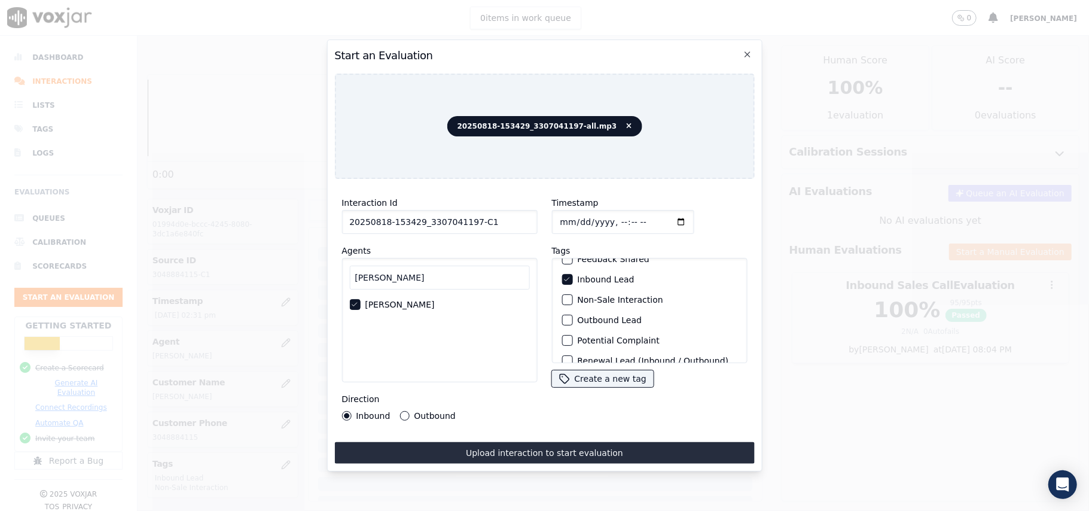
scroll to position [104, 0]
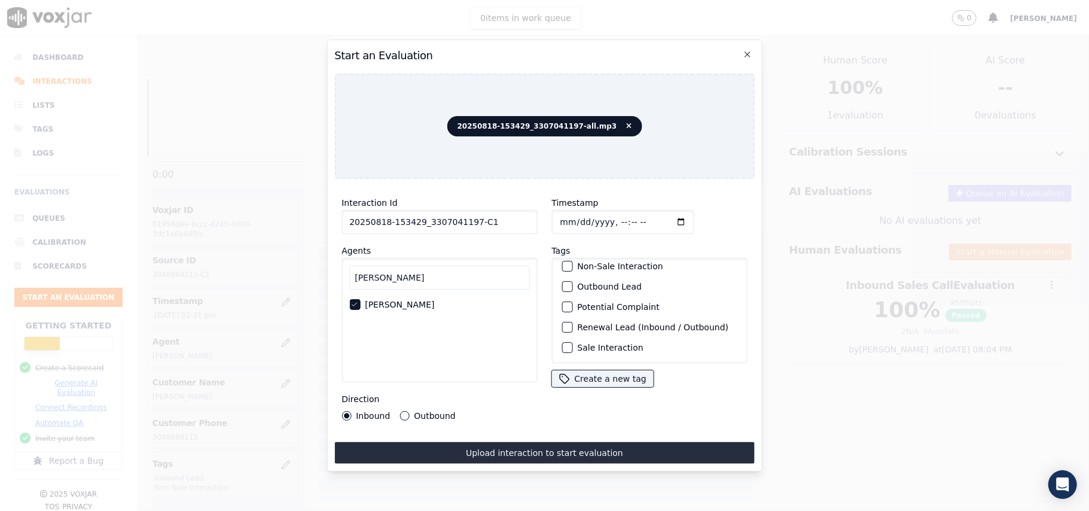
click at [563, 343] on div "button" at bounding box center [566, 347] width 8 height 8
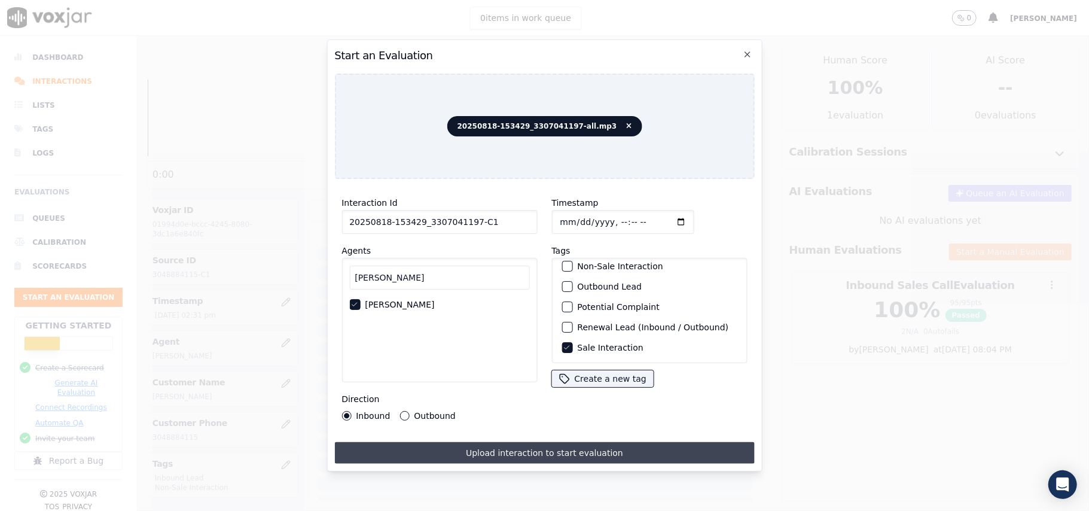
click at [479, 453] on button "Upload interaction to start evaluation" at bounding box center [544, 453] width 420 height 22
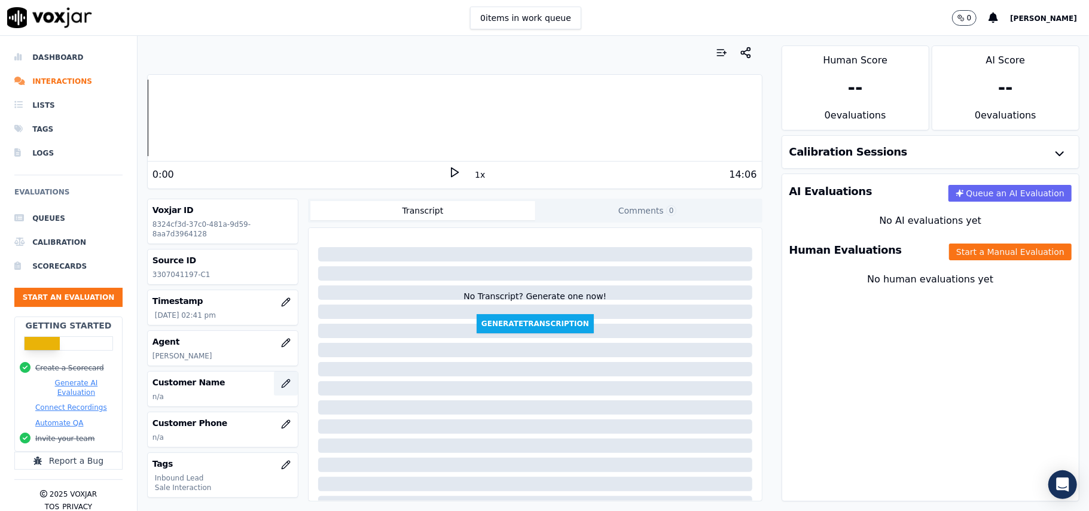
click at [274, 388] on button "button" at bounding box center [286, 383] width 24 height 24
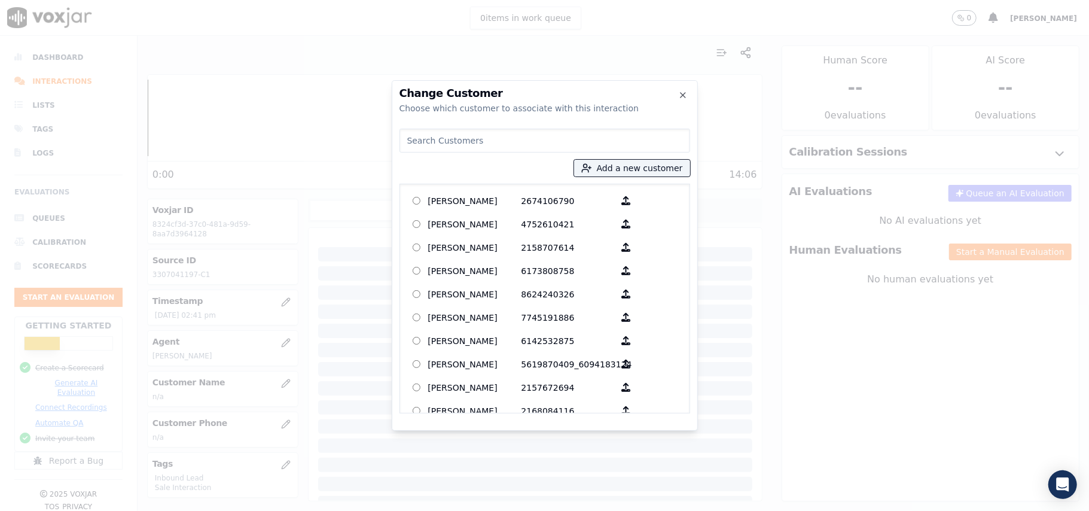
paste input "[PERSON_NAME] III"
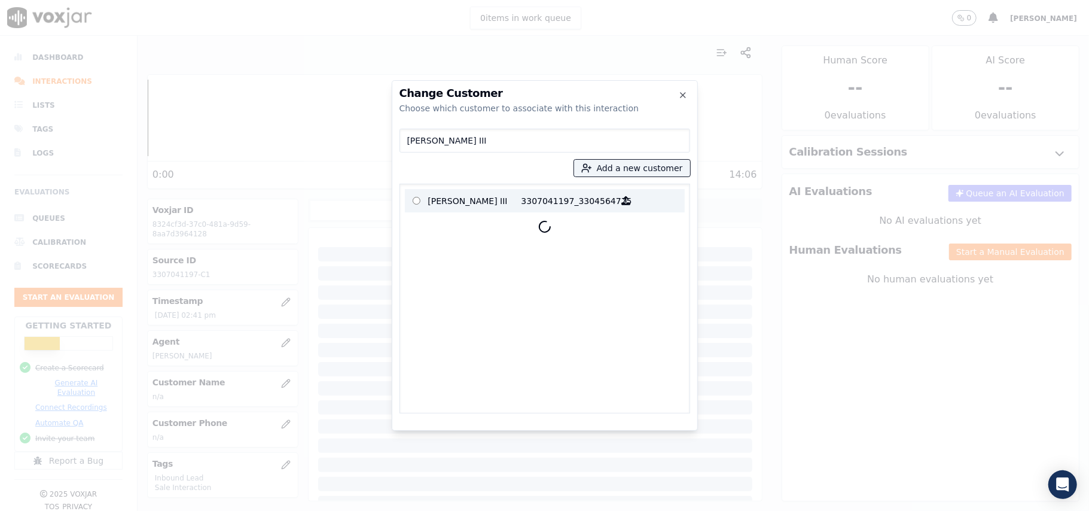
type input "[PERSON_NAME] III"
click at [513, 205] on p "[PERSON_NAME] III" at bounding box center [474, 200] width 93 height 19
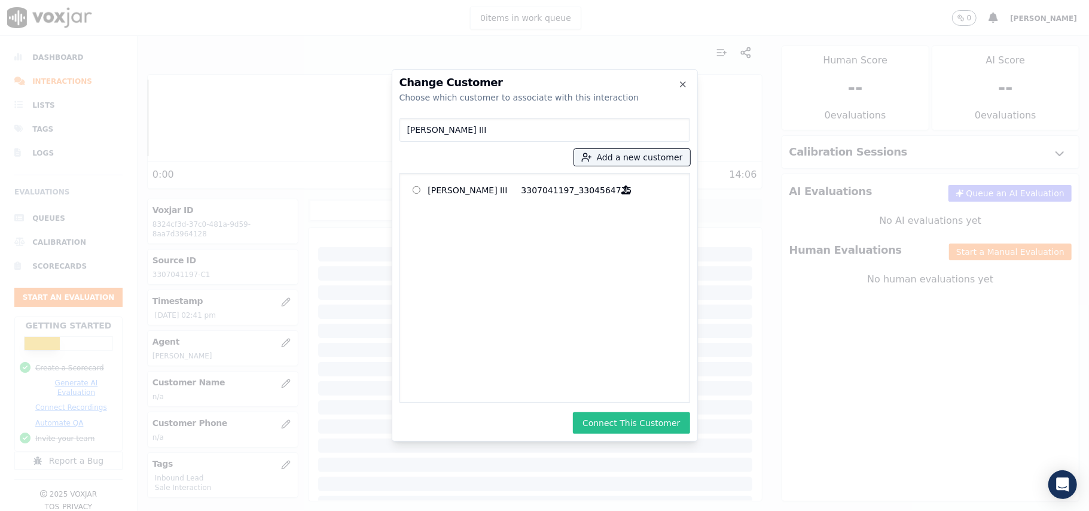
click at [623, 422] on button "Connect This Customer" at bounding box center [631, 423] width 117 height 22
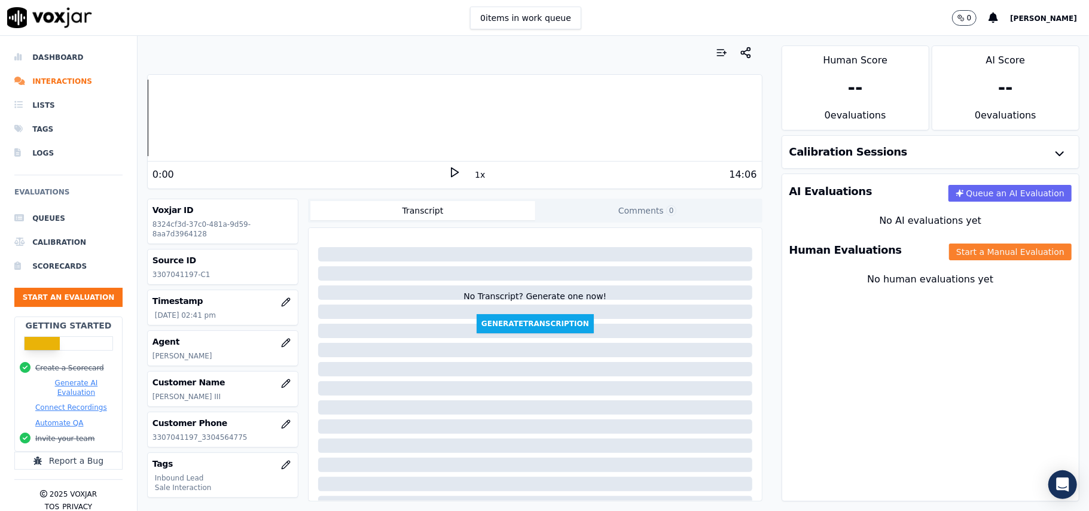
click at [949, 259] on button "Start a Manual Evaluation" at bounding box center [1010, 251] width 123 height 17
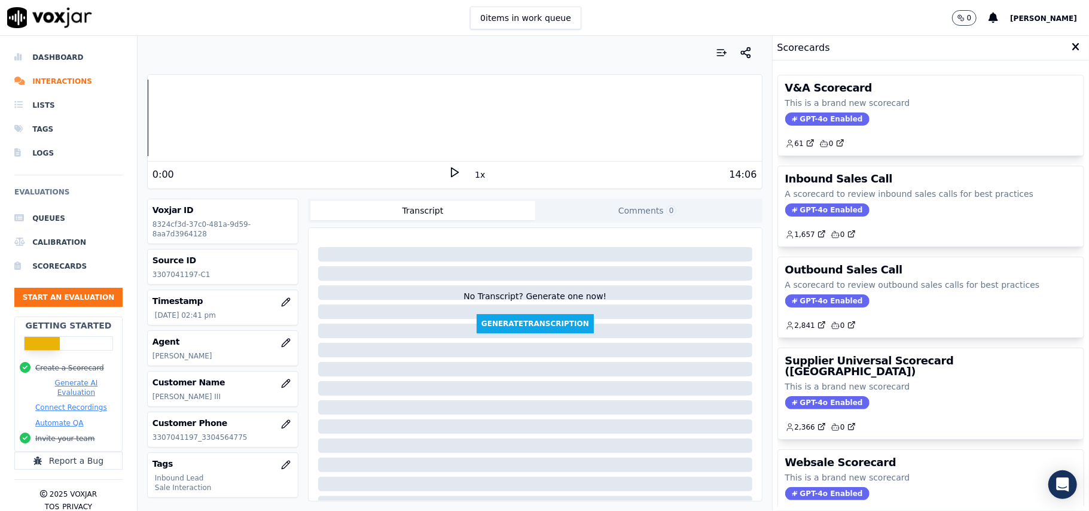
click at [807, 208] on span "GPT-4o Enabled" at bounding box center [827, 209] width 84 height 13
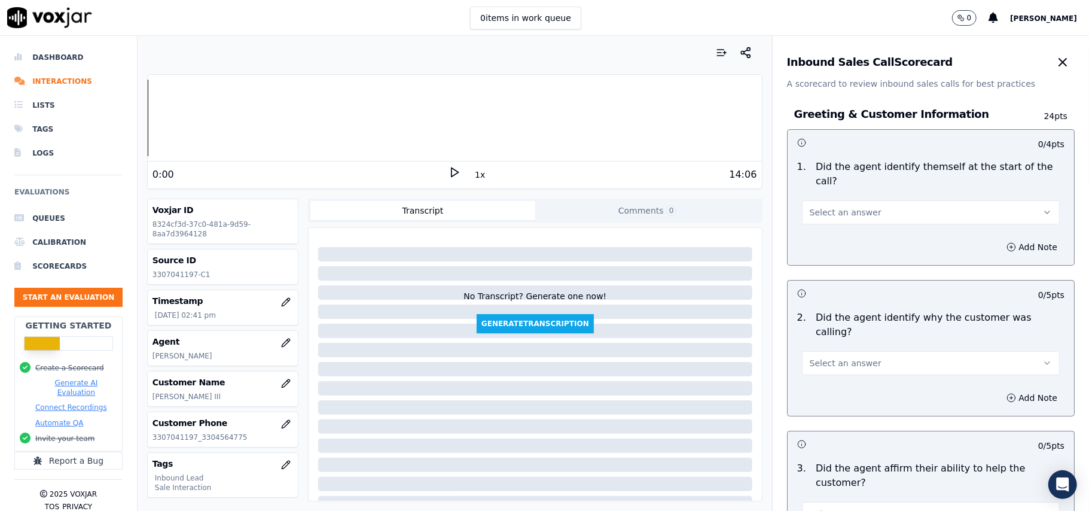
click at [879, 200] on button "Select an answer" at bounding box center [931, 212] width 258 height 24
click at [859, 231] on div "Yes" at bounding box center [904, 225] width 231 height 19
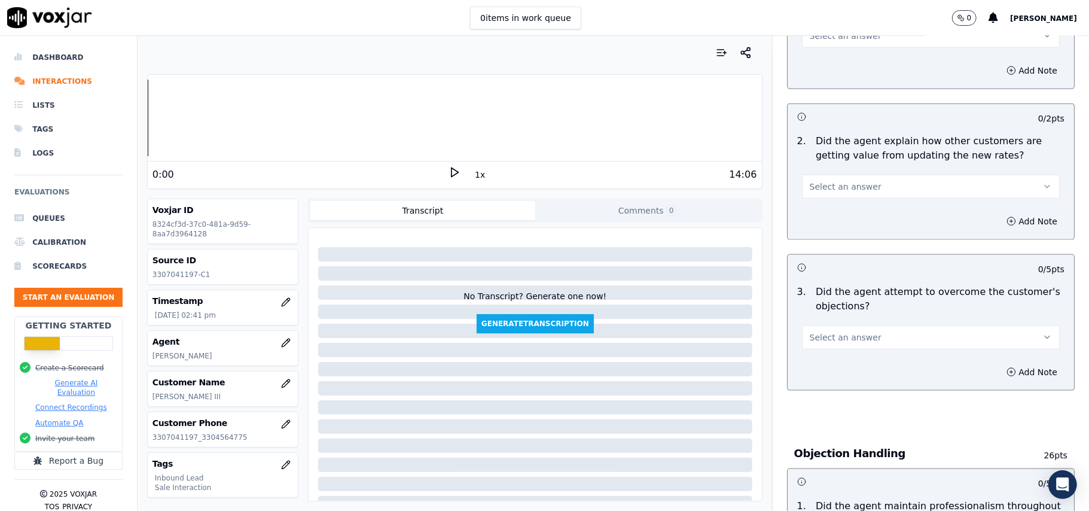
scroll to position [3347, 0]
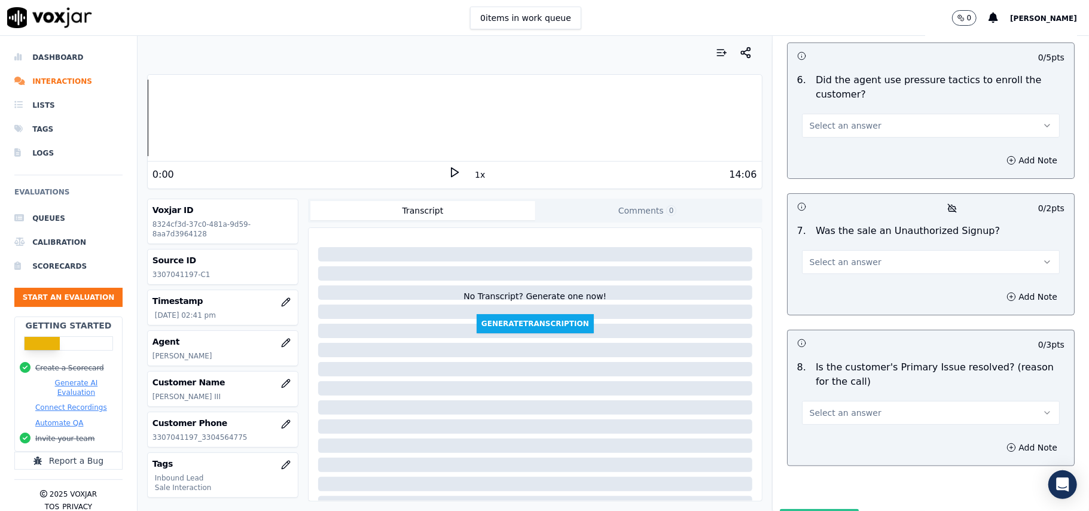
click at [865, 398] on div "Select an answer" at bounding box center [931, 411] width 258 height 26
click at [862, 401] on button "Select an answer" at bounding box center [931, 413] width 258 height 24
click at [835, 376] on div "Yes" at bounding box center [904, 376] width 231 height 19
click at [821, 250] on button "Select an answer" at bounding box center [931, 262] width 258 height 24
click at [826, 249] on div "No" at bounding box center [904, 244] width 231 height 19
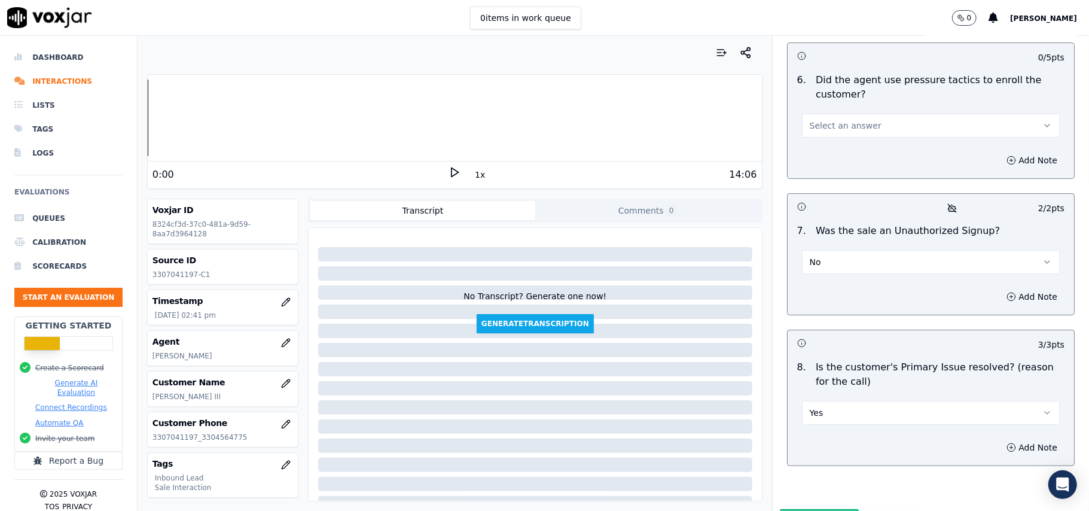
click at [826, 250] on button "No" at bounding box center [931, 262] width 258 height 24
click at [826, 242] on div "No" at bounding box center [904, 244] width 231 height 19
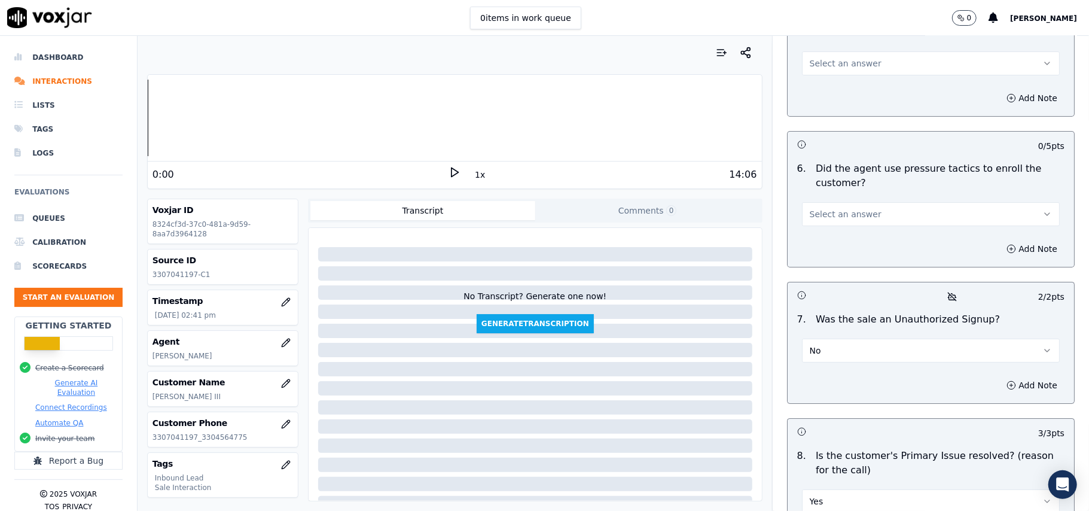
scroll to position [3188, 0]
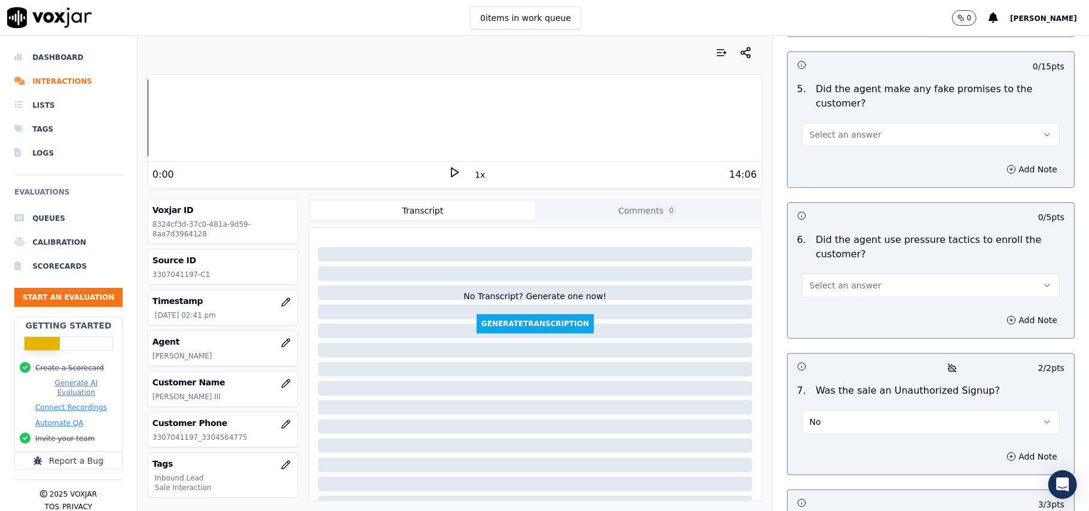
click at [823, 279] on span "Select an answer" at bounding box center [846, 285] width 72 height 12
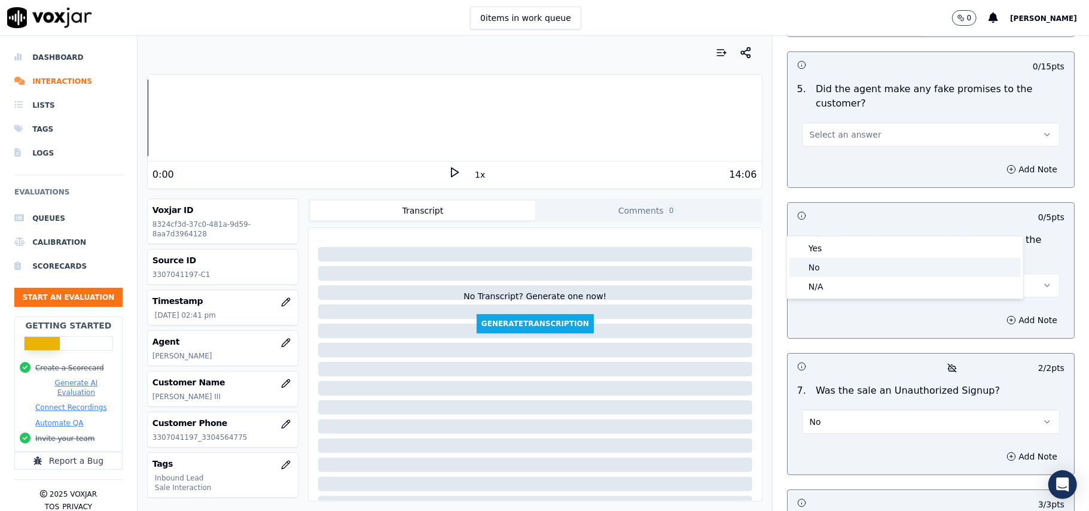
click at [835, 270] on div "No" at bounding box center [904, 267] width 231 height 19
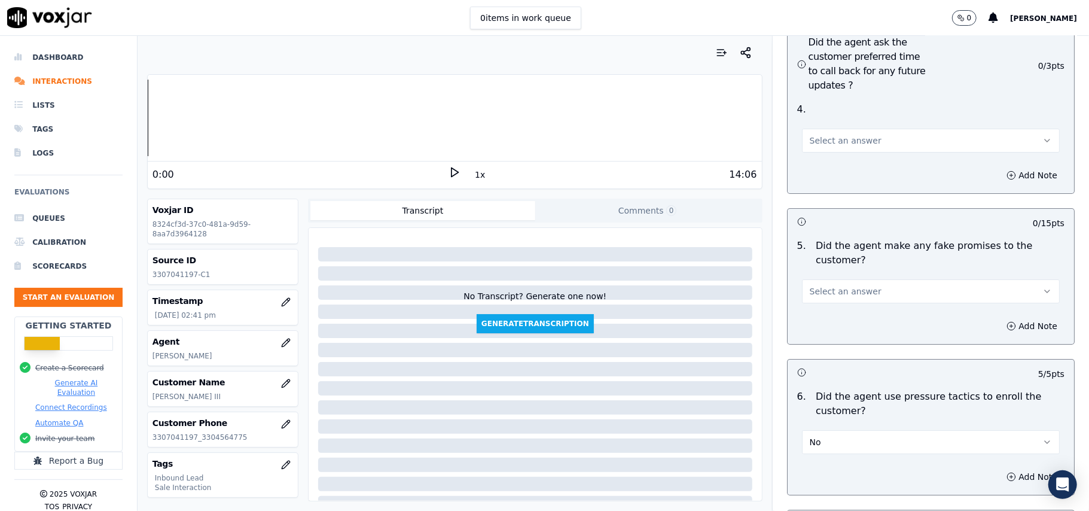
scroll to position [3028, 0]
click at [834, 288] on span "Select an answer" at bounding box center [846, 294] width 72 height 12
click at [840, 269] on div "No" at bounding box center [904, 275] width 231 height 19
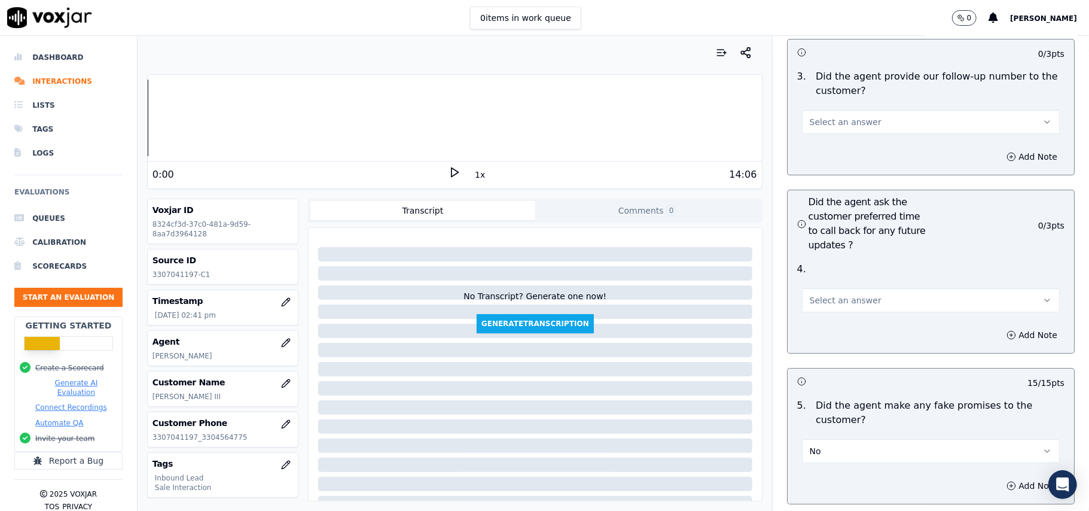
scroll to position [2869, 0]
click at [844, 297] on span "Select an answer" at bounding box center [846, 303] width 72 height 12
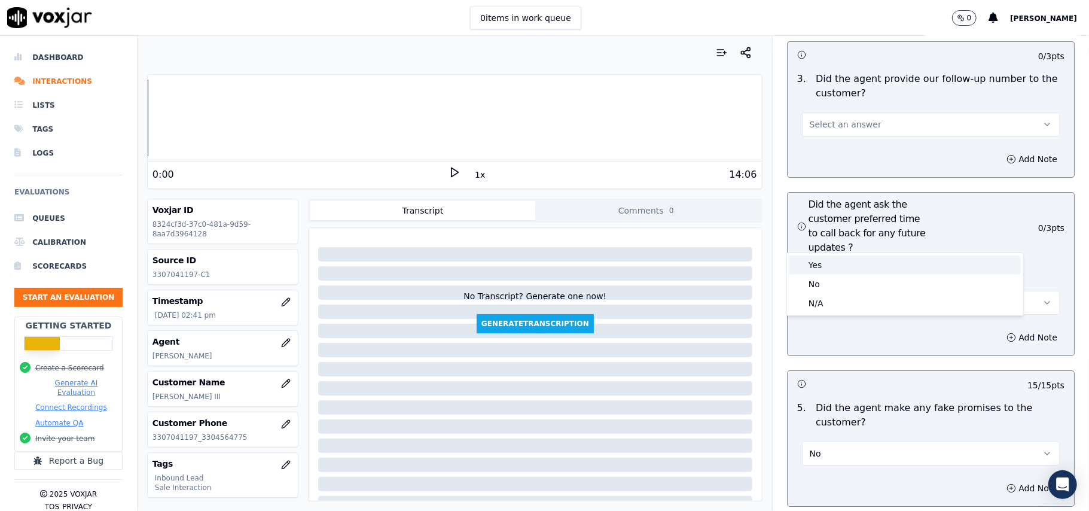
click at [838, 262] on div "Yes" at bounding box center [904, 264] width 231 height 19
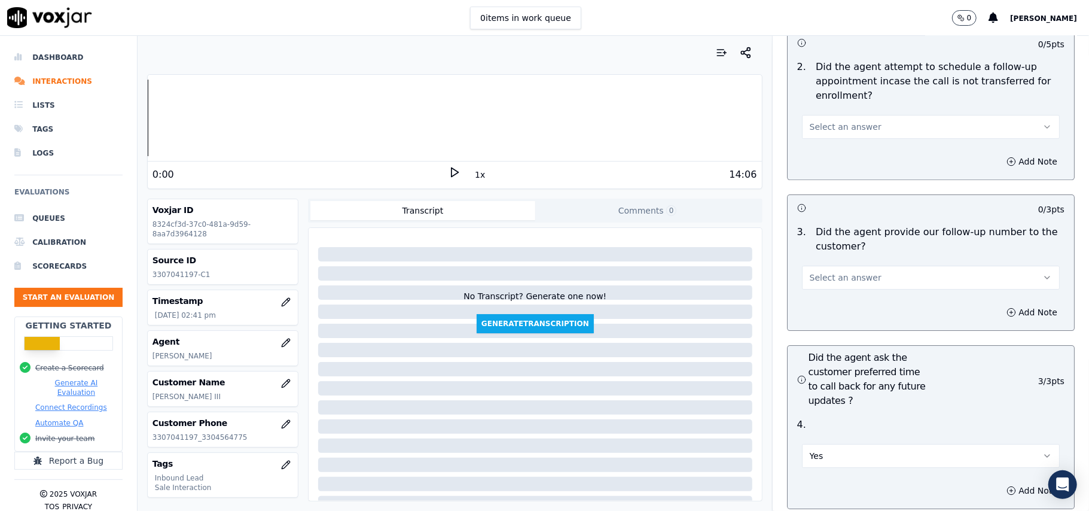
scroll to position [2709, 0]
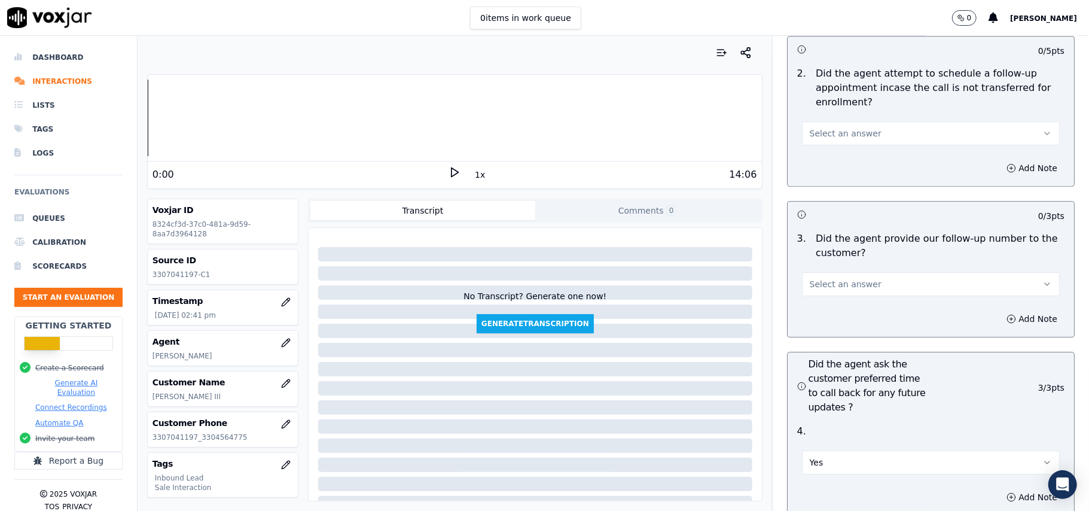
click at [836, 272] on button "Select an answer" at bounding box center [931, 284] width 258 height 24
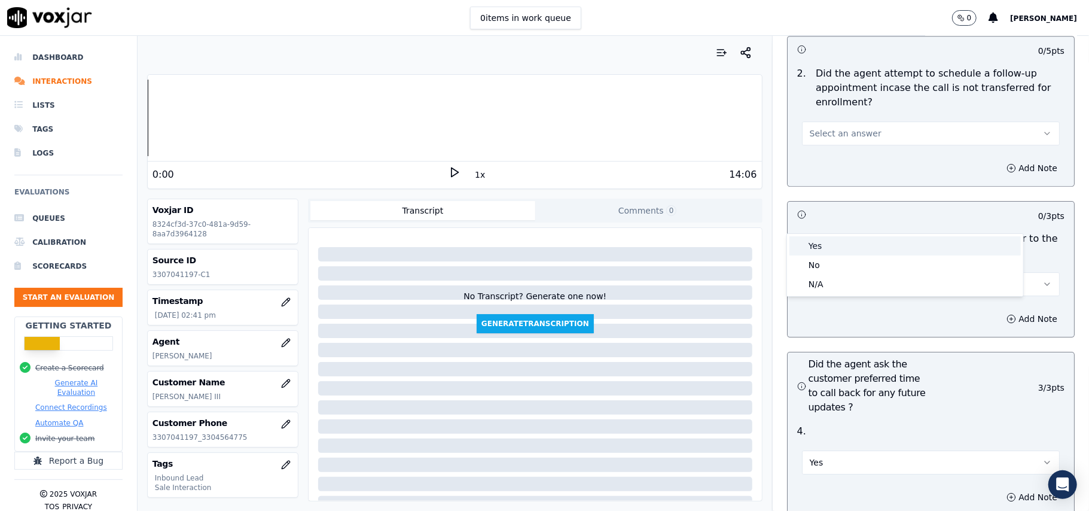
click at [834, 246] on div "Yes" at bounding box center [904, 245] width 231 height 19
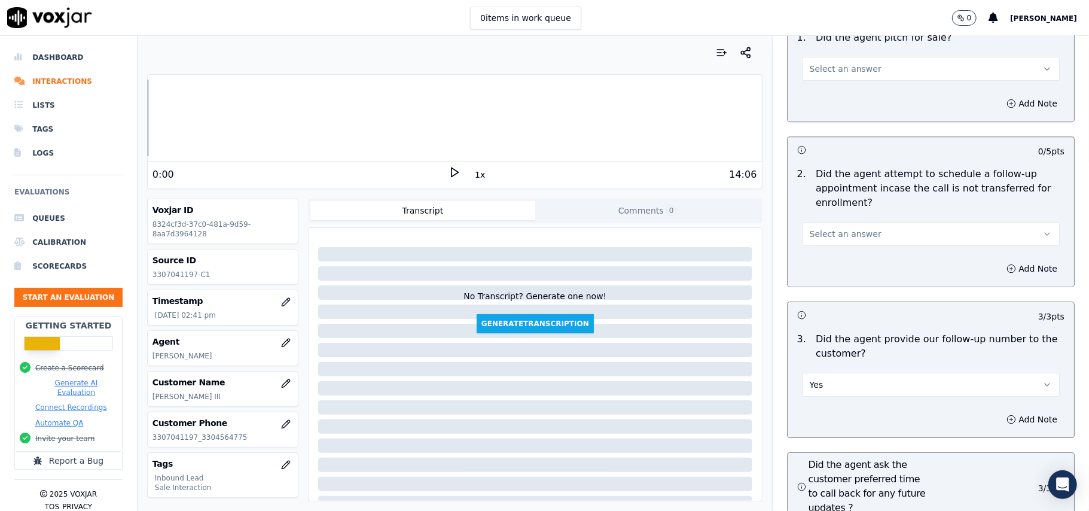
scroll to position [2550, 0]
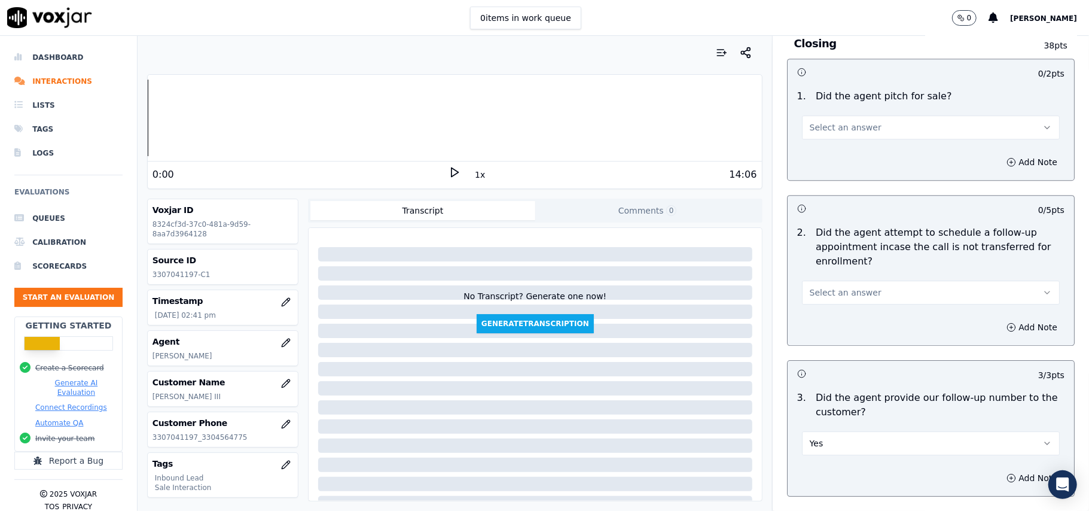
click at [835, 286] on span "Select an answer" at bounding box center [846, 292] width 72 height 12
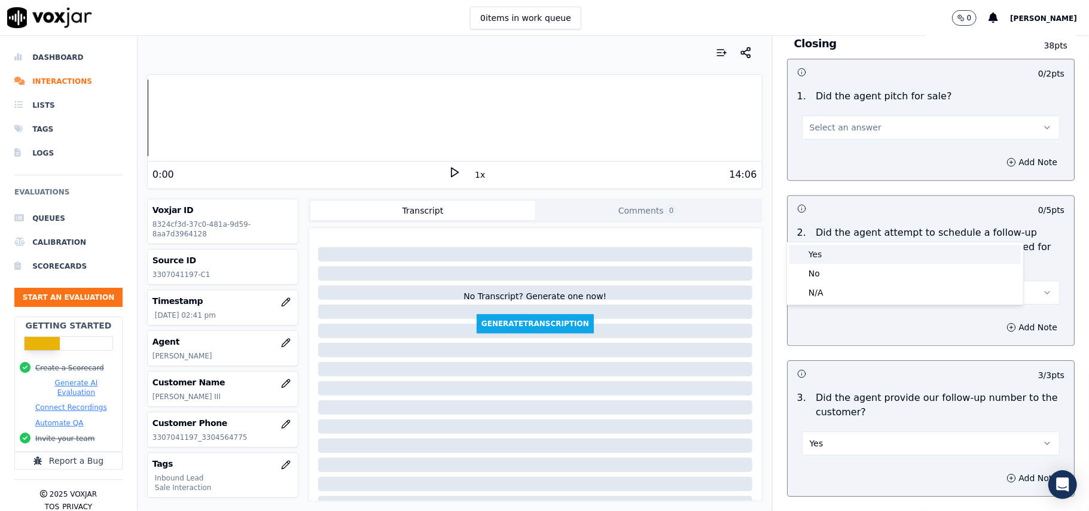
click at [831, 262] on div "Yes" at bounding box center [904, 254] width 231 height 19
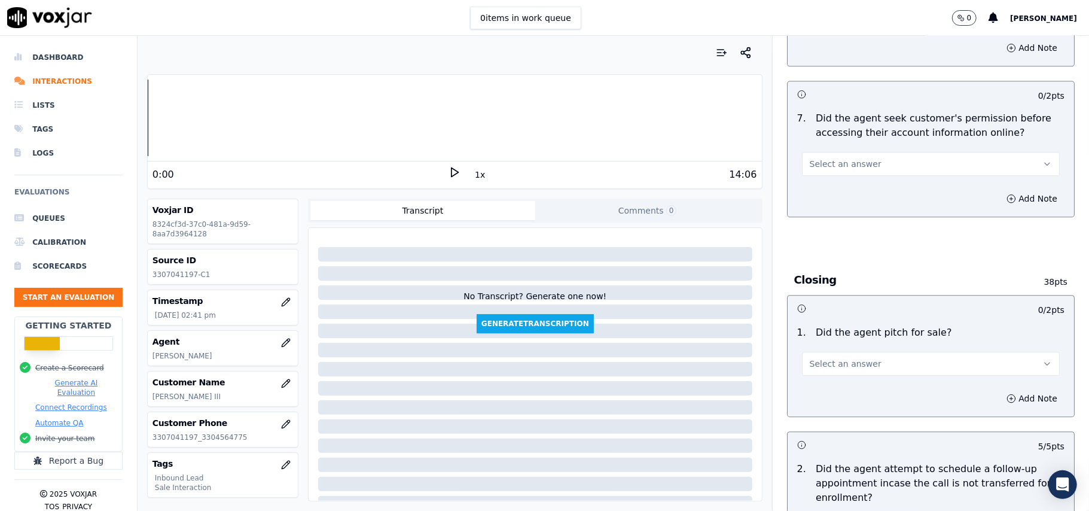
scroll to position [2311, 0]
click at [828, 361] on span "Select an answer" at bounding box center [846, 367] width 72 height 12
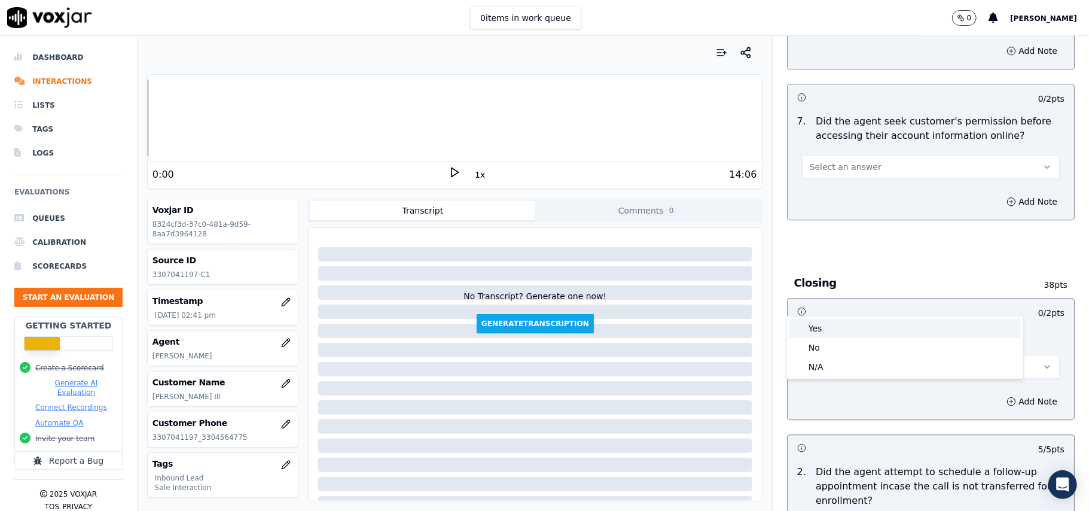
drag, startPoint x: 831, startPoint y: 330, endPoint x: 835, endPoint y: 321, distance: 9.9
click at [832, 330] on div "Yes" at bounding box center [904, 328] width 231 height 19
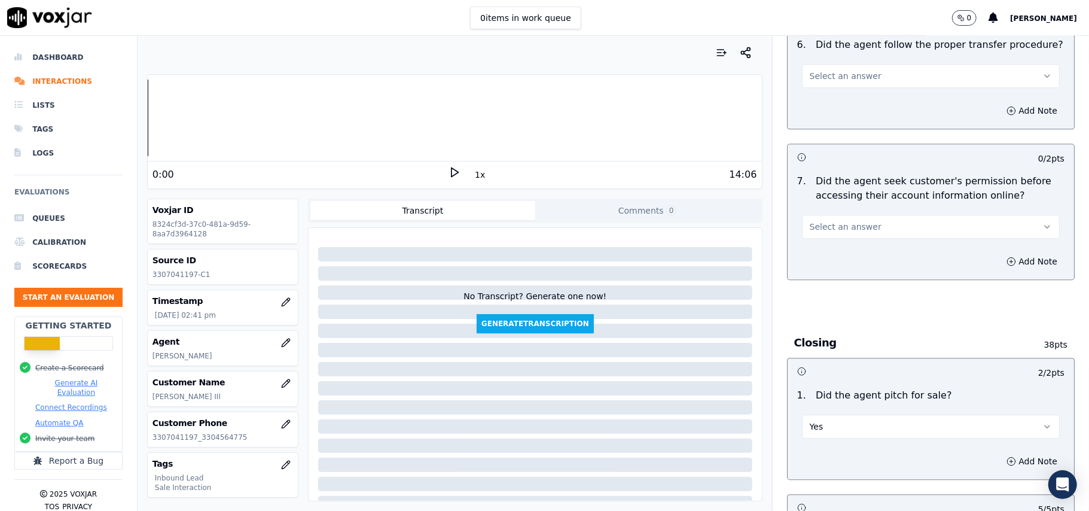
scroll to position [2151, 0]
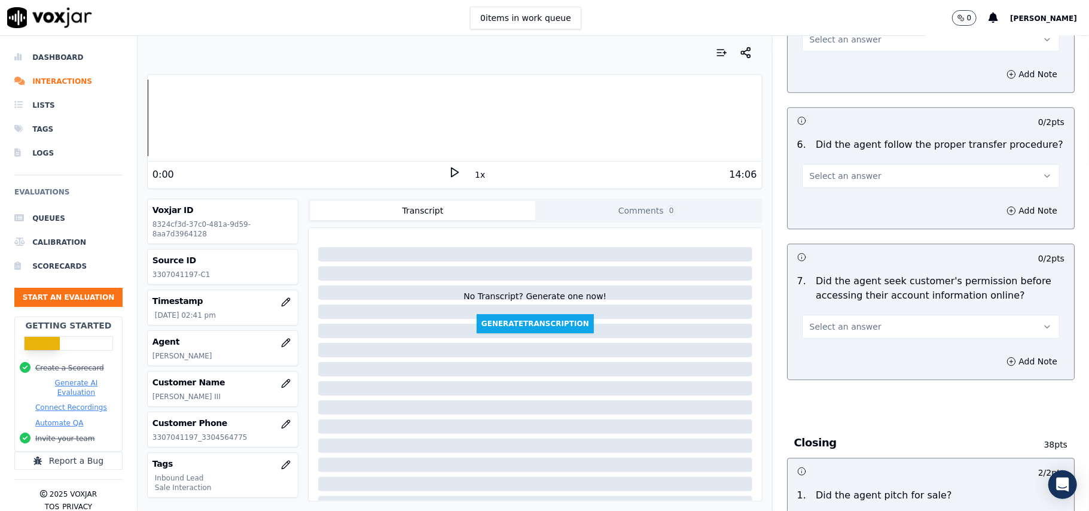
click at [829, 315] on button "Select an answer" at bounding box center [931, 327] width 258 height 24
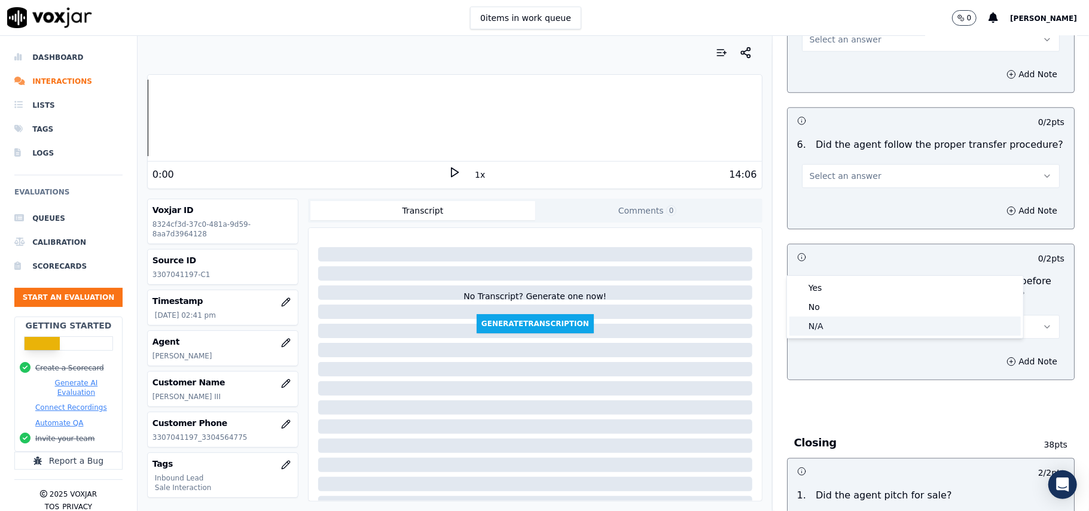
click at [823, 326] on div "N/A" at bounding box center [904, 325] width 231 height 19
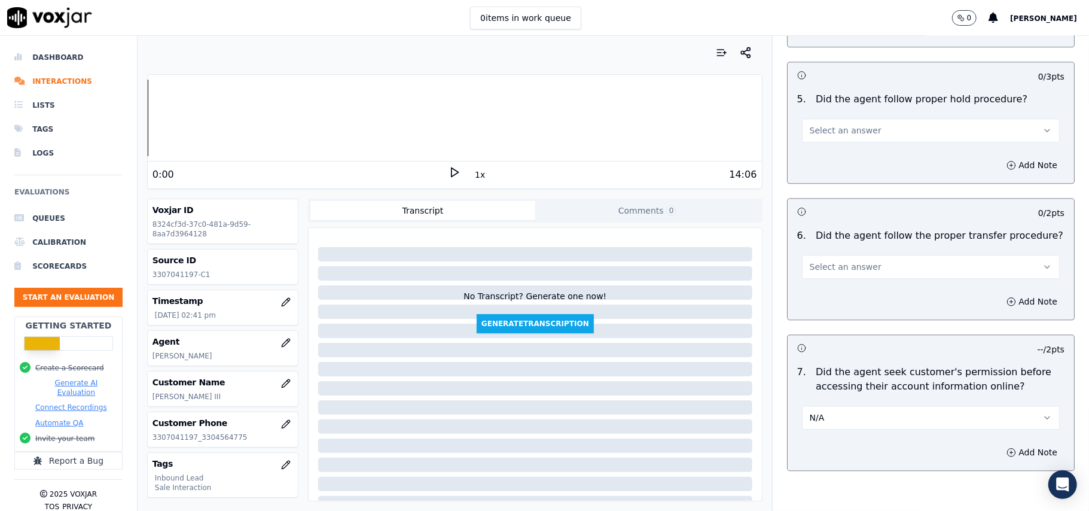
scroll to position [1912, 0]
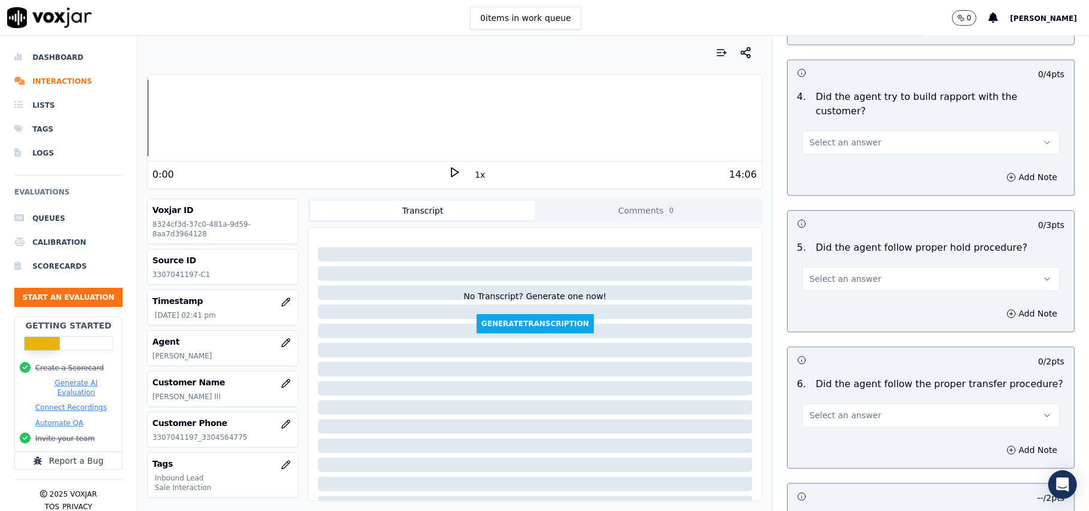
click at [833, 409] on span "Select an answer" at bounding box center [846, 415] width 72 height 12
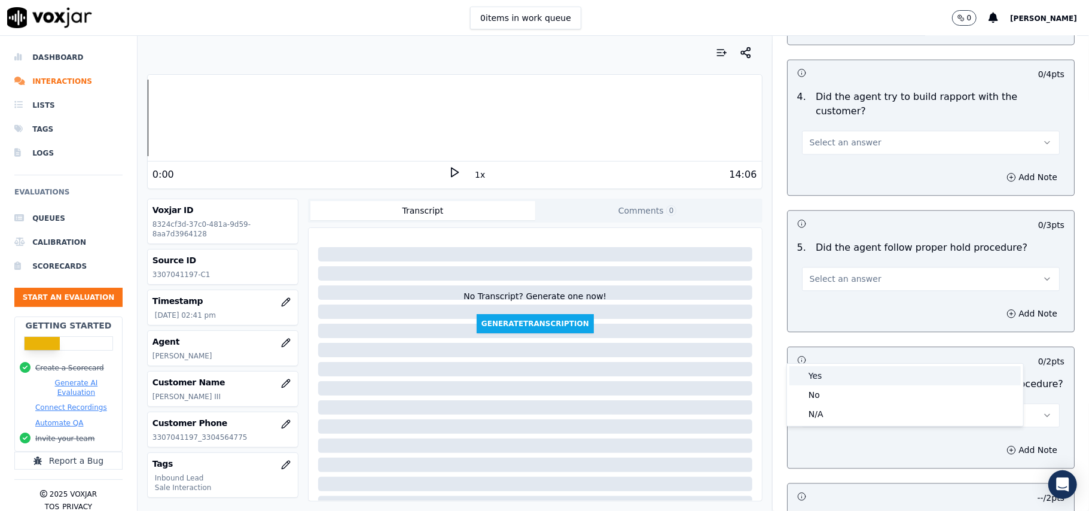
click at [822, 377] on div "Yes" at bounding box center [904, 375] width 231 height 19
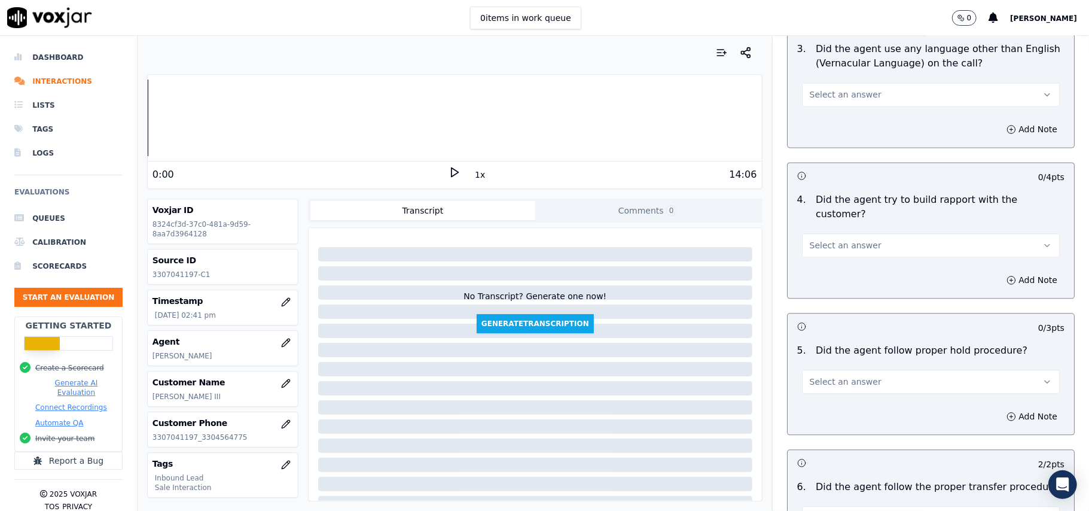
scroll to position [1673, 0]
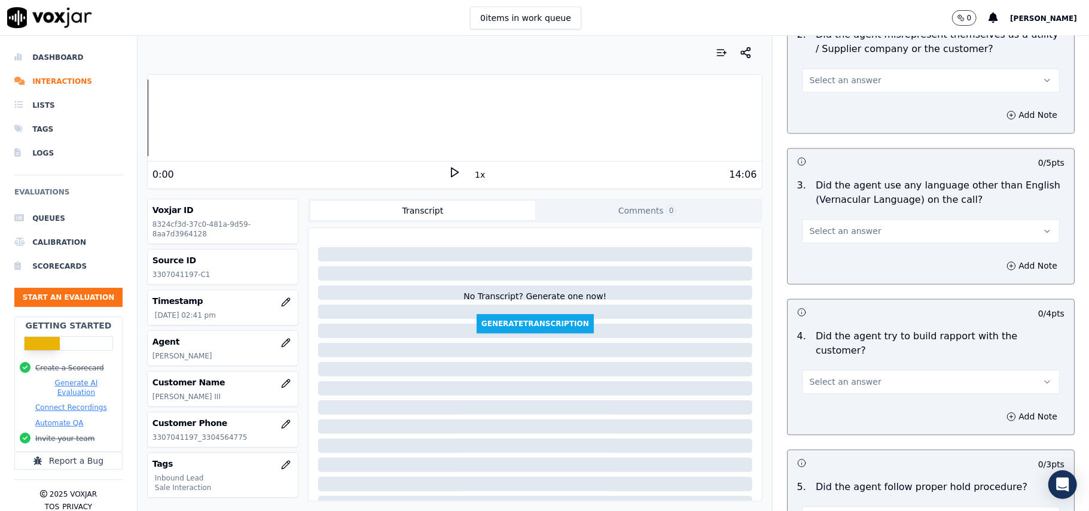
click at [823, 510] on span "Select an answer" at bounding box center [846, 518] width 72 height 12
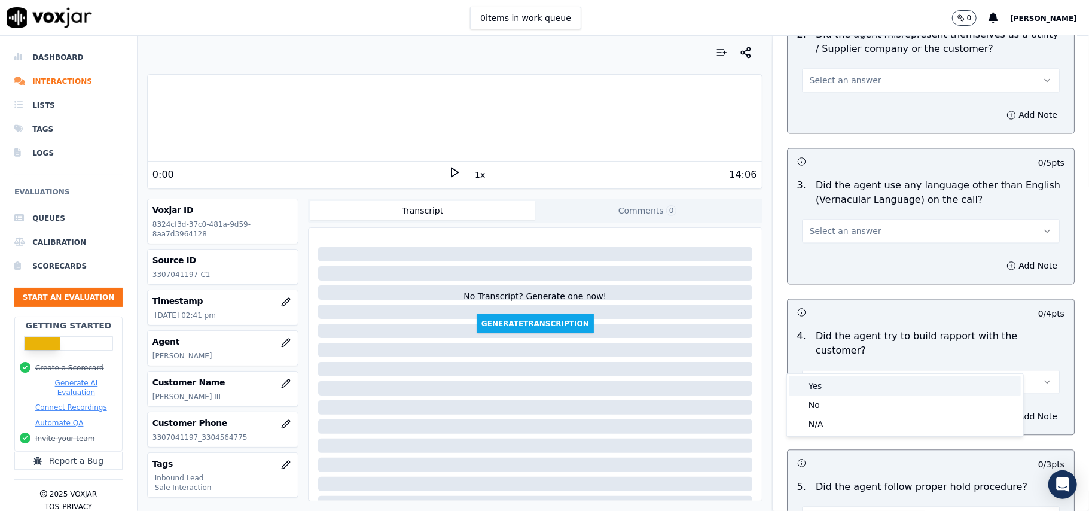
click at [812, 380] on div "Yes" at bounding box center [904, 385] width 231 height 19
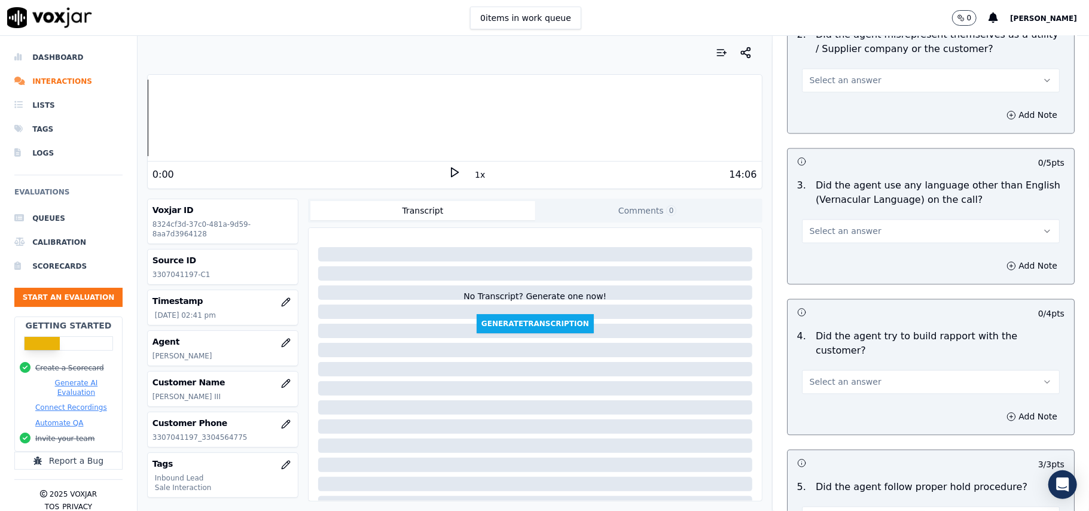
click at [810, 376] on span "Select an answer" at bounding box center [846, 382] width 72 height 12
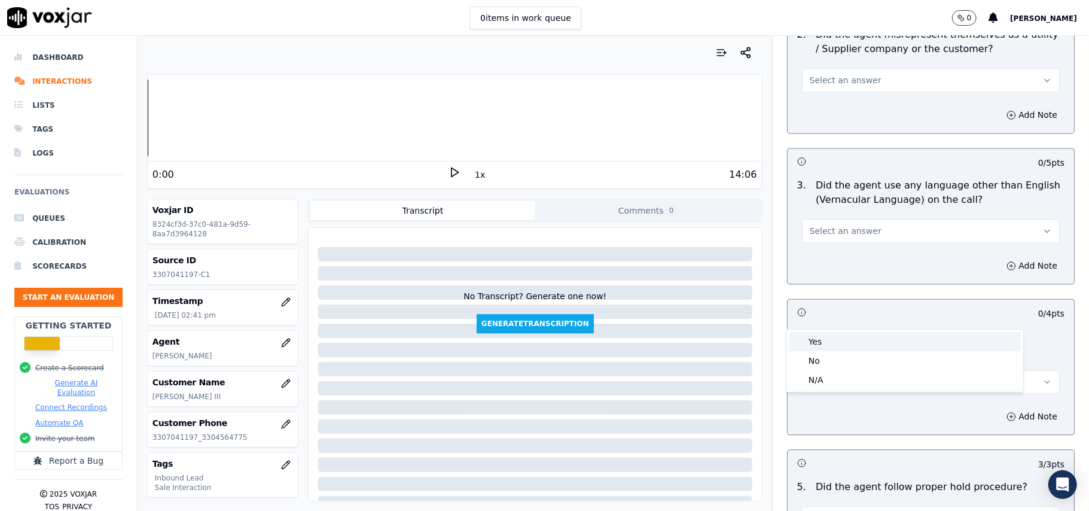
click at [812, 344] on div "Yes" at bounding box center [904, 341] width 231 height 19
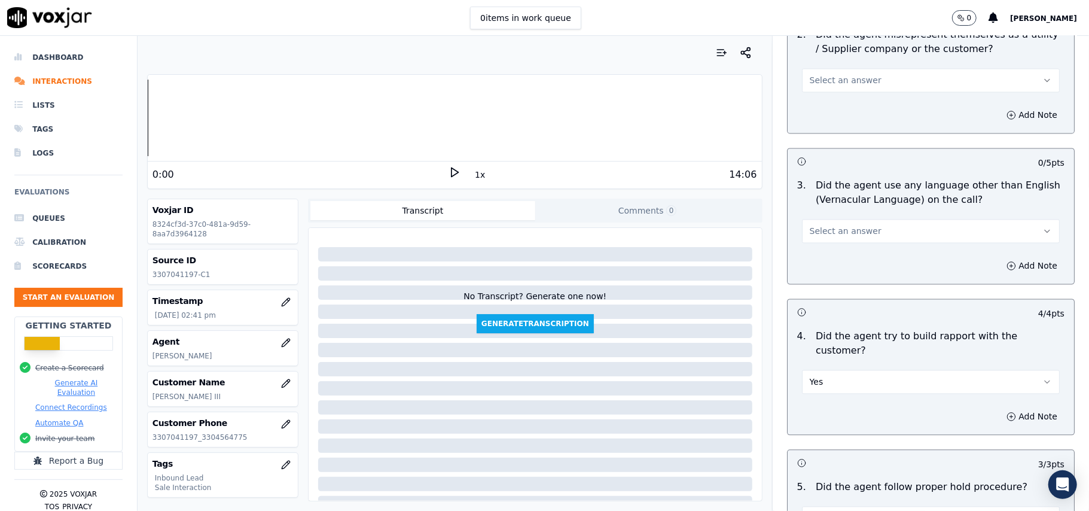
click at [831, 225] on span "Select an answer" at bounding box center [846, 231] width 72 height 12
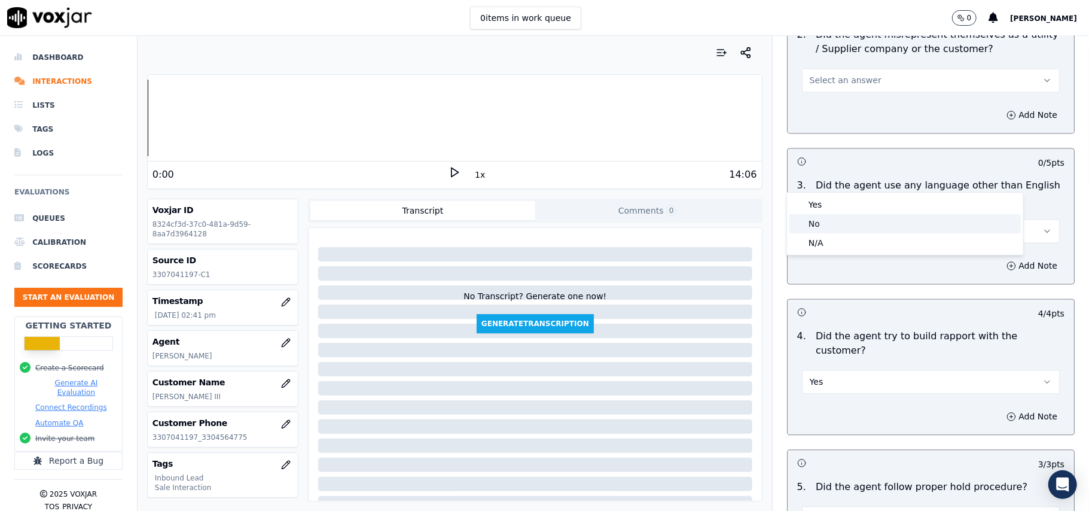
click at [831, 220] on div "No" at bounding box center [904, 223] width 231 height 19
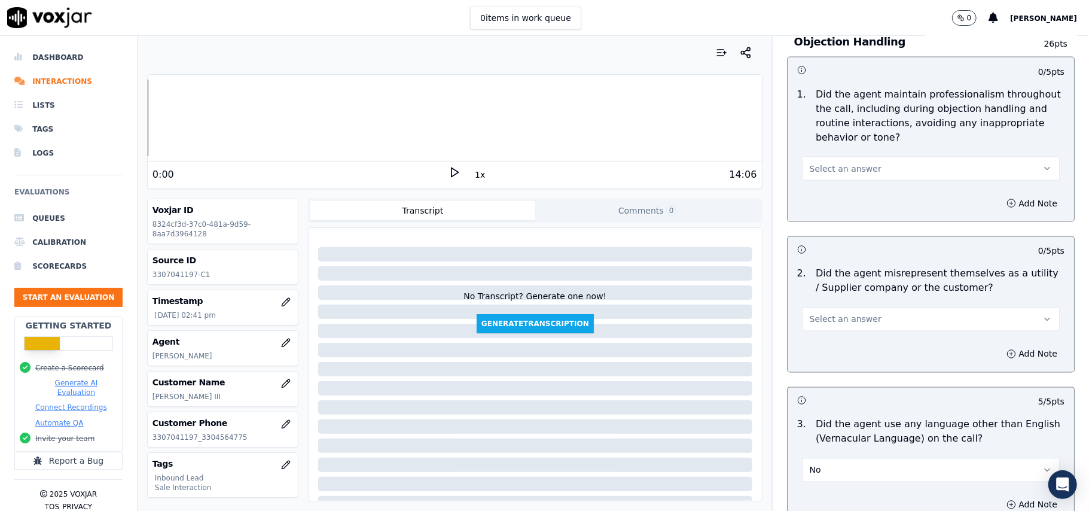
click at [829, 313] on span "Select an answer" at bounding box center [846, 319] width 72 height 12
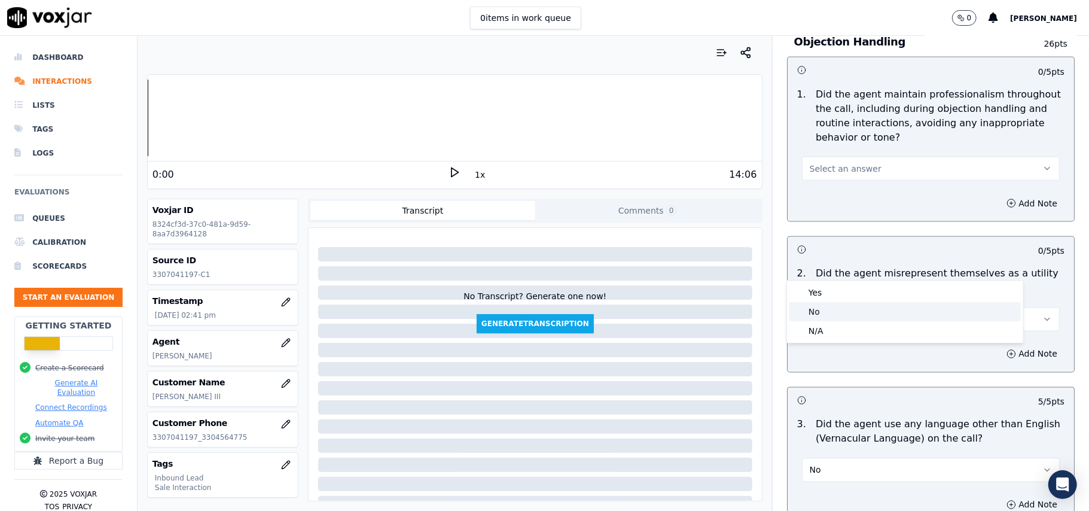
click at [832, 312] on div "No" at bounding box center [904, 311] width 231 height 19
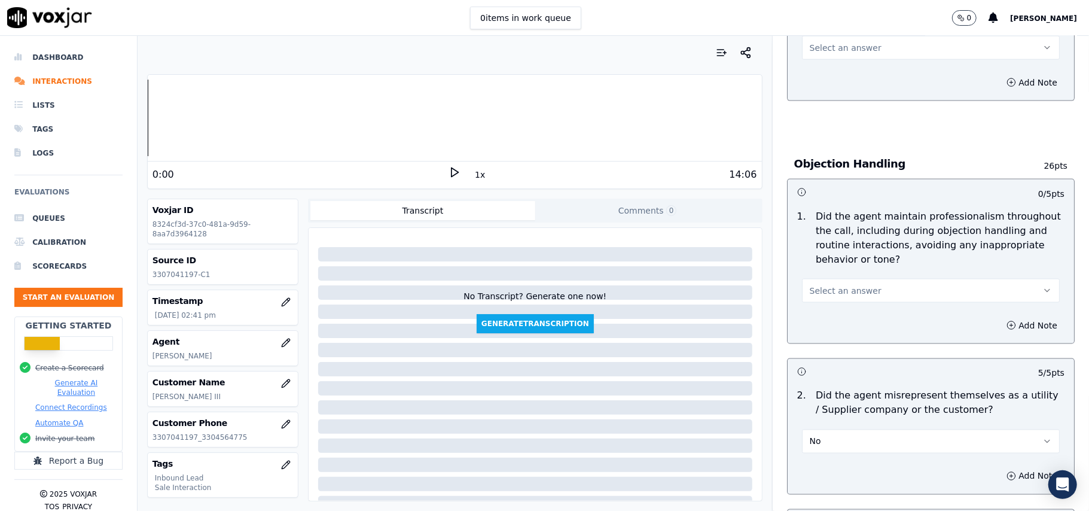
scroll to position [1194, 0]
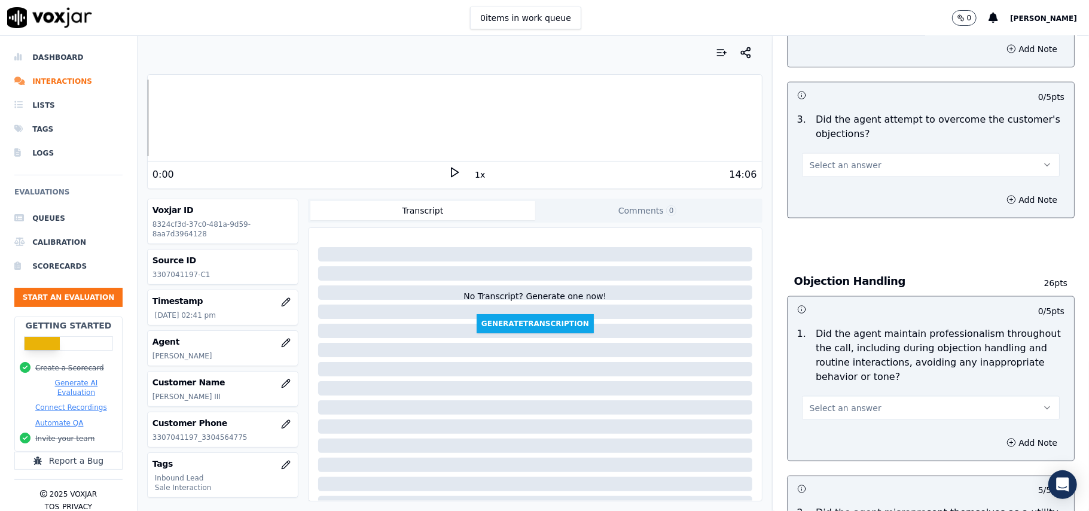
click at [838, 402] on span "Select an answer" at bounding box center [846, 408] width 72 height 12
click at [829, 386] on div "Yes" at bounding box center [904, 380] width 231 height 19
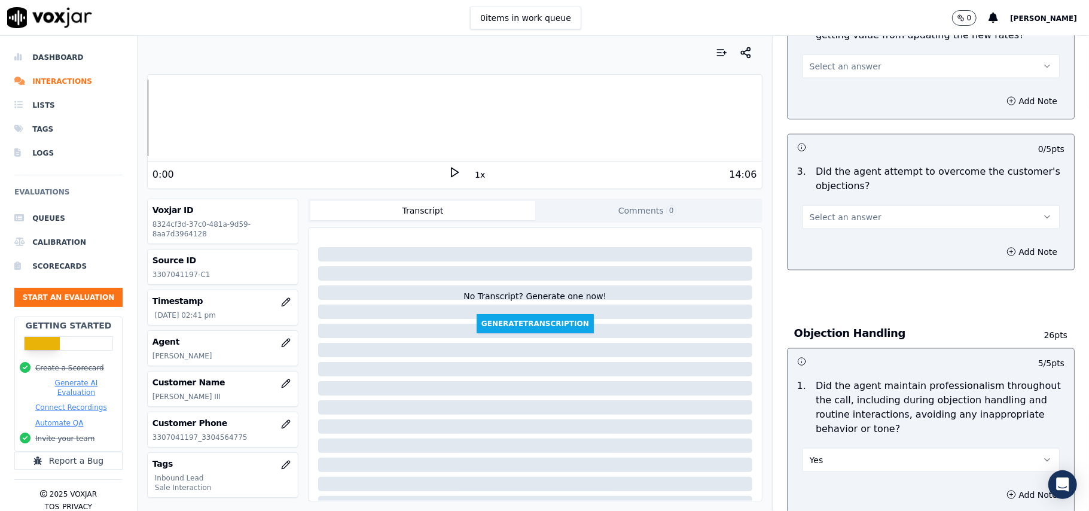
scroll to position [1115, 0]
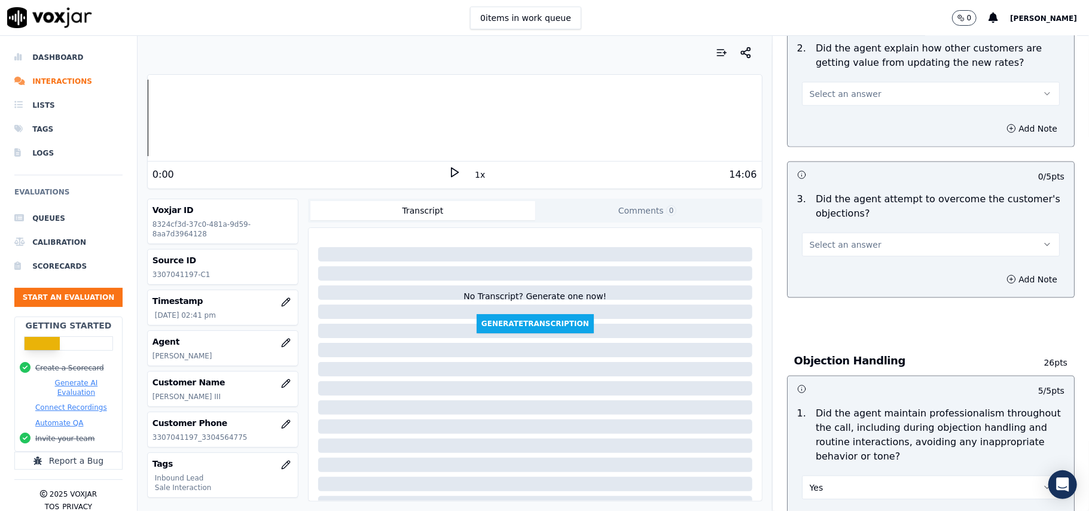
click at [838, 239] on span "Select an answer" at bounding box center [846, 245] width 72 height 12
click at [841, 226] on div "Yes No N/A" at bounding box center [905, 236] width 236 height 62
click at [844, 211] on div "Yes" at bounding box center [904, 217] width 231 height 19
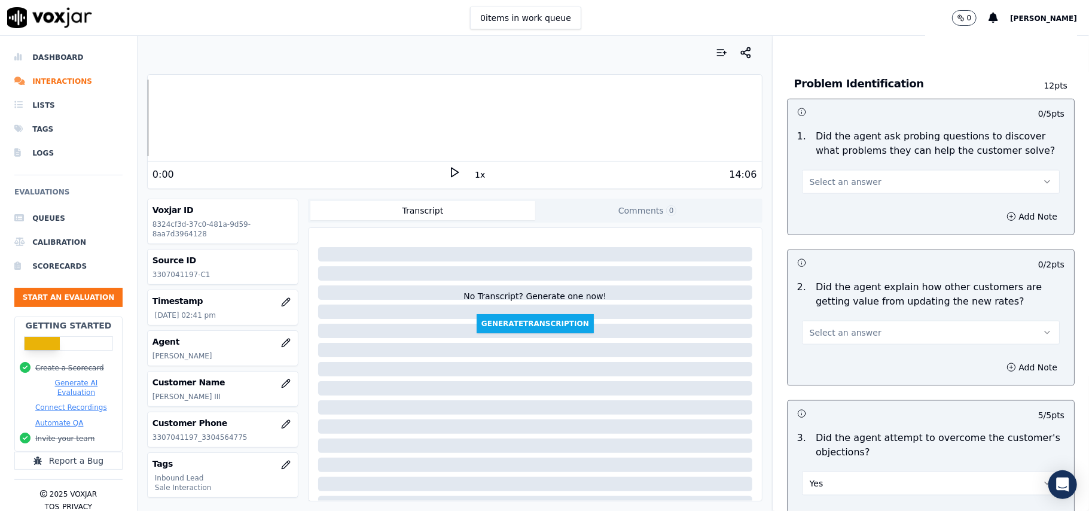
scroll to position [876, 0]
click at [850, 327] on span "Select an answer" at bounding box center [846, 333] width 72 height 12
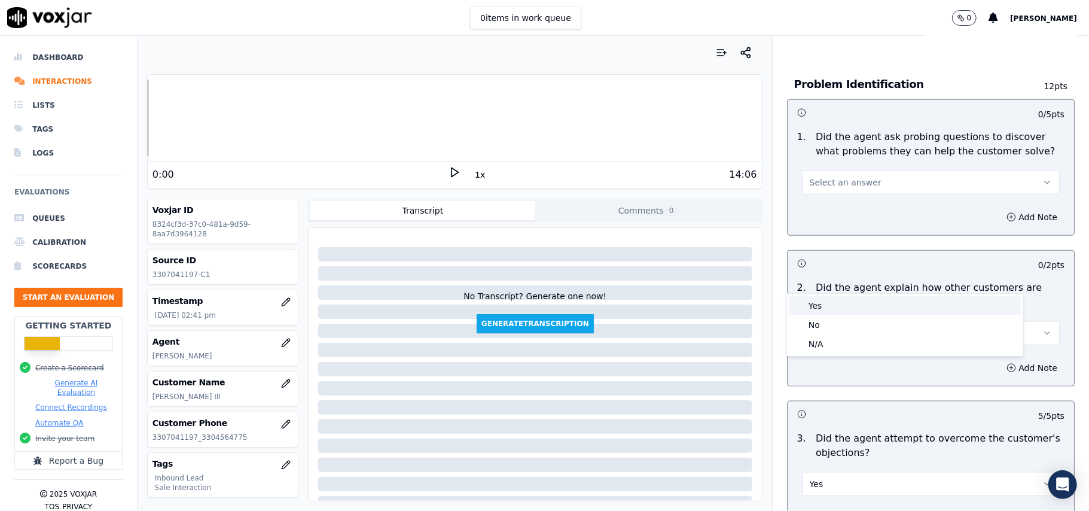
click at [850, 300] on div "Yes" at bounding box center [904, 305] width 231 height 19
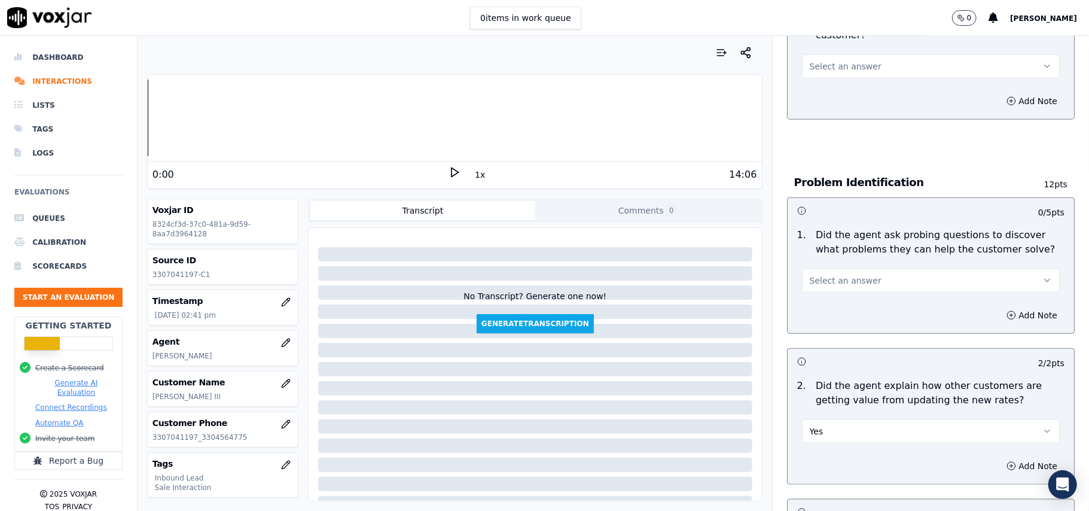
scroll to position [636, 0]
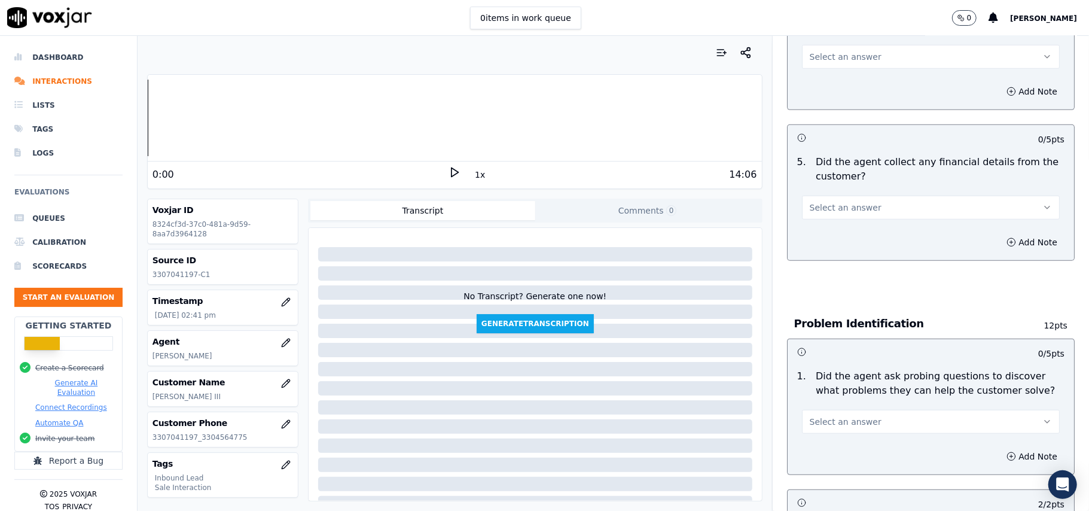
click at [846, 416] on span "Select an answer" at bounding box center [846, 422] width 72 height 12
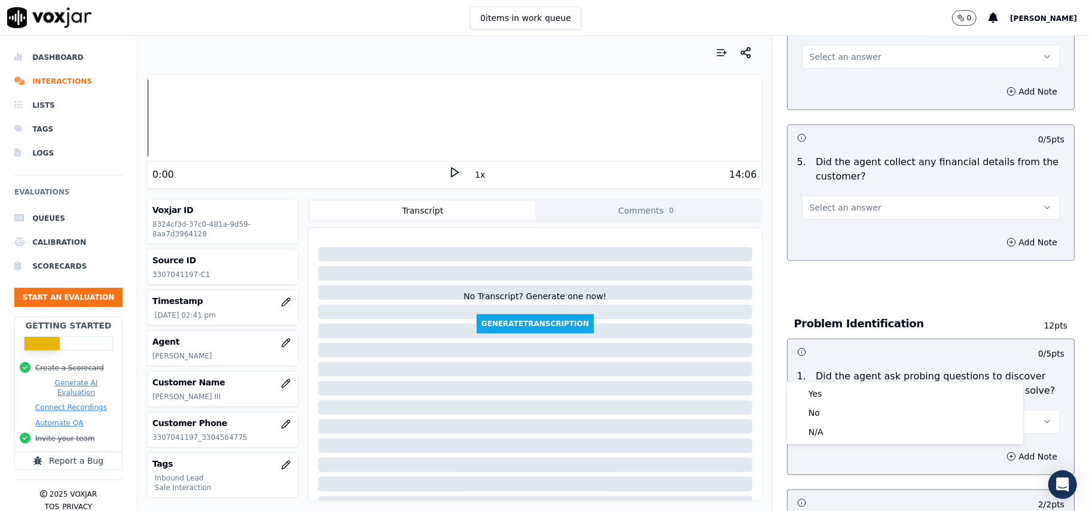
click at [848, 379] on div "1 . Did the agent ask probing questions to discover what problems they can help…" at bounding box center [931, 401] width 286 height 74
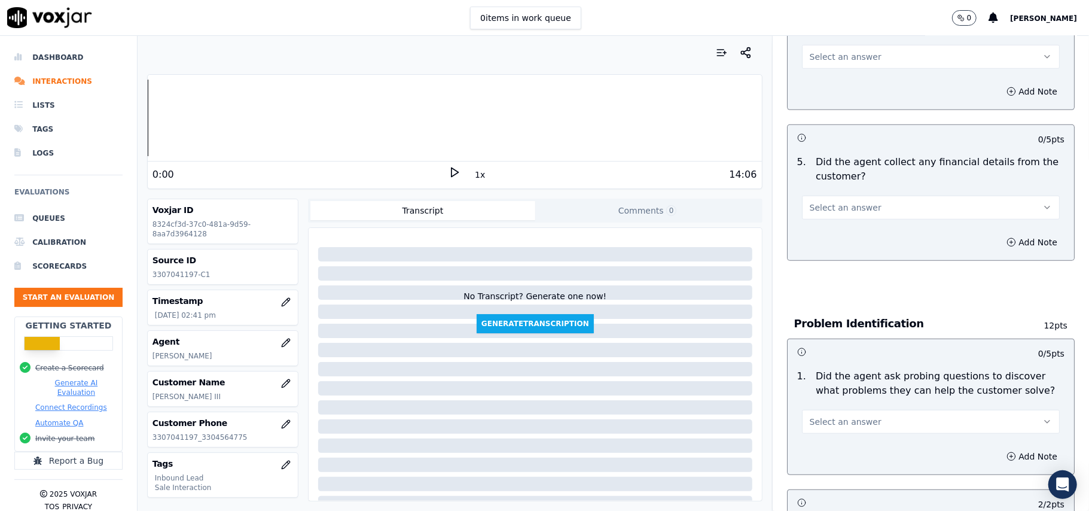
click at [850, 398] on div "Select an answer" at bounding box center [930, 416] width 277 height 36
click at [850, 416] on span "Select an answer" at bounding box center [846, 422] width 72 height 12
click at [844, 391] on div "Yes" at bounding box center [904, 393] width 231 height 19
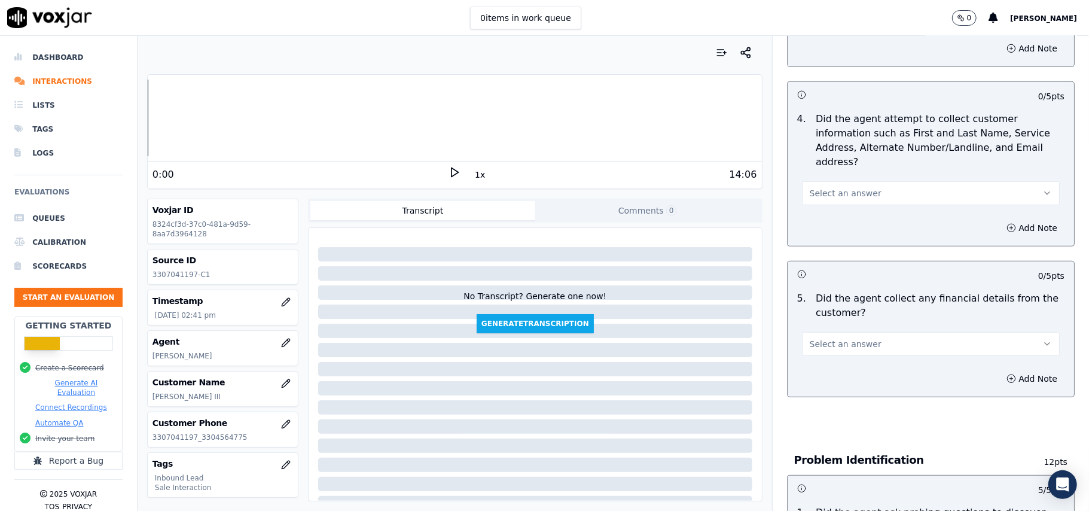
scroll to position [477, 0]
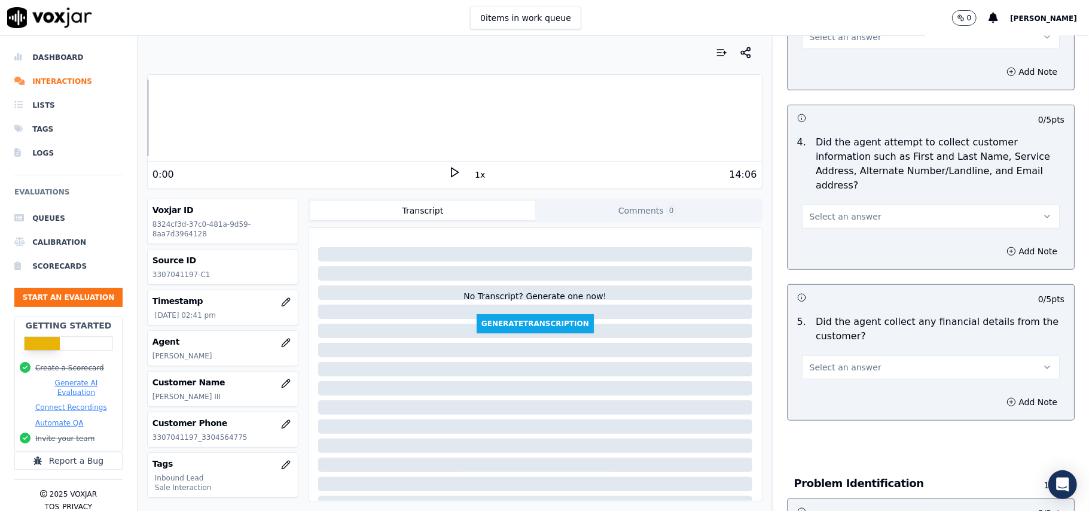
click at [832, 361] on span "Select an answer" at bounding box center [846, 367] width 72 height 12
click at [833, 341] on div "Yes" at bounding box center [904, 338] width 231 height 19
click at [847, 355] on button "Yes" at bounding box center [931, 367] width 258 height 24
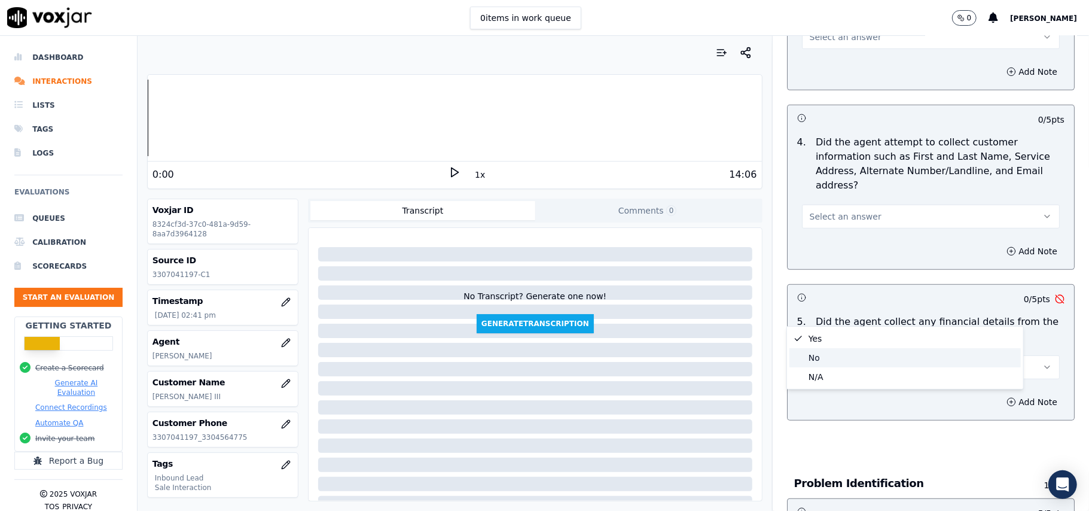
click at [840, 357] on div "No" at bounding box center [904, 357] width 231 height 19
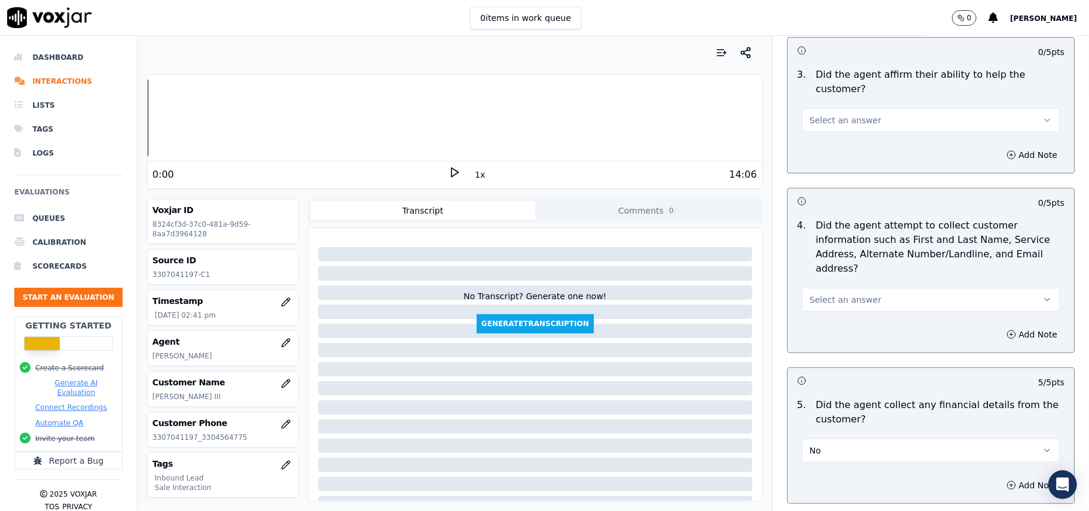
scroll to position [317, 0]
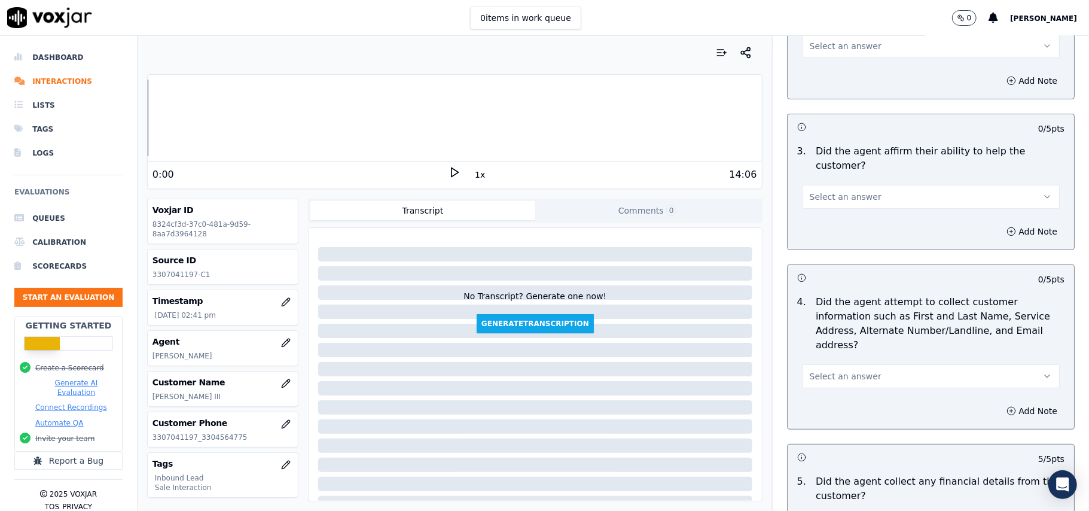
click at [823, 370] on span "Select an answer" at bounding box center [846, 376] width 72 height 12
click at [823, 341] on div "Yes" at bounding box center [904, 346] width 231 height 19
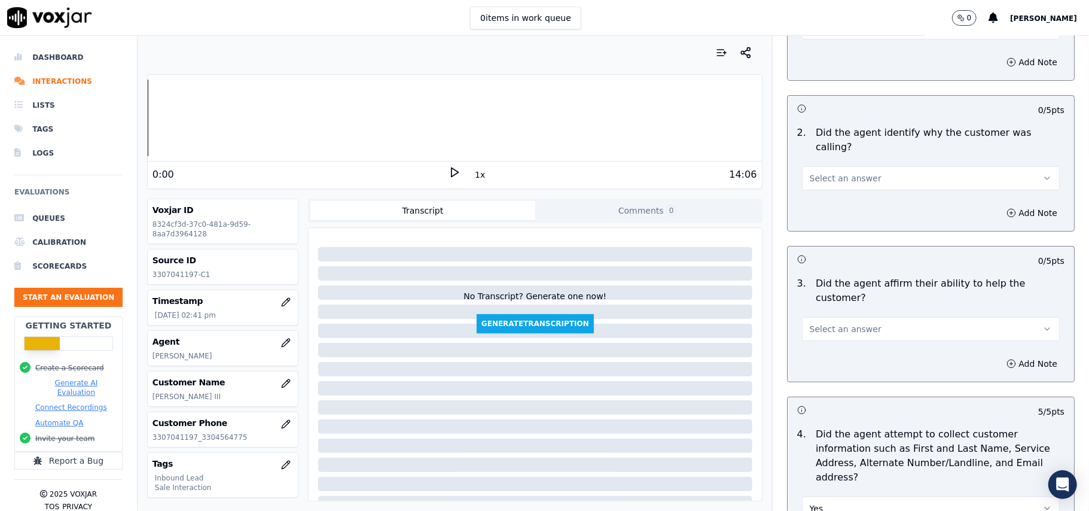
scroll to position [158, 0]
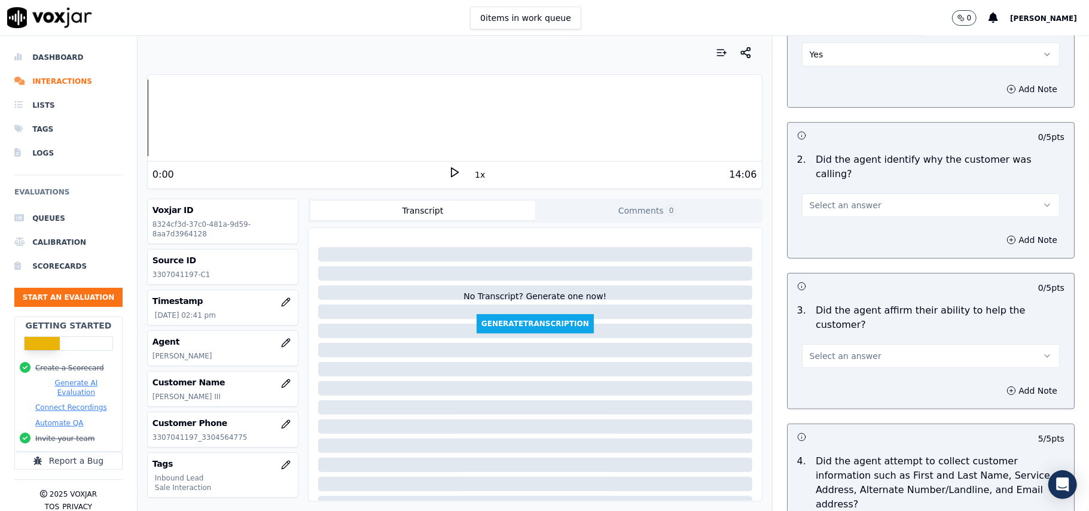
click at [833, 344] on button "Select an answer" at bounding box center [931, 356] width 258 height 24
click at [840, 338] on div "Yes" at bounding box center [904, 340] width 231 height 19
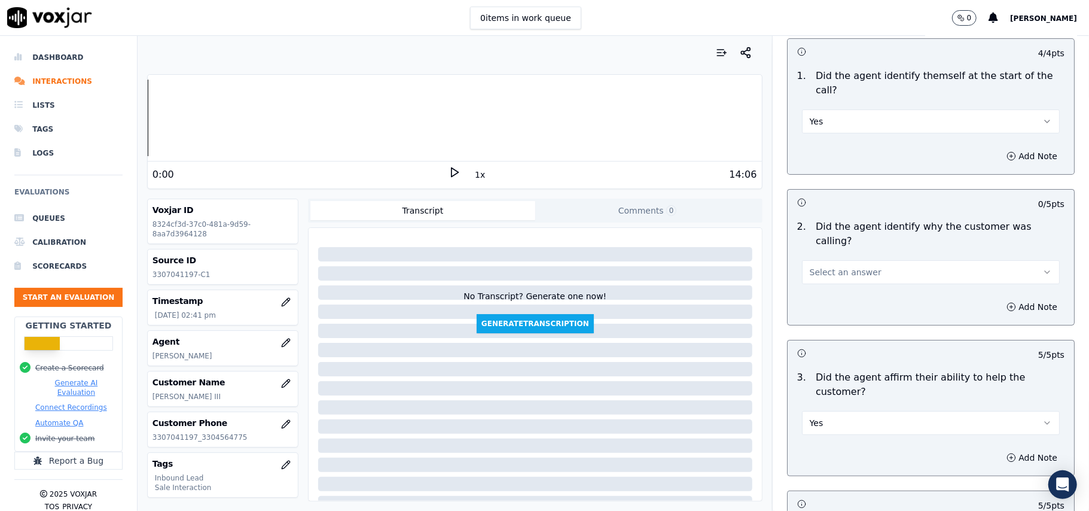
scroll to position [0, 0]
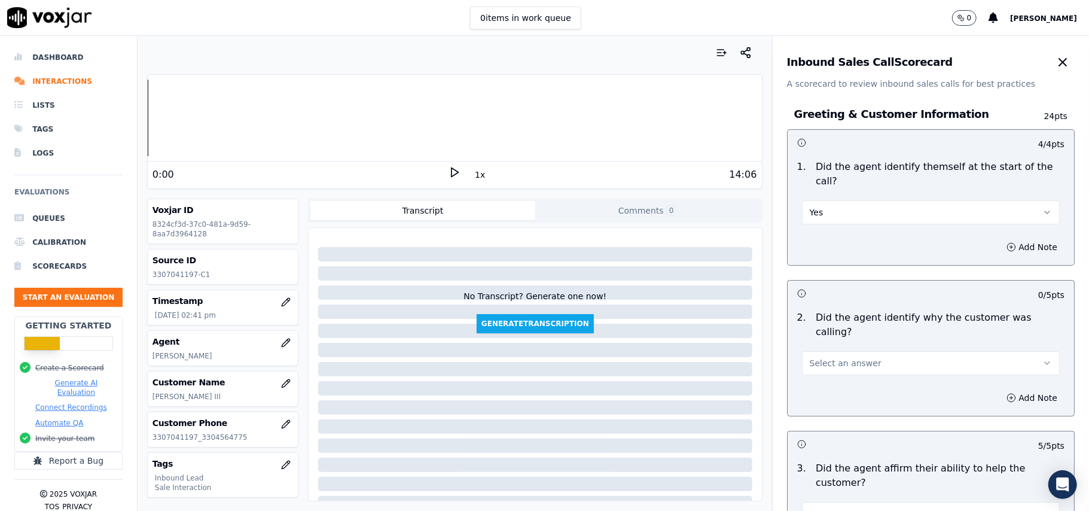
click at [838, 357] on span "Select an answer" at bounding box center [846, 363] width 72 height 12
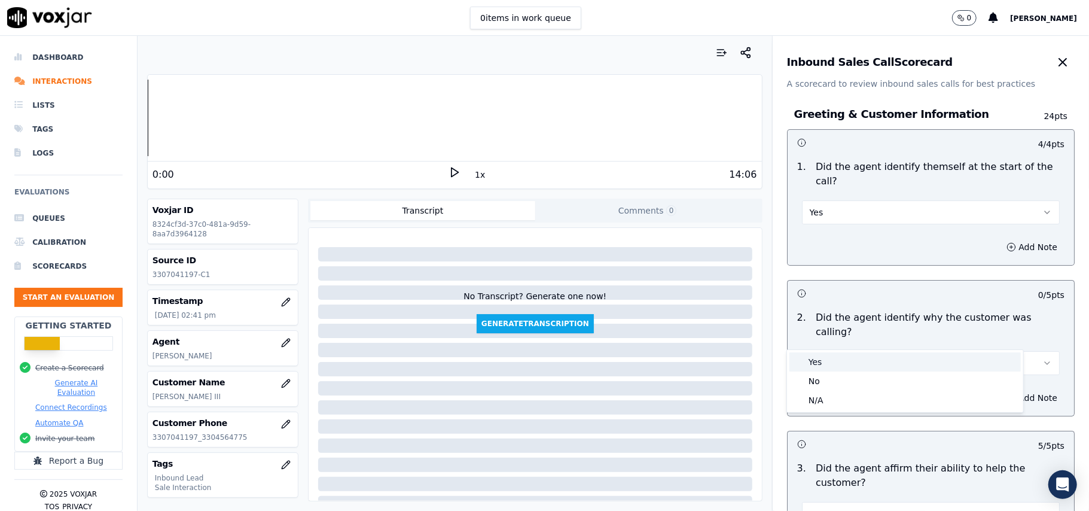
click at [833, 354] on div "Yes" at bounding box center [904, 361] width 231 height 19
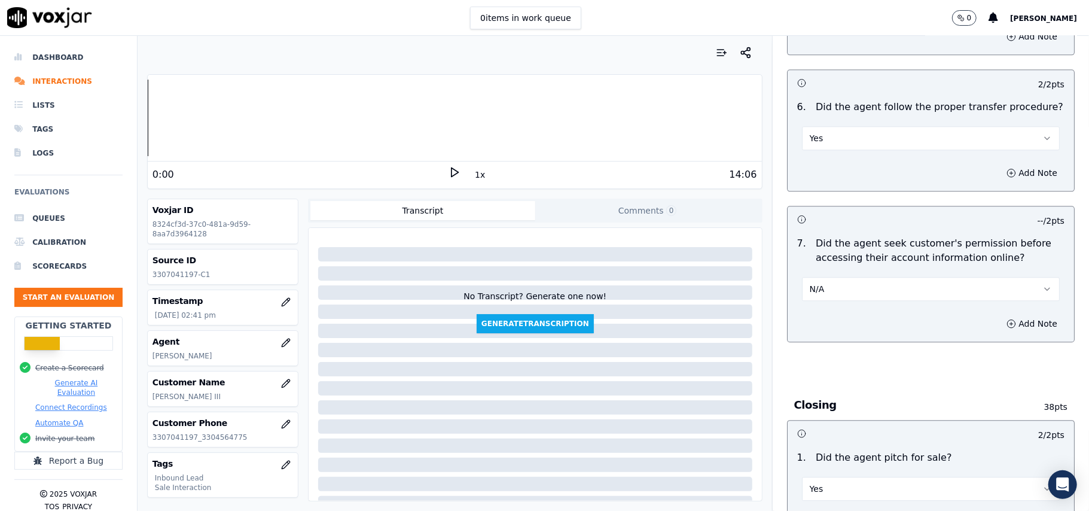
scroll to position [2153, 0]
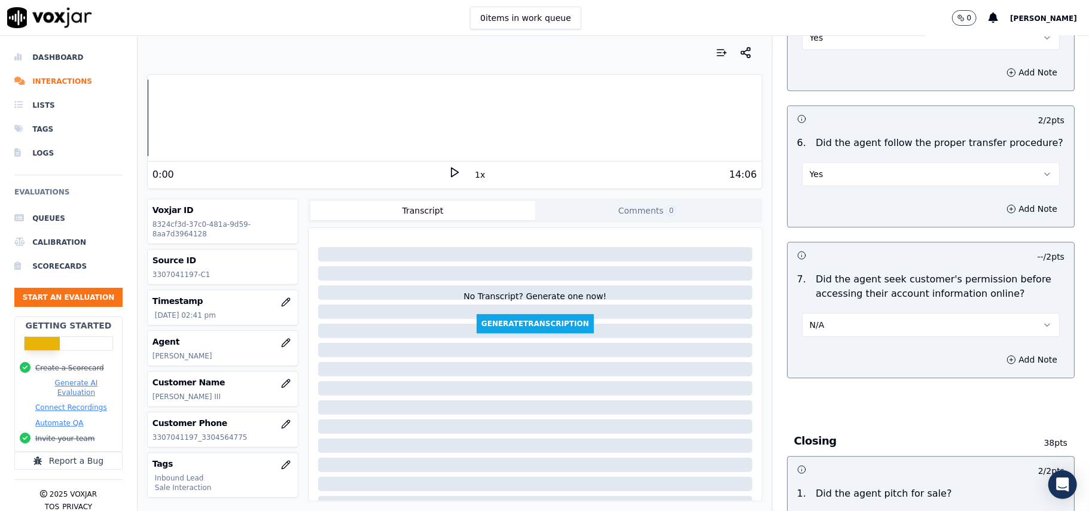
click at [866, 313] on button "N/A" at bounding box center [931, 325] width 258 height 24
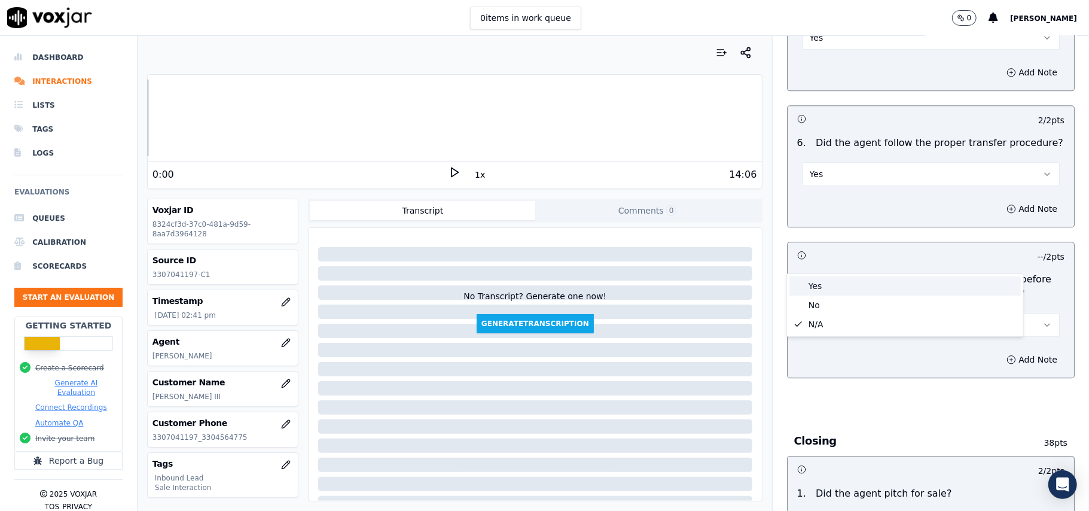
click at [826, 292] on div "Yes" at bounding box center [904, 285] width 231 height 19
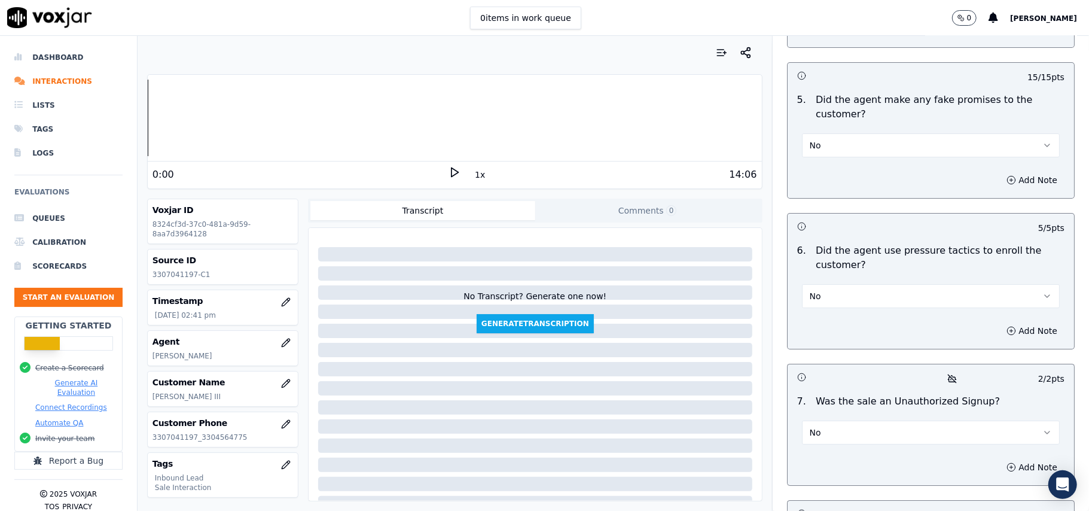
scroll to position [3347, 0]
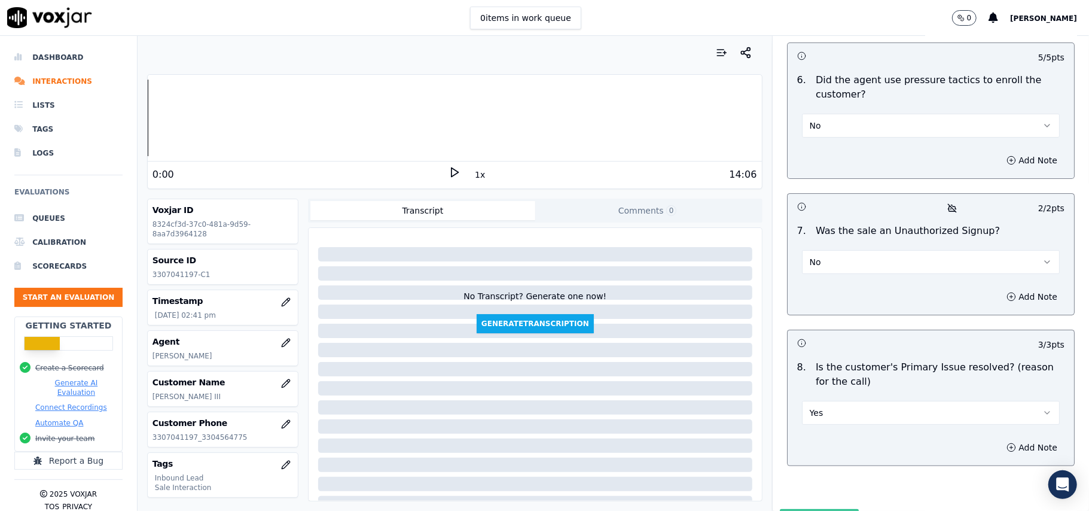
click at [801, 509] on button "Submit Scores" at bounding box center [820, 520] width 80 height 22
